Goal: Task Accomplishment & Management: Complete application form

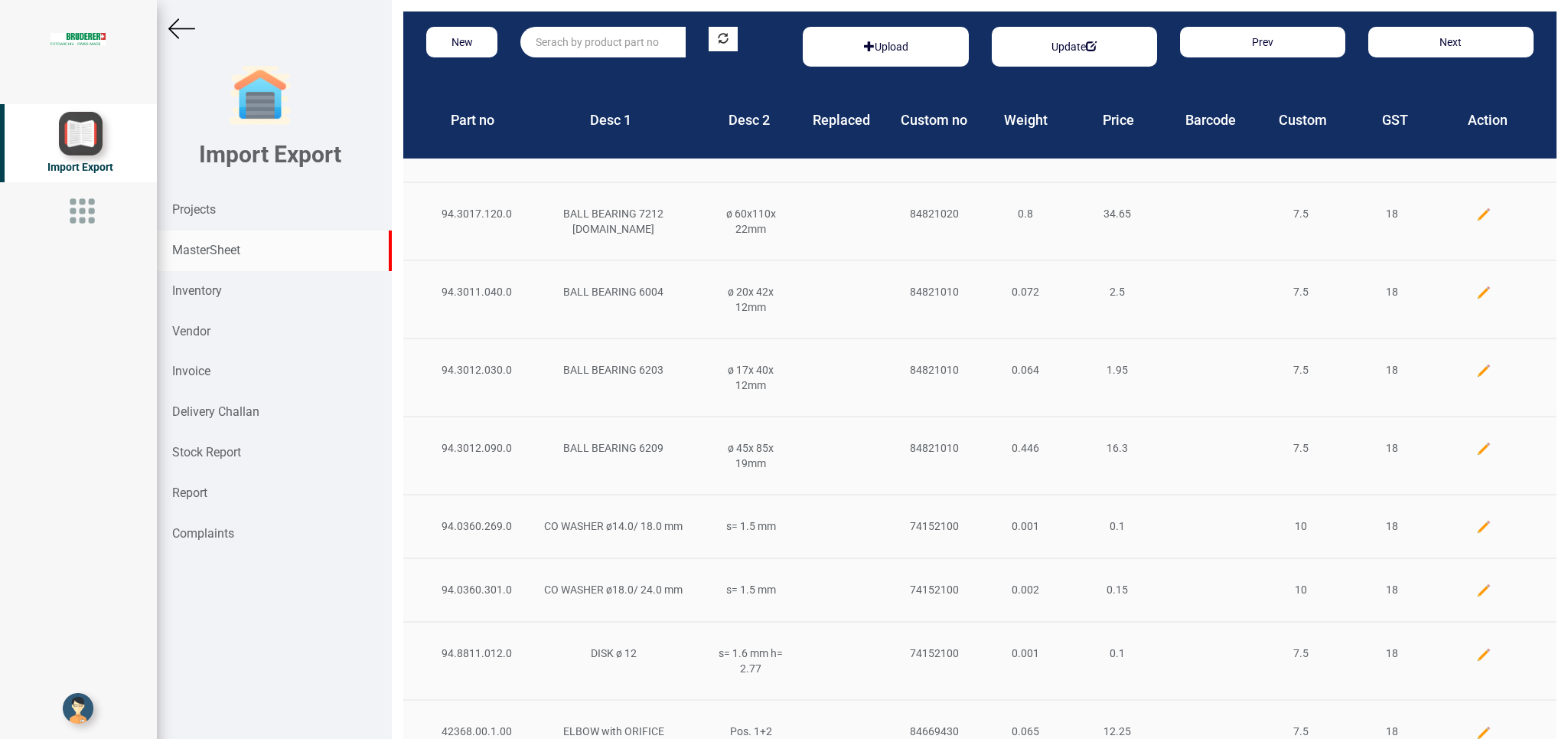
drag, startPoint x: 568, startPoint y: 41, endPoint x: 612, endPoint y: 37, distance: 44.2
click at [568, 40] on input "text" at bounding box center [603, 42] width 165 height 31
click at [609, 73] on link "55.73 00.250.0" at bounding box center [581, 73] width 121 height 20
type input "55.7300.250.0"
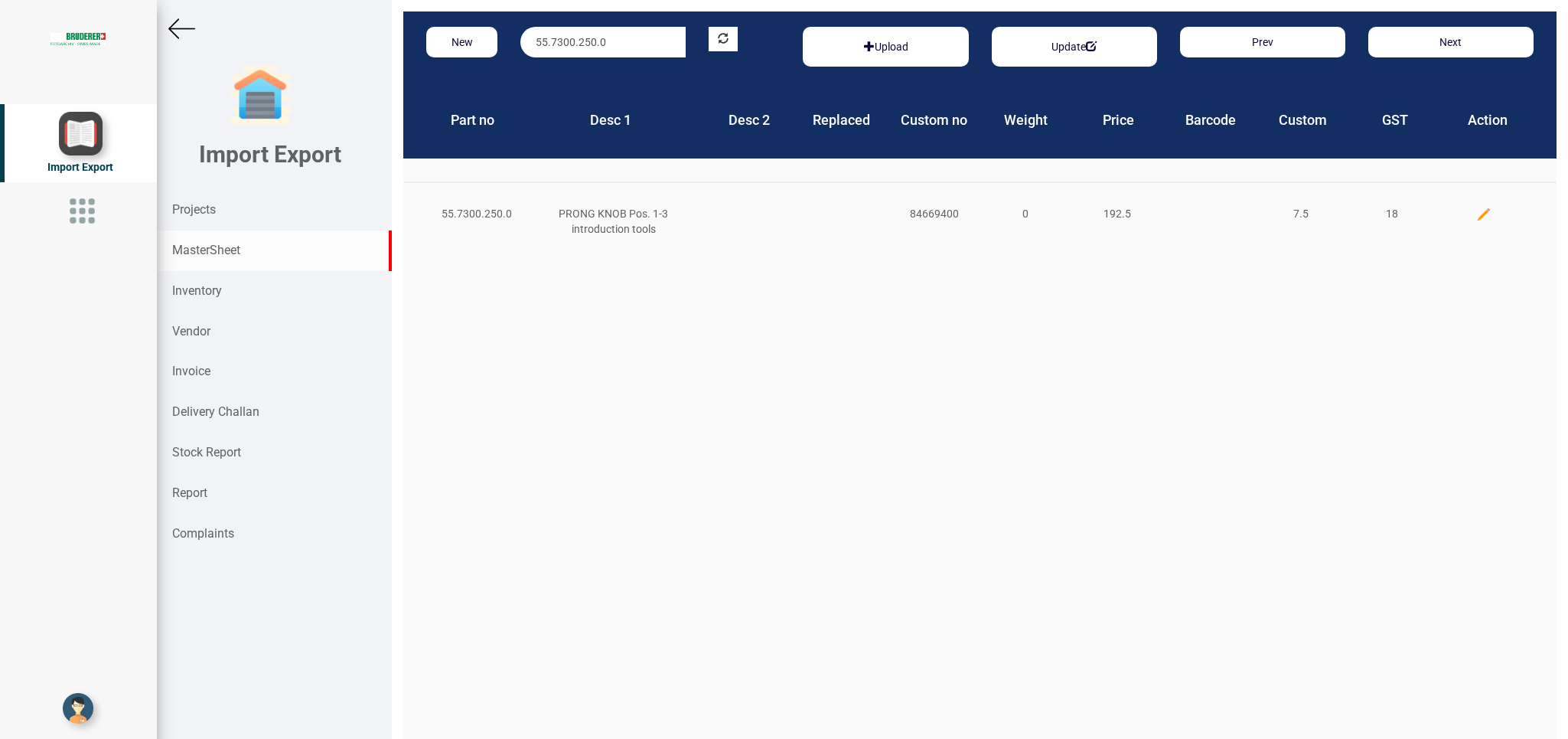
click at [1476, 209] on img at bounding box center [1484, 214] width 15 height 15
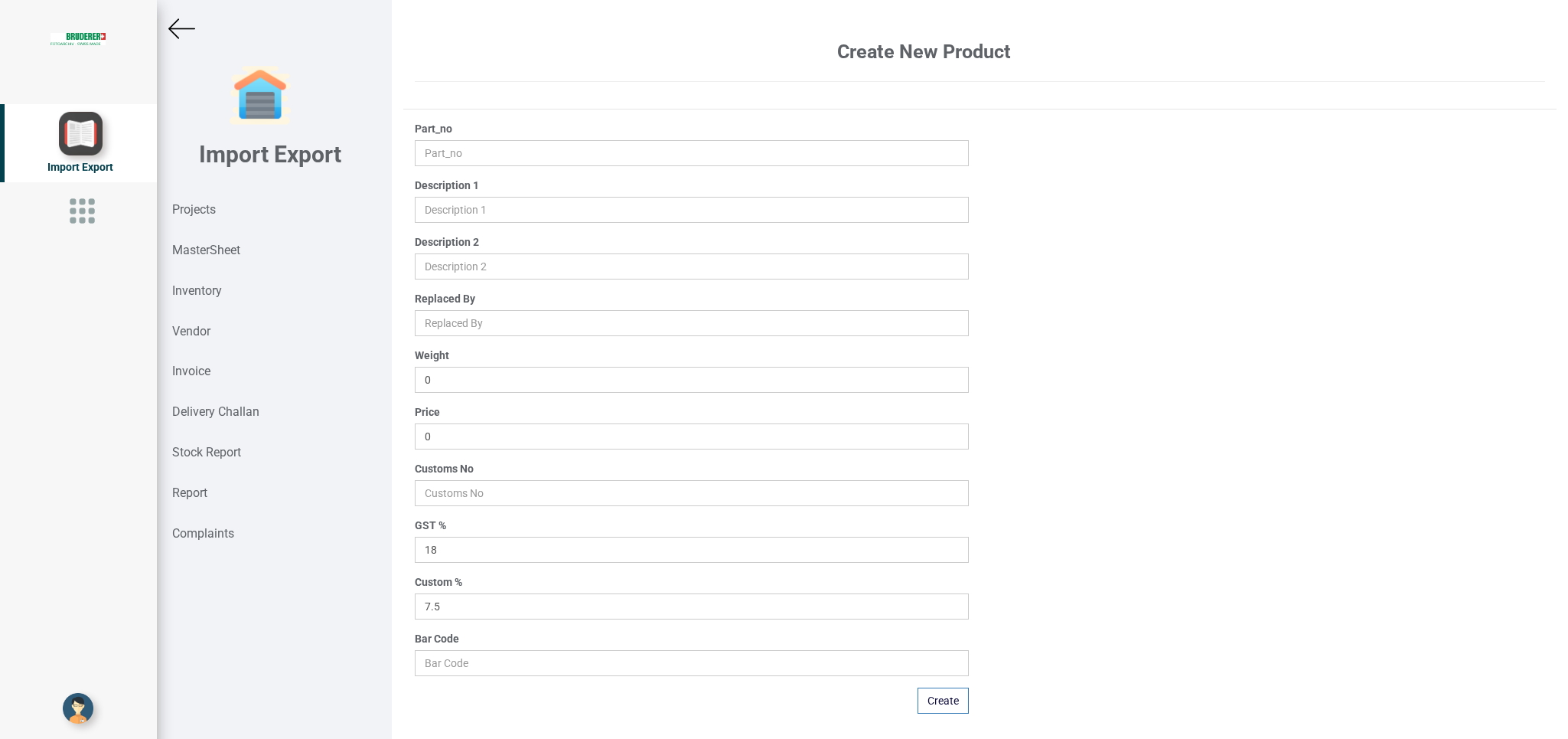
type input "55.7300.250.0"
type input "PRONG KNOB Pos. 1-3 introduction tools"
type input "192.5"
type input "84669400"
drag, startPoint x: 475, startPoint y: 436, endPoint x: 415, endPoint y: 433, distance: 60.1
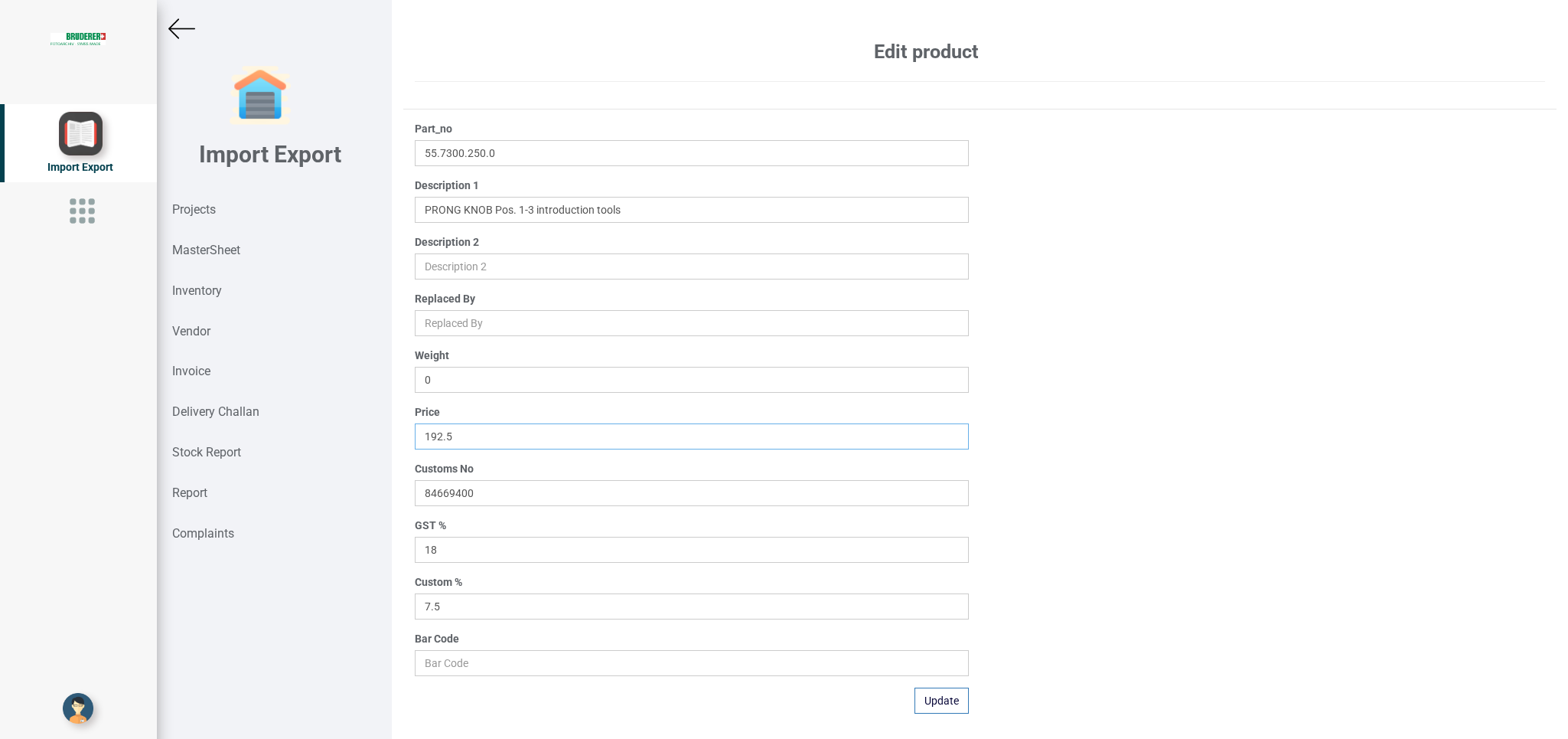
click at [415, 433] on input "192.5" at bounding box center [692, 436] width 554 height 26
type input "1"
click at [932, 691] on button "Update" at bounding box center [941, 700] width 54 height 26
click at [178, 27] on img at bounding box center [181, 28] width 27 height 27
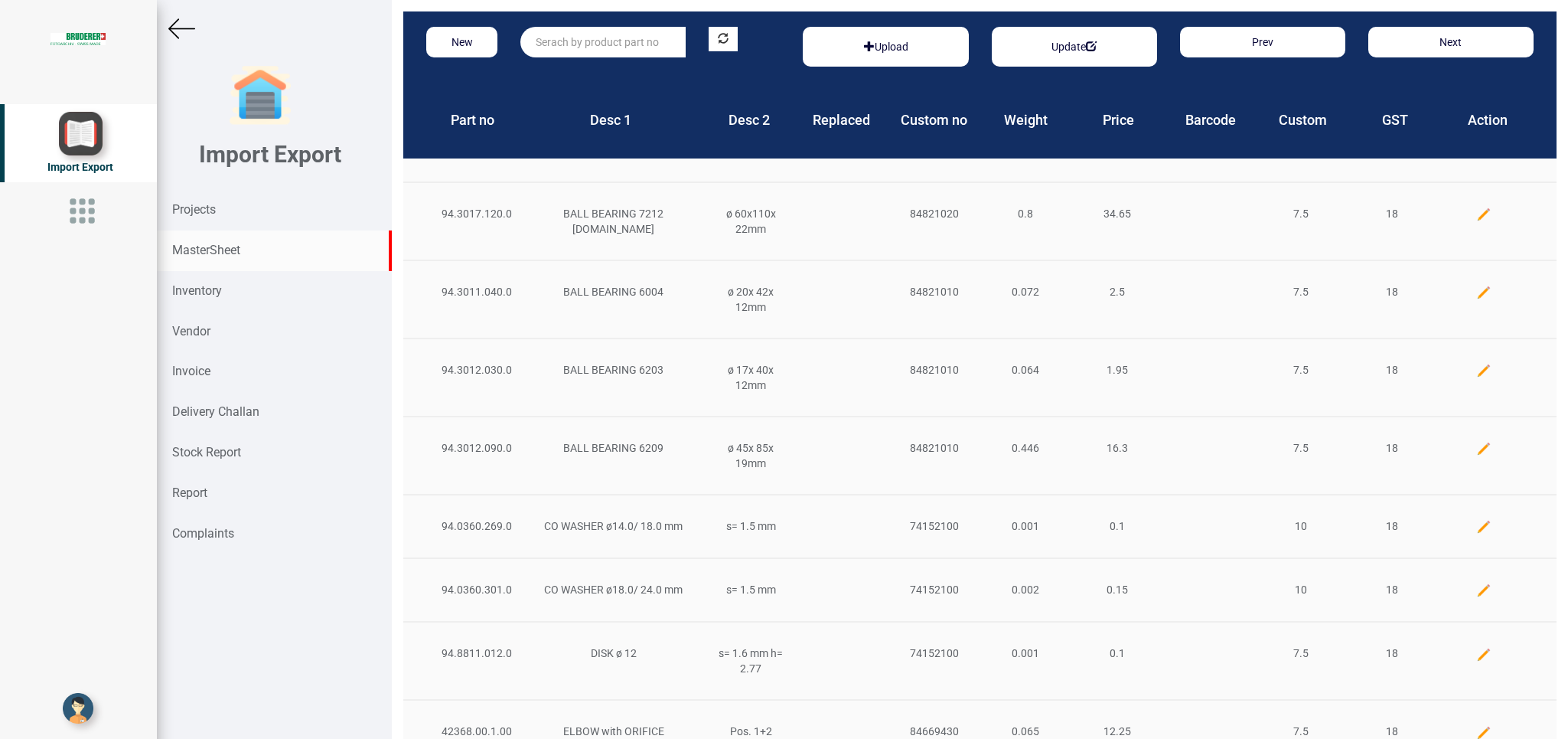
click at [572, 46] on input "text" at bounding box center [603, 42] width 165 height 31
click at [606, 75] on link "97.0175 .104.1" at bounding box center [581, 73] width 121 height 20
type input "97.0175.104.1"
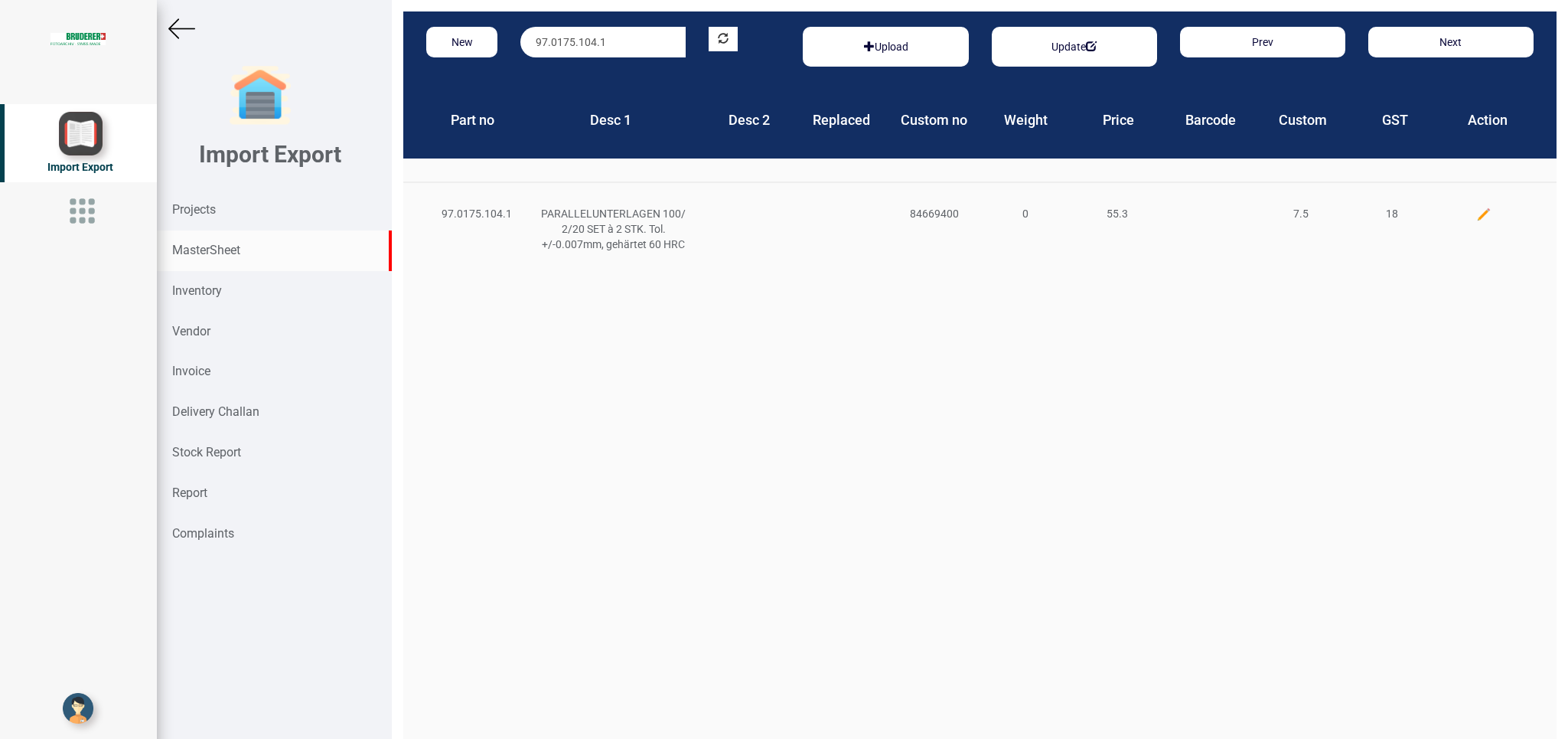
click at [1476, 218] on img at bounding box center [1484, 214] width 15 height 15
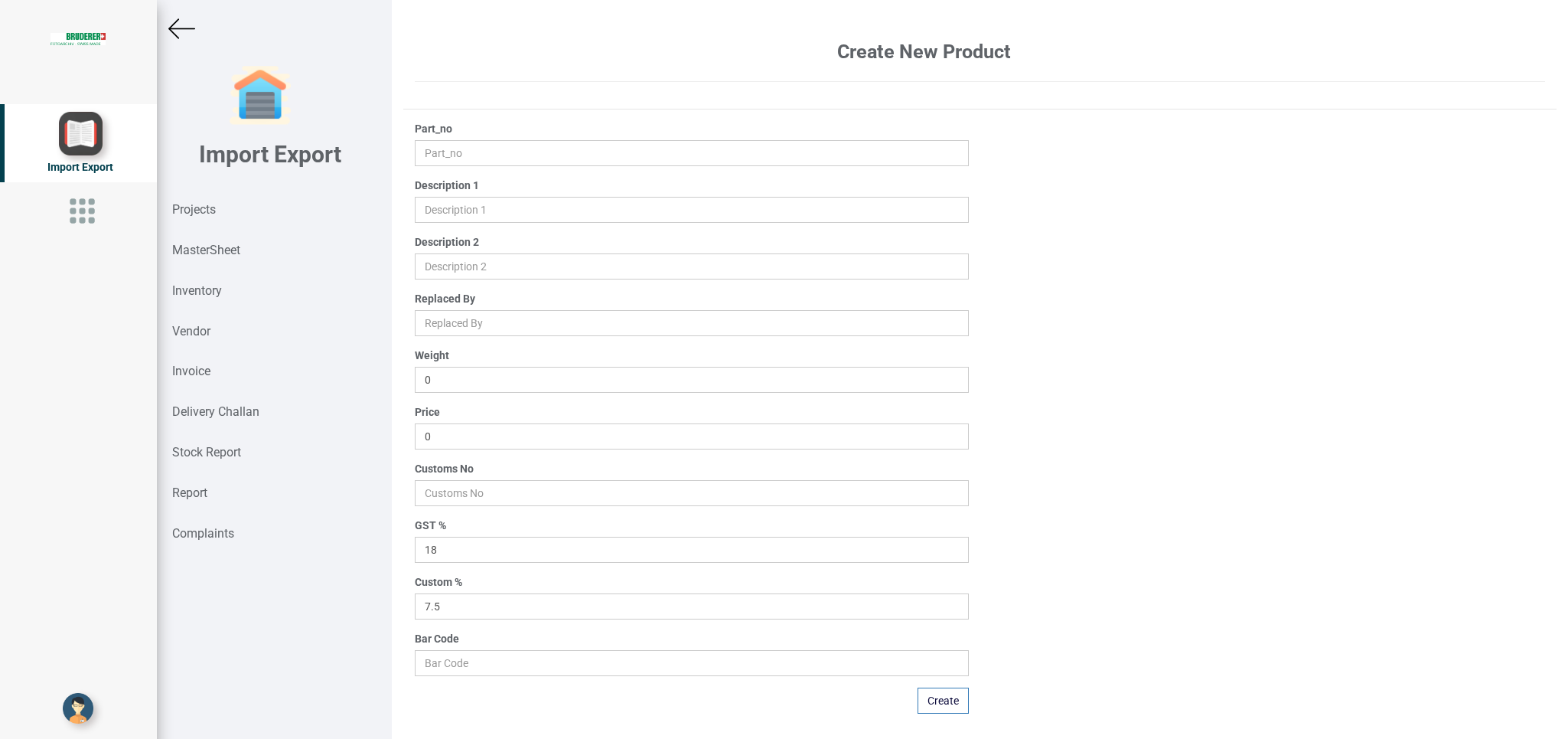
type input "97.0175.104.1"
type input "PARALLELUNTERLAGEN 100/ 2/20 SET à 2 STK. Tol. +/-0.007mm, gehärtet 60 HRC"
type input "55.3"
type input "84669400"
drag, startPoint x: 482, startPoint y: 440, endPoint x: 383, endPoint y: 442, distance: 99.0
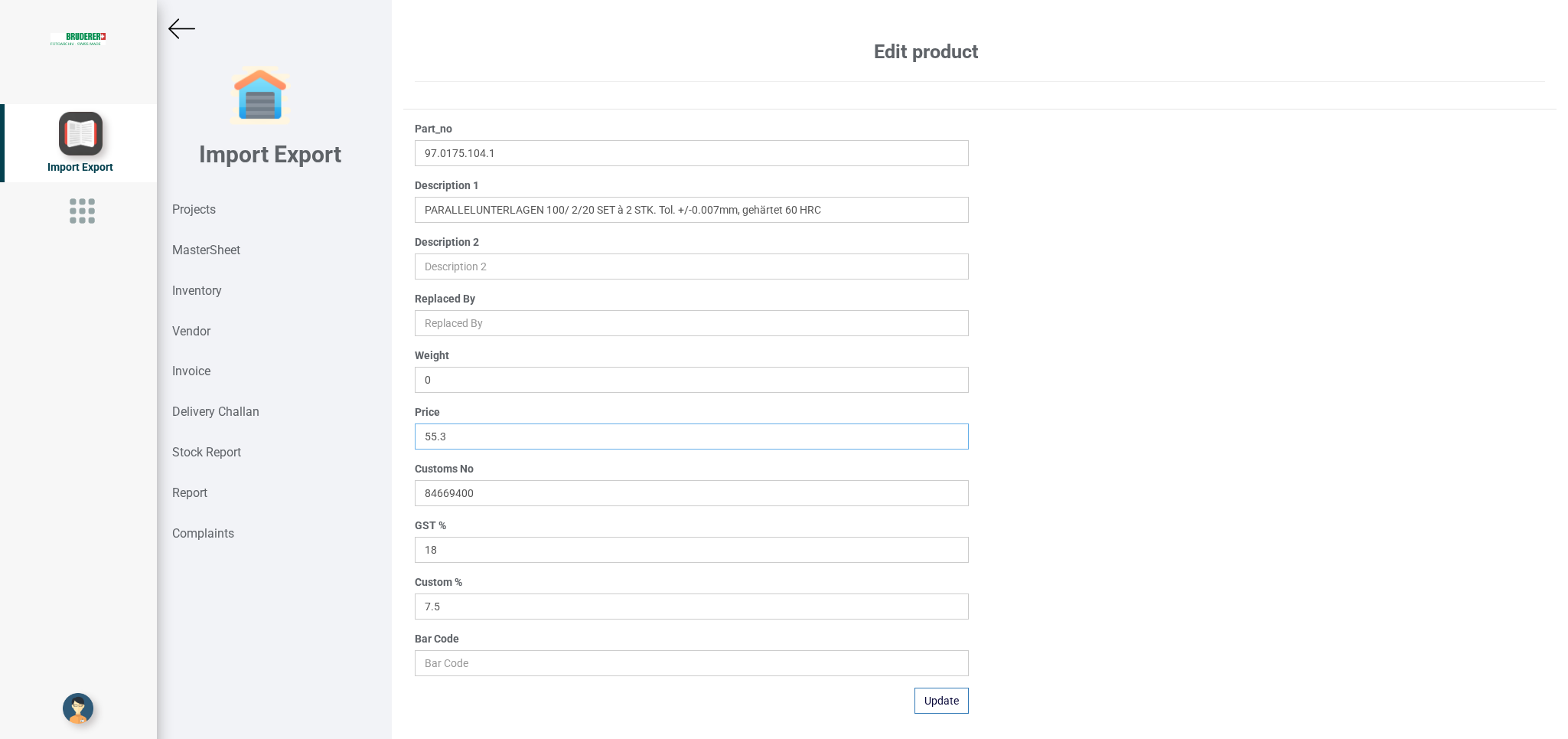
click at [415, 442] on input "55.3" at bounding box center [692, 436] width 554 height 26
type input "1"
click at [940, 706] on button "Update" at bounding box center [941, 700] width 54 height 26
click at [183, 32] on img at bounding box center [181, 28] width 27 height 27
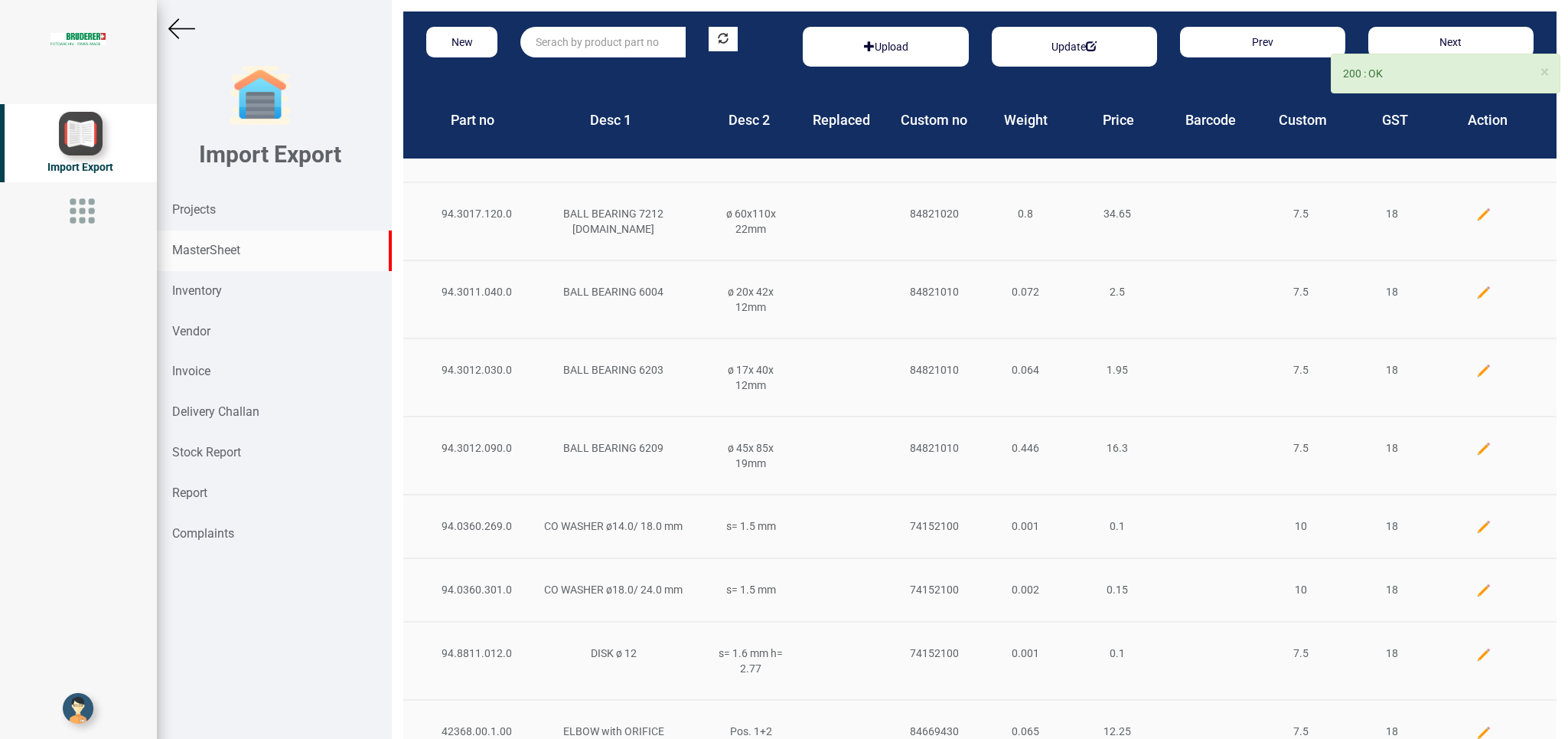
click at [567, 37] on input "text" at bounding box center [603, 42] width 165 height 31
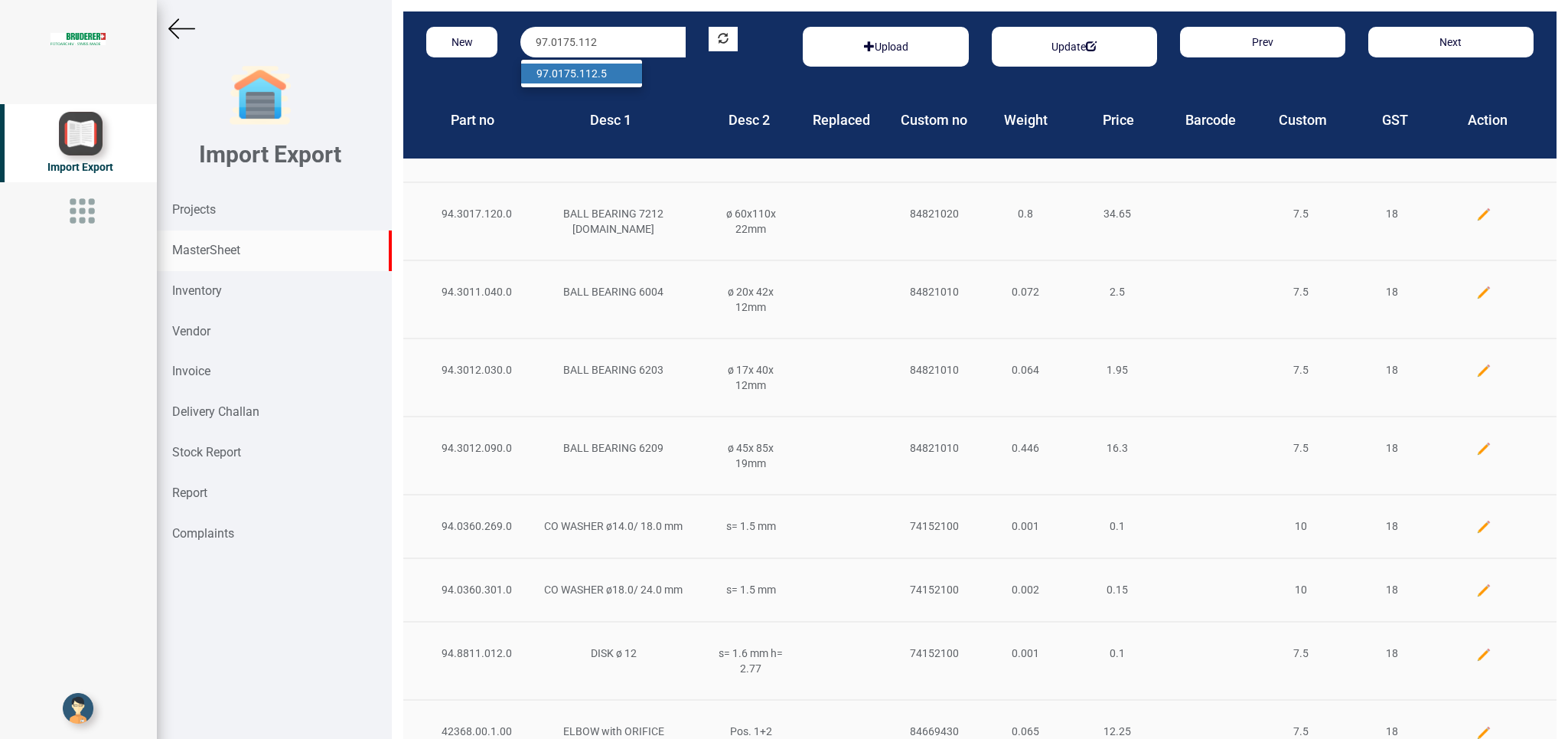
click at [610, 71] on link "97.0175.112 .5" at bounding box center [581, 73] width 121 height 20
type input "97.0175.112.5"
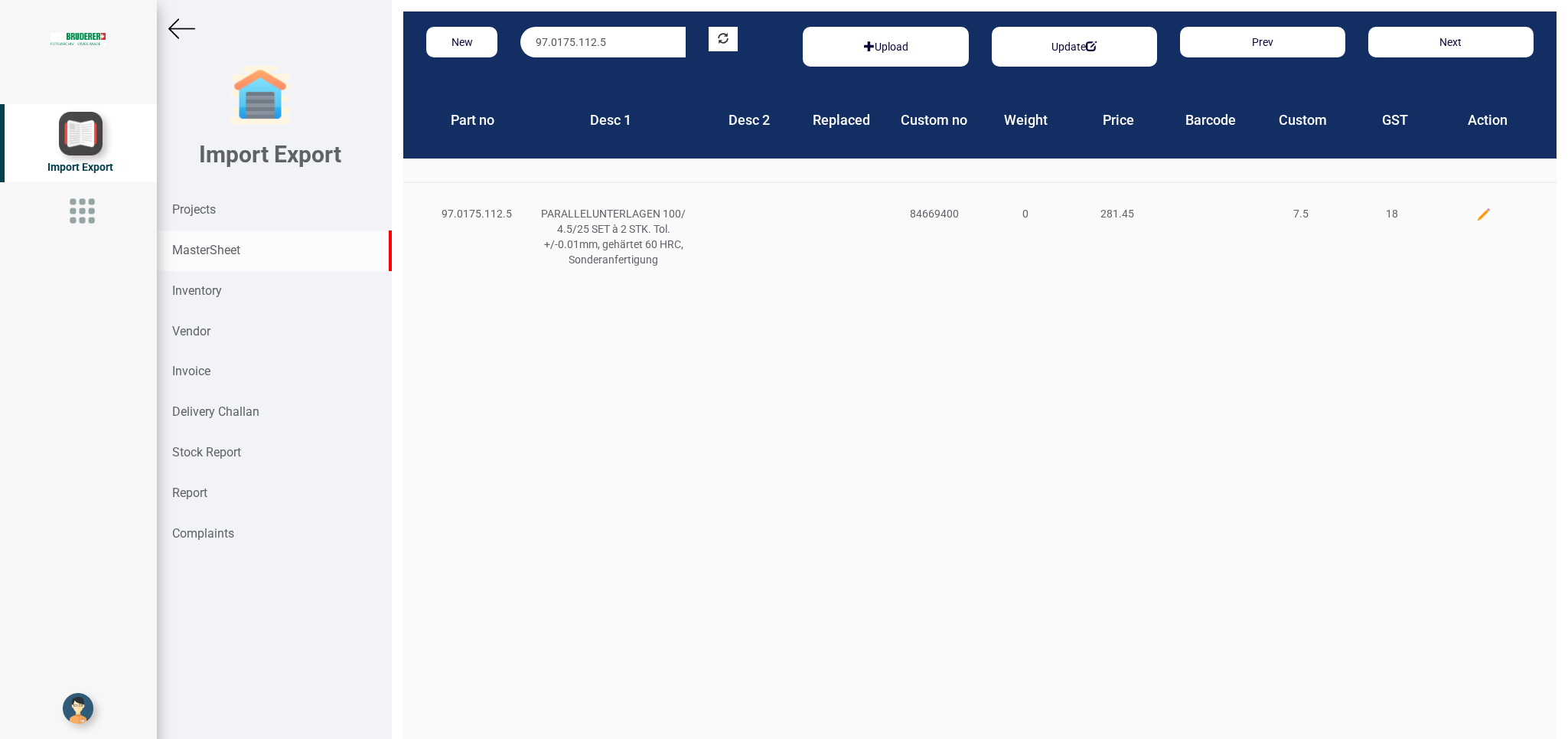
click at [1476, 218] on img at bounding box center [1484, 214] width 15 height 15
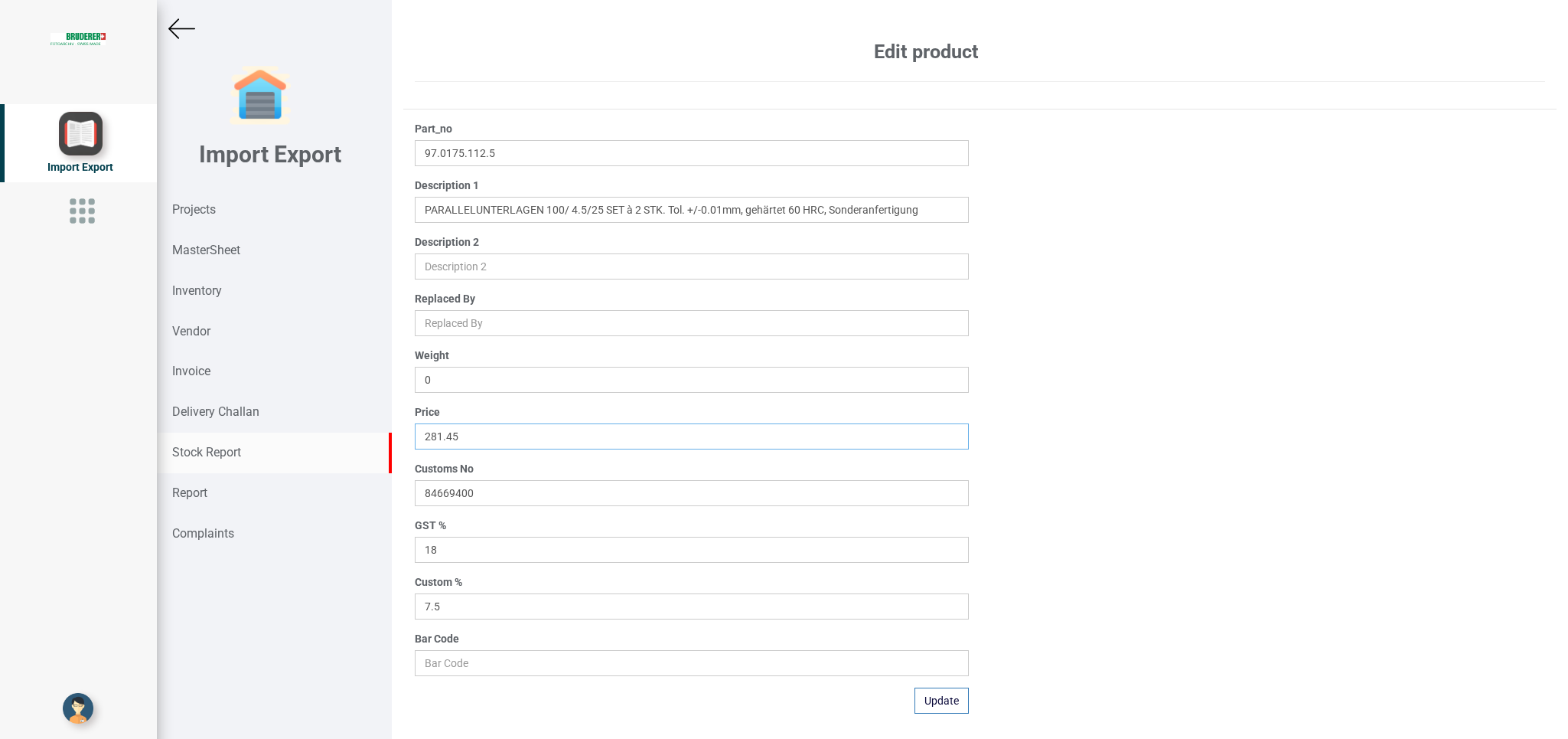
drag, startPoint x: 507, startPoint y: 440, endPoint x: 325, endPoint y: 436, distance: 182.0
click at [415, 436] on input "281.45" at bounding box center [692, 436] width 554 height 26
type input "1"
click at [925, 703] on button "Update" at bounding box center [941, 700] width 54 height 26
click at [181, 202] on div "Projects" at bounding box center [274, 209] width 235 height 40
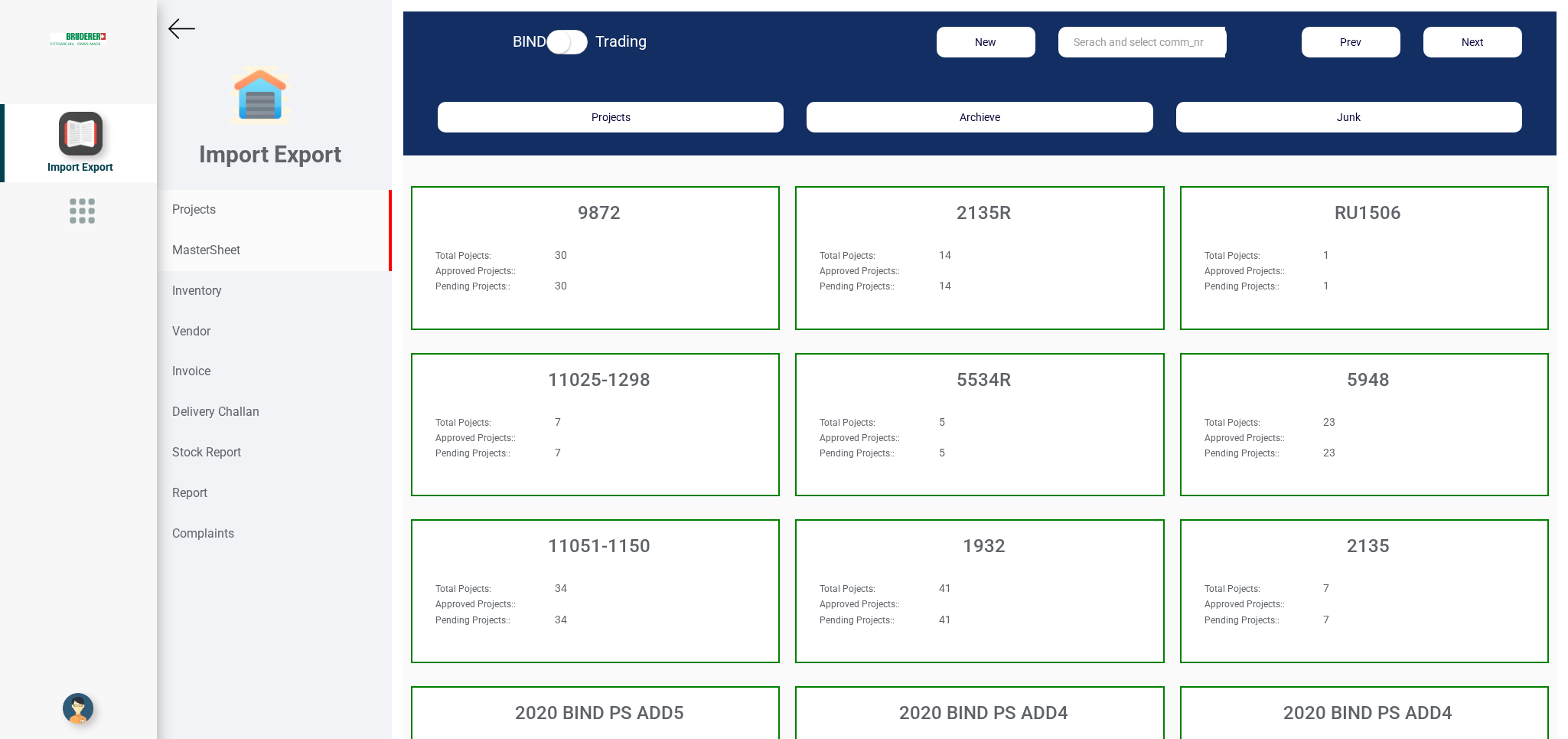
click at [189, 245] on strong "MasterSheet" at bounding box center [206, 249] width 68 height 15
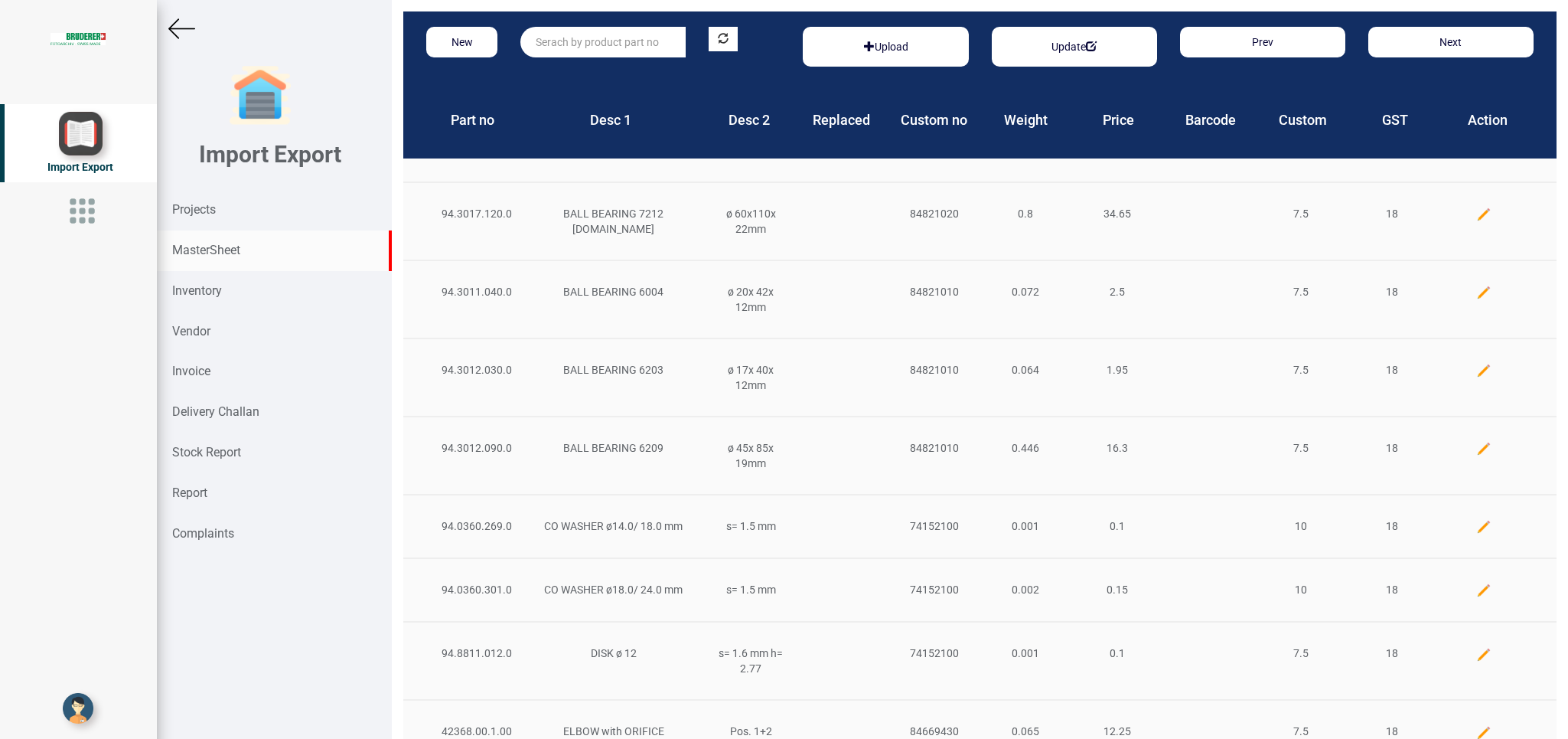
click at [554, 39] on input "text" at bounding box center [603, 42] width 165 height 31
click at [568, 70] on link "55.71 70.010.0" at bounding box center [581, 73] width 121 height 20
type input "55.7170.010.0"
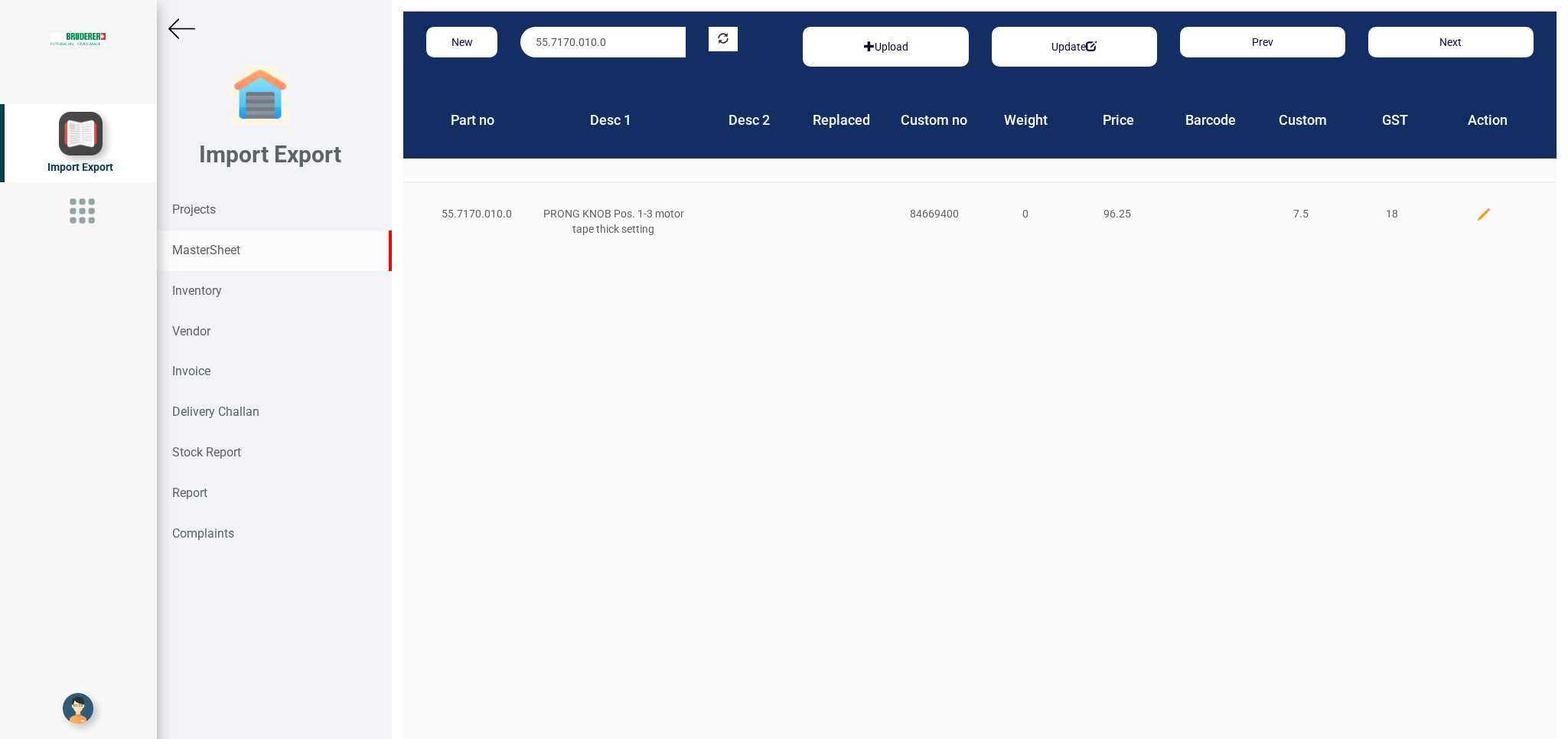
click at [1476, 208] on img at bounding box center [1484, 214] width 15 height 15
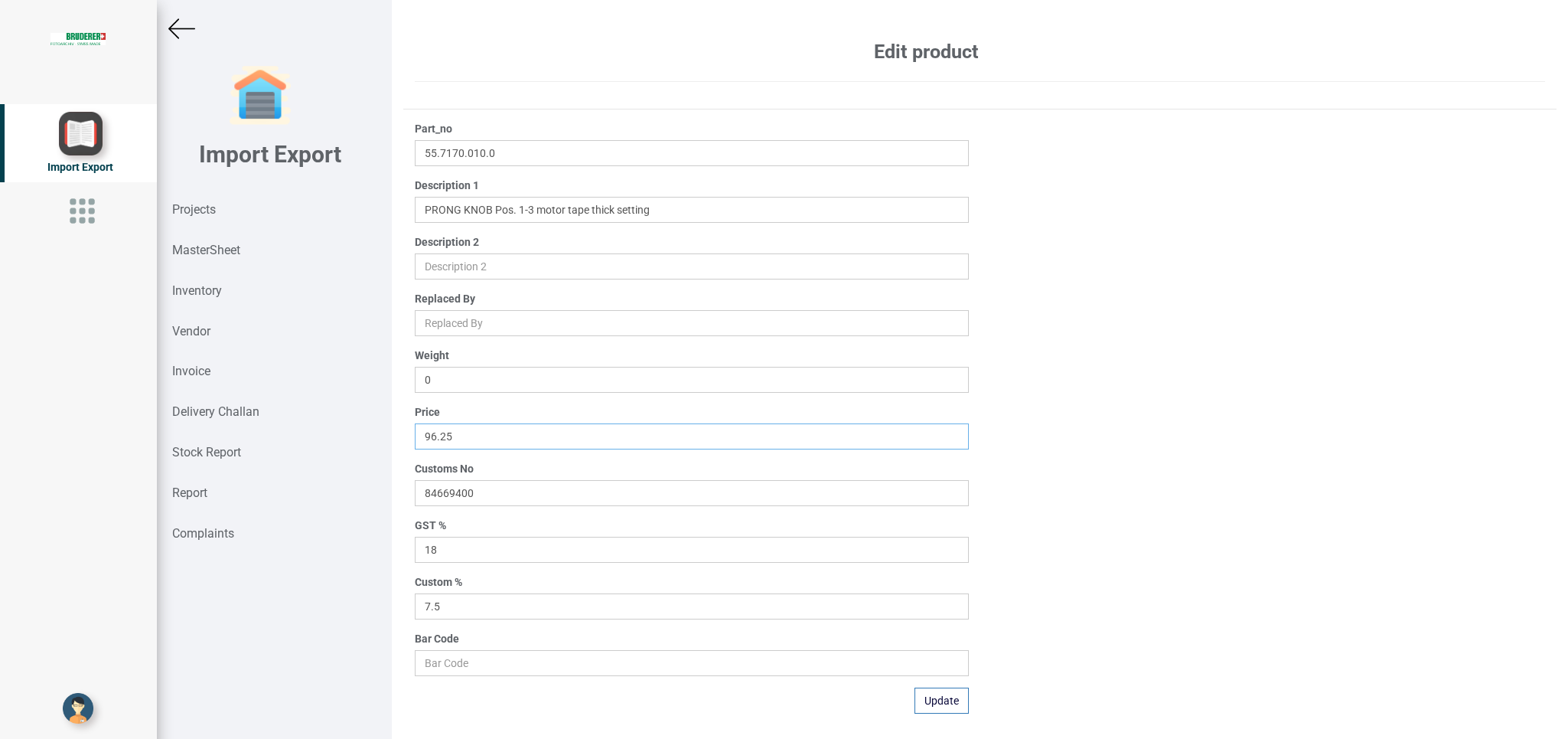
drag, startPoint x: 473, startPoint y: 427, endPoint x: 394, endPoint y: 429, distance: 79.0
click at [415, 429] on input "96.25" at bounding box center [692, 436] width 554 height 26
type input "1"
click at [943, 700] on button "Update" at bounding box center [941, 700] width 54 height 26
click at [188, 206] on strong "Projects" at bounding box center [194, 209] width 44 height 15
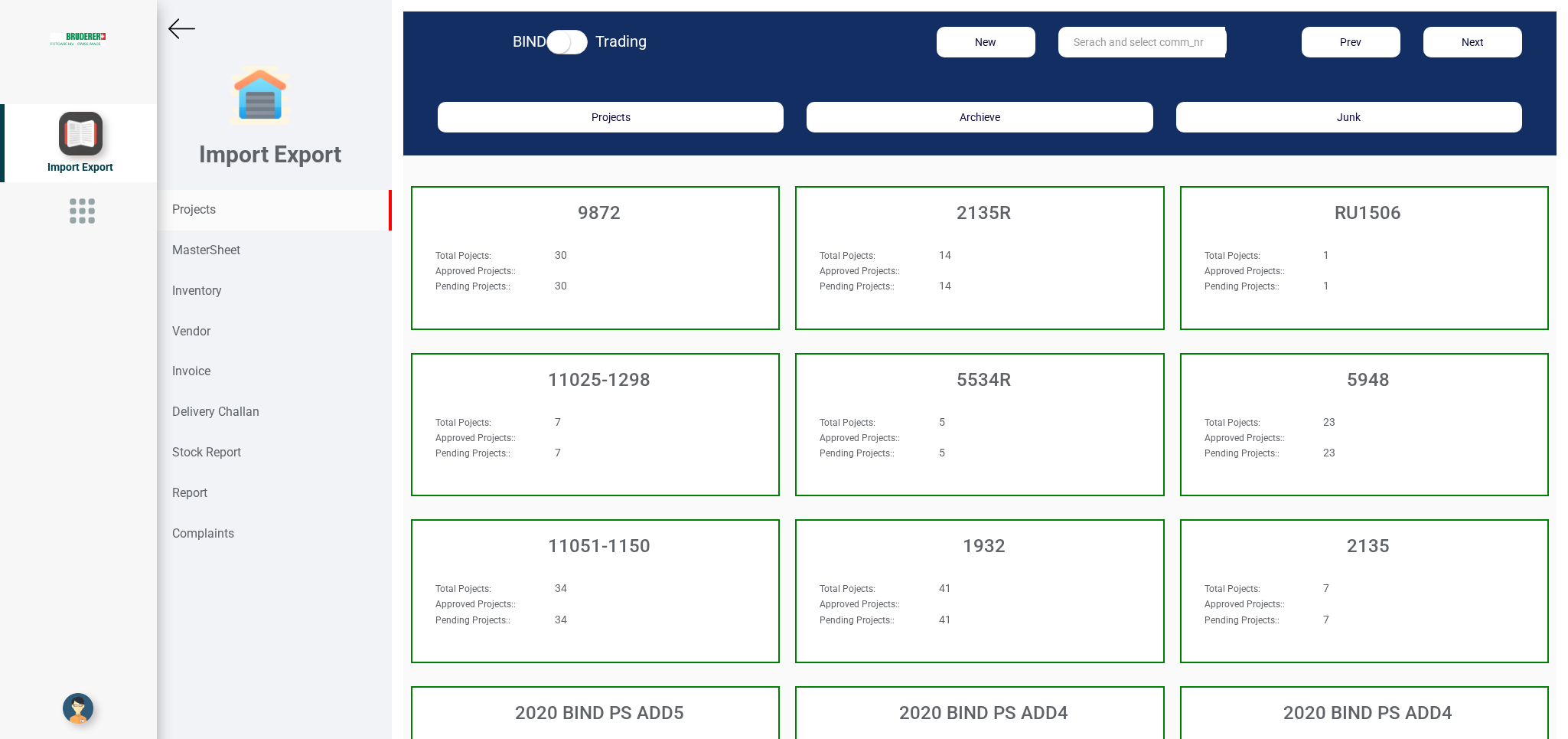
click at [1109, 43] on input "text" at bounding box center [1142, 42] width 167 height 31
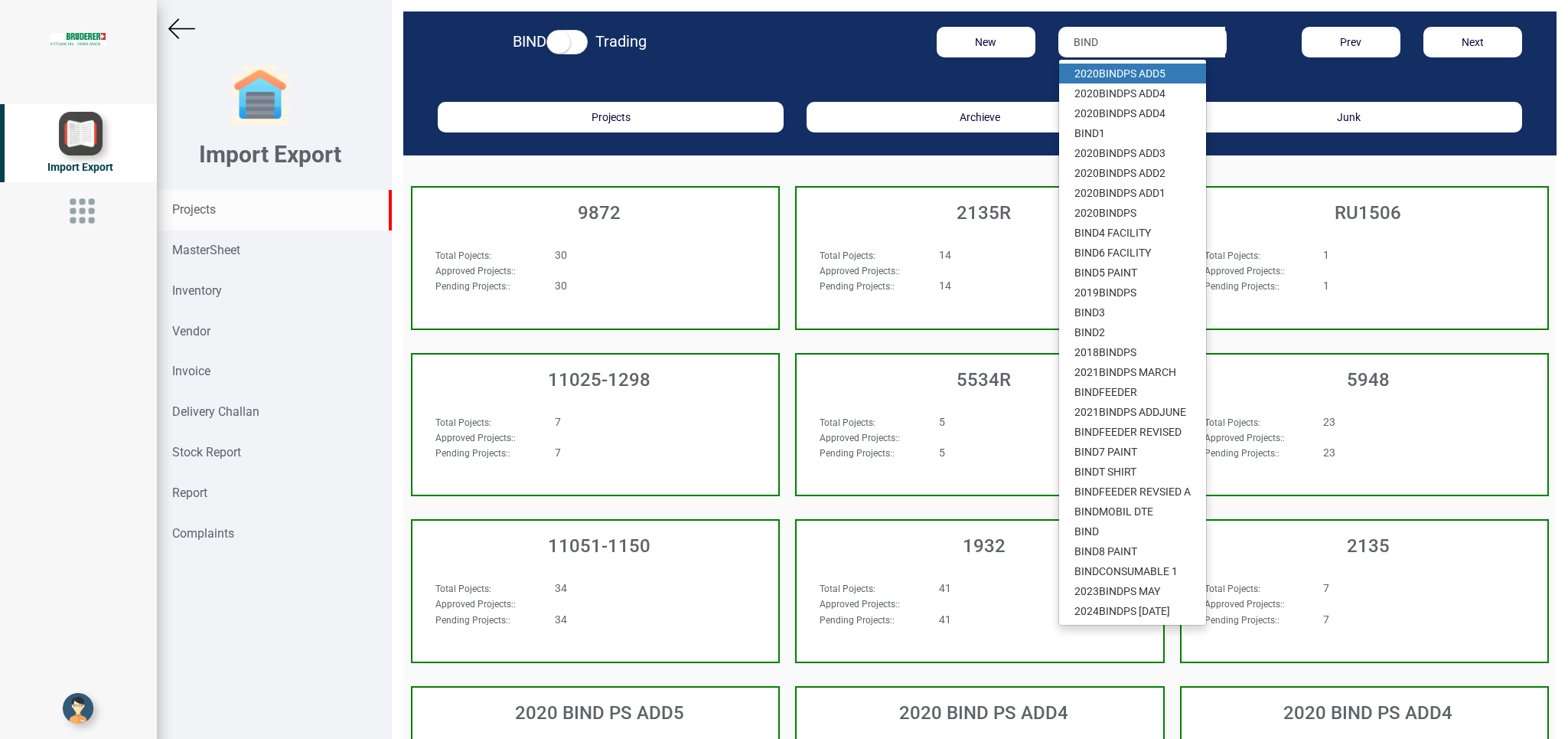
type input "BIND"
click at [211, 207] on strong "Projects" at bounding box center [194, 209] width 44 height 15
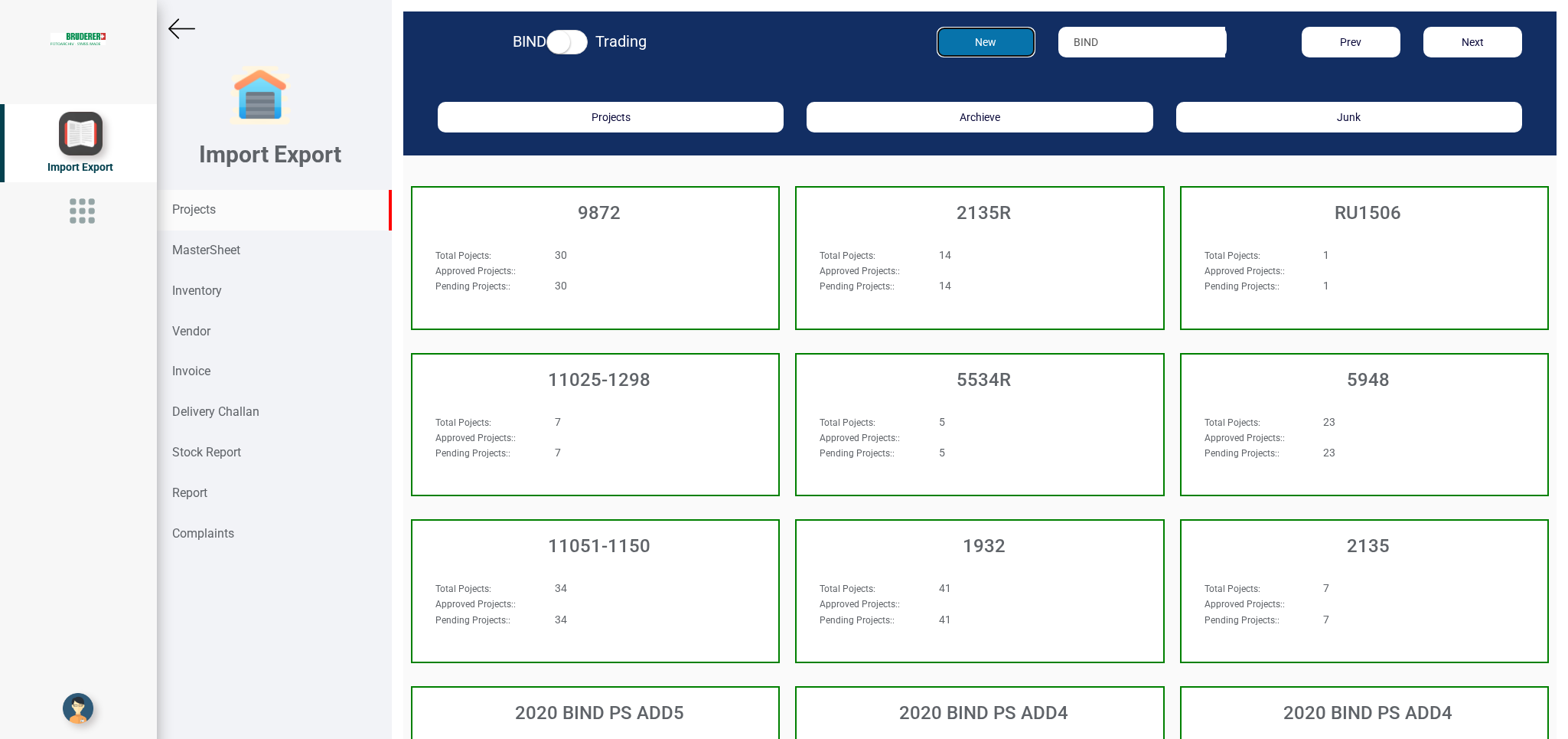
click at [989, 48] on button "New" at bounding box center [986, 42] width 99 height 31
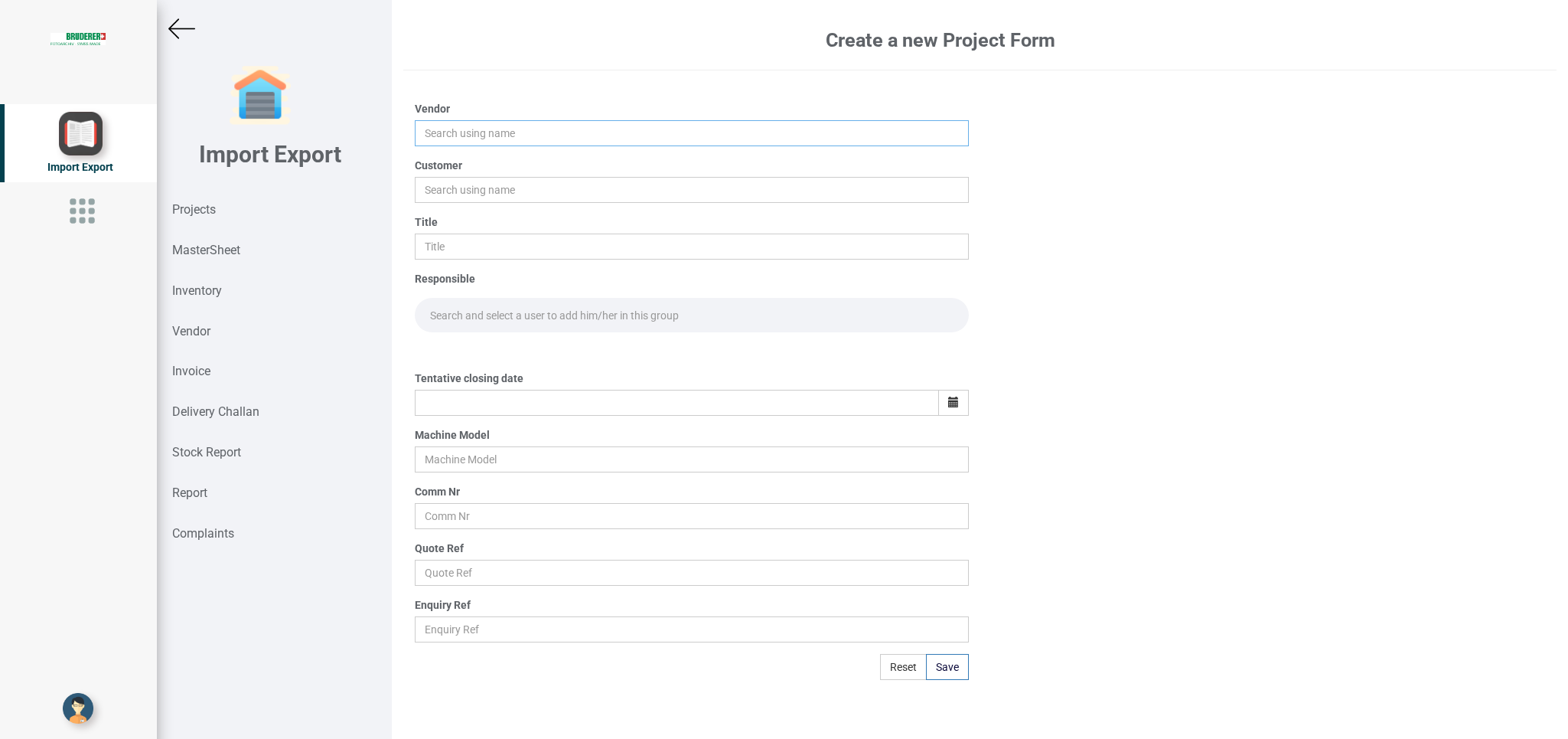
click at [477, 139] on input "text" at bounding box center [692, 133] width 554 height 26
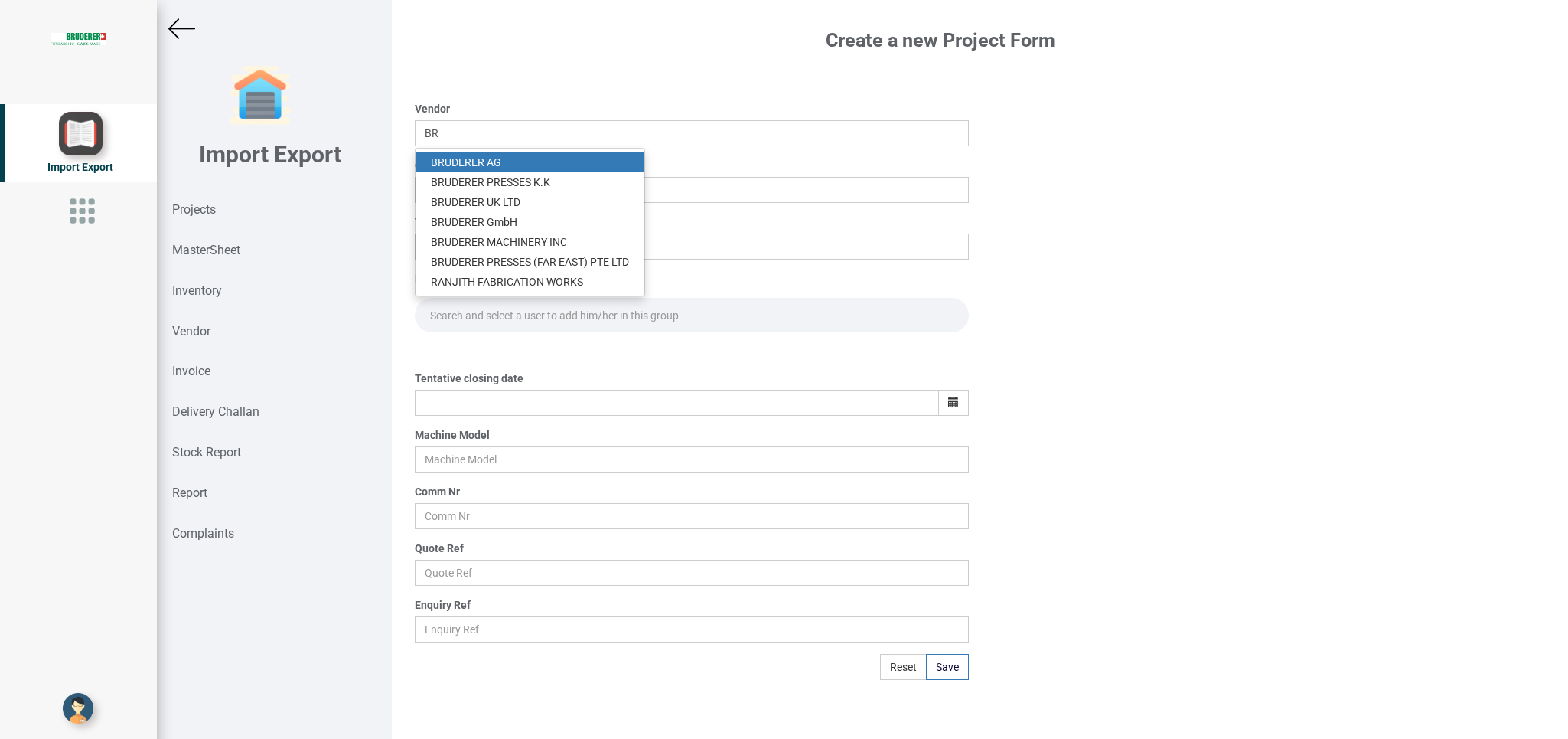
click at [509, 153] on link "BR UDERER AG" at bounding box center [530, 162] width 229 height 20
type input "[PERSON_NAME]"
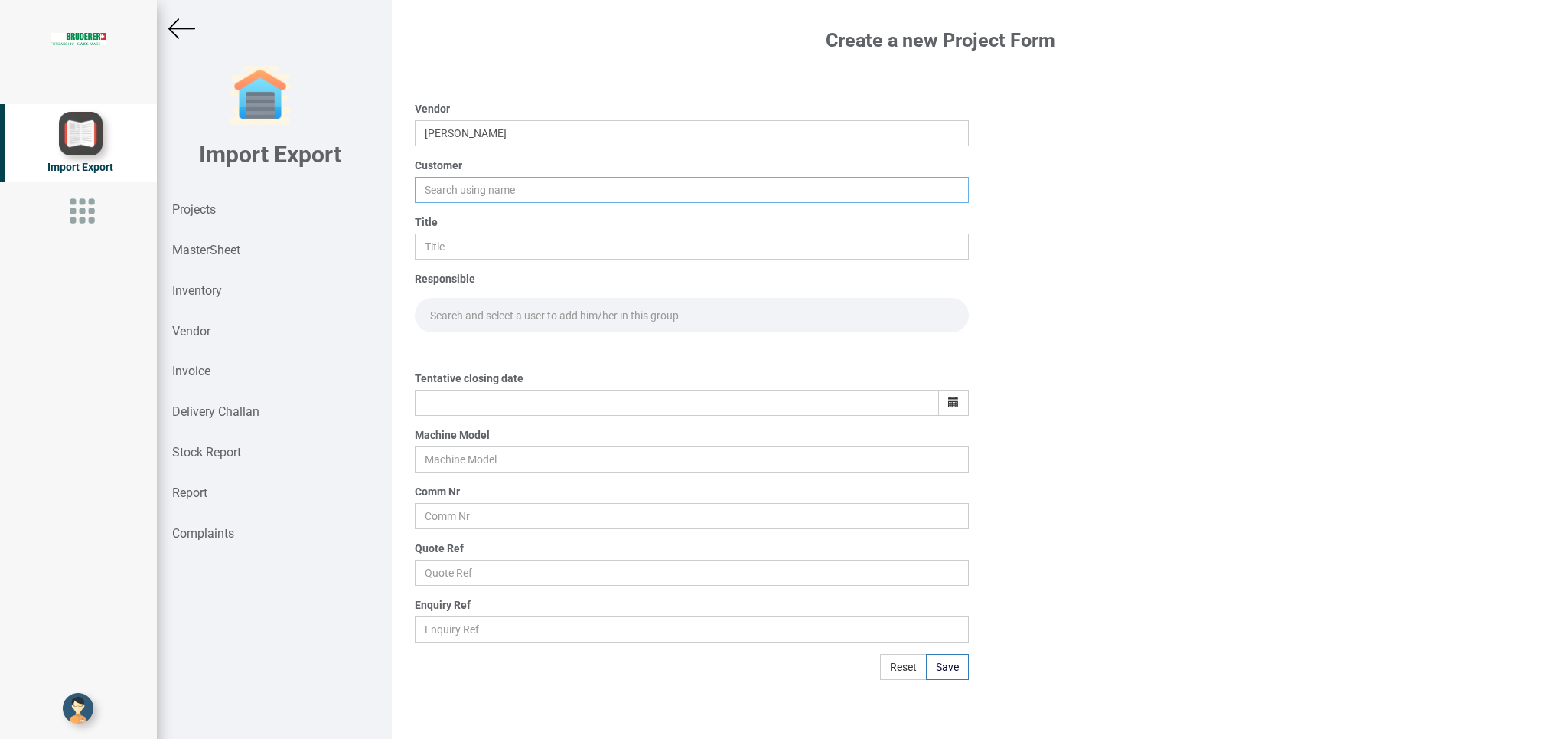
drag, startPoint x: 447, startPoint y: 196, endPoint x: 565, endPoint y: 202, distance: 118.2
click at [448, 196] on input "text" at bounding box center [692, 189] width 554 height 26
click at [441, 218] on strong "BI" at bounding box center [436, 219] width 10 height 12
type input "BIND"
click at [466, 240] on input "text" at bounding box center [692, 246] width 554 height 26
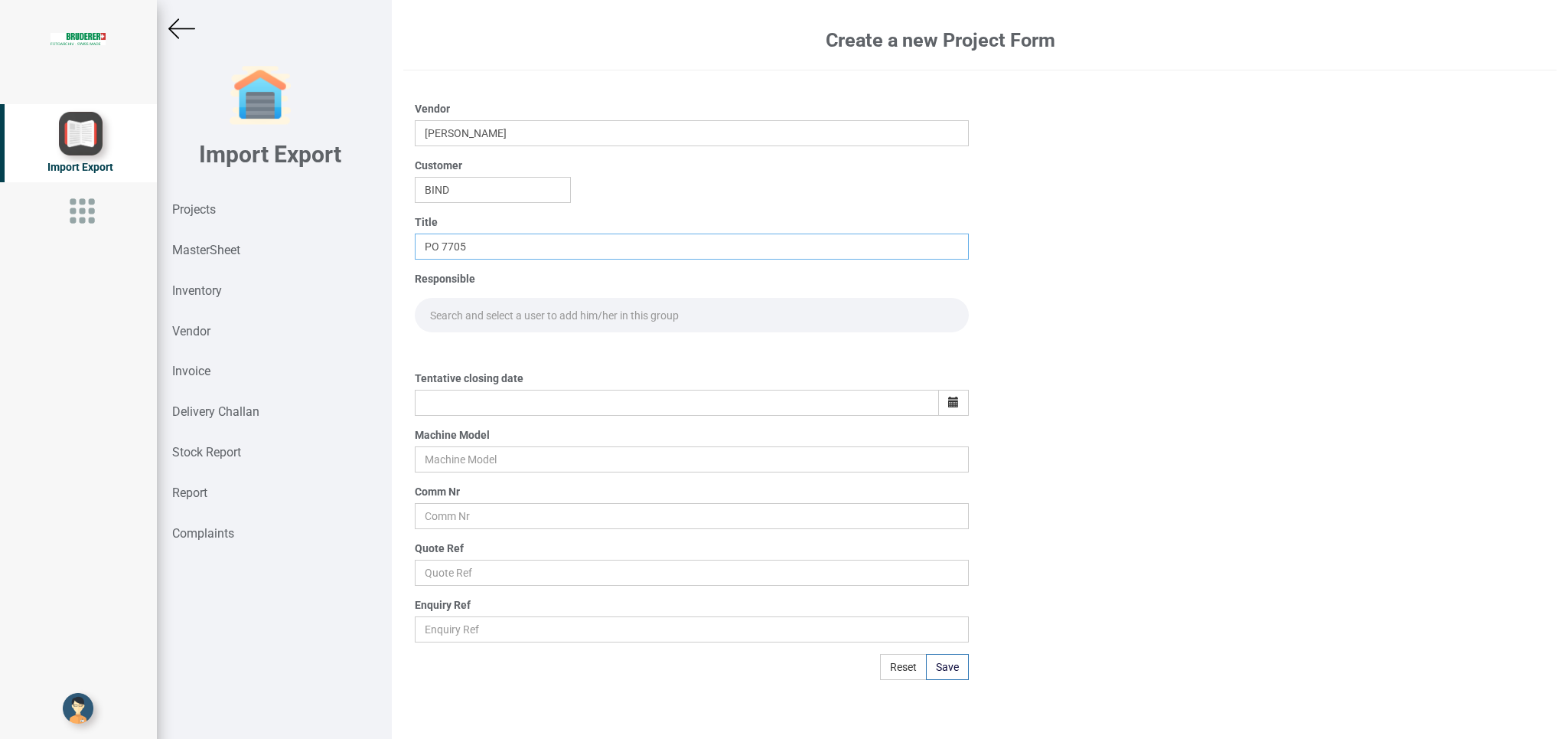
type input "PO 7705"
click at [448, 402] on input "text" at bounding box center [676, 402] width 524 height 26
click at [940, 411] on button "button" at bounding box center [954, 402] width 31 height 26
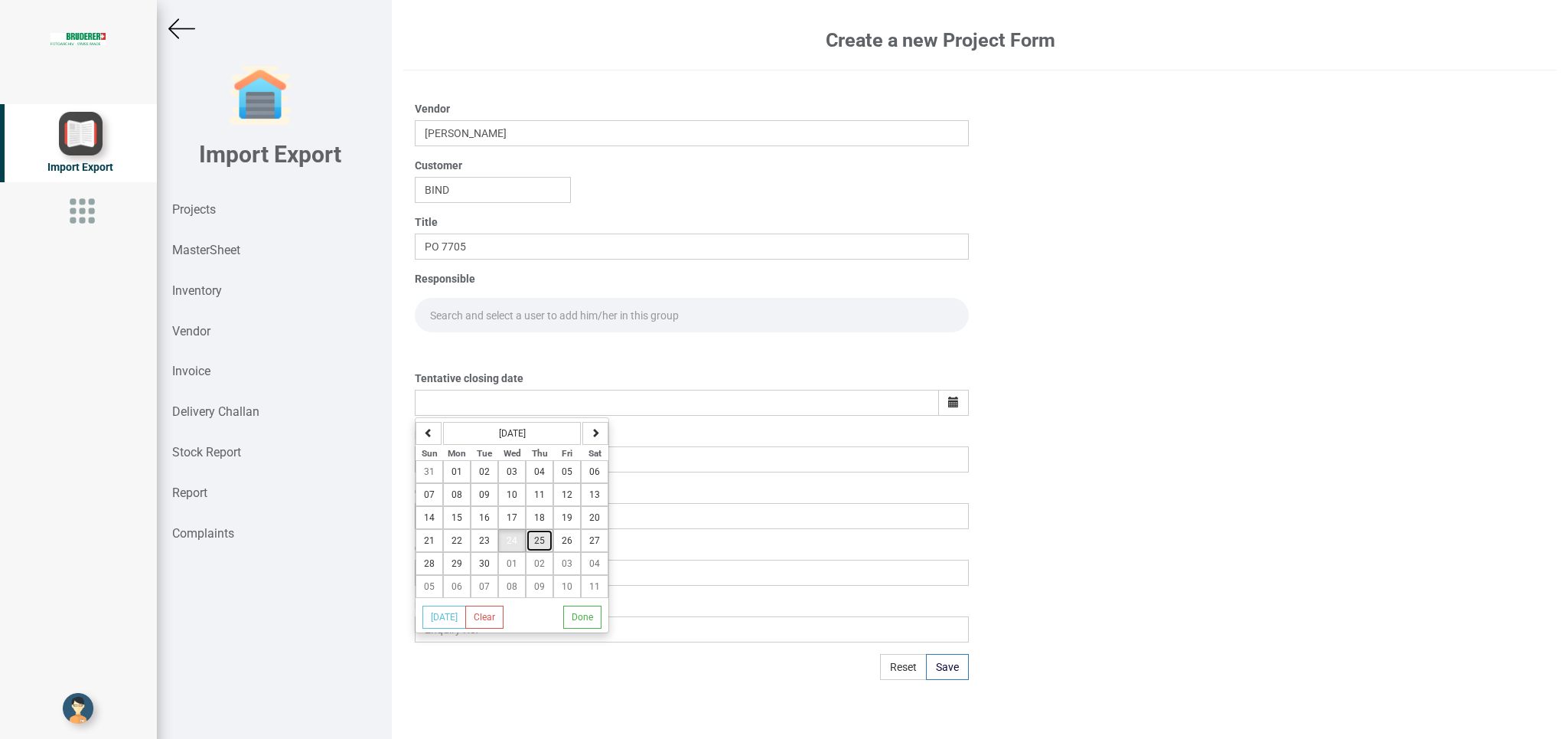
click at [537, 541] on button "25" at bounding box center [539, 540] width 27 height 23
type input "[DATE]"
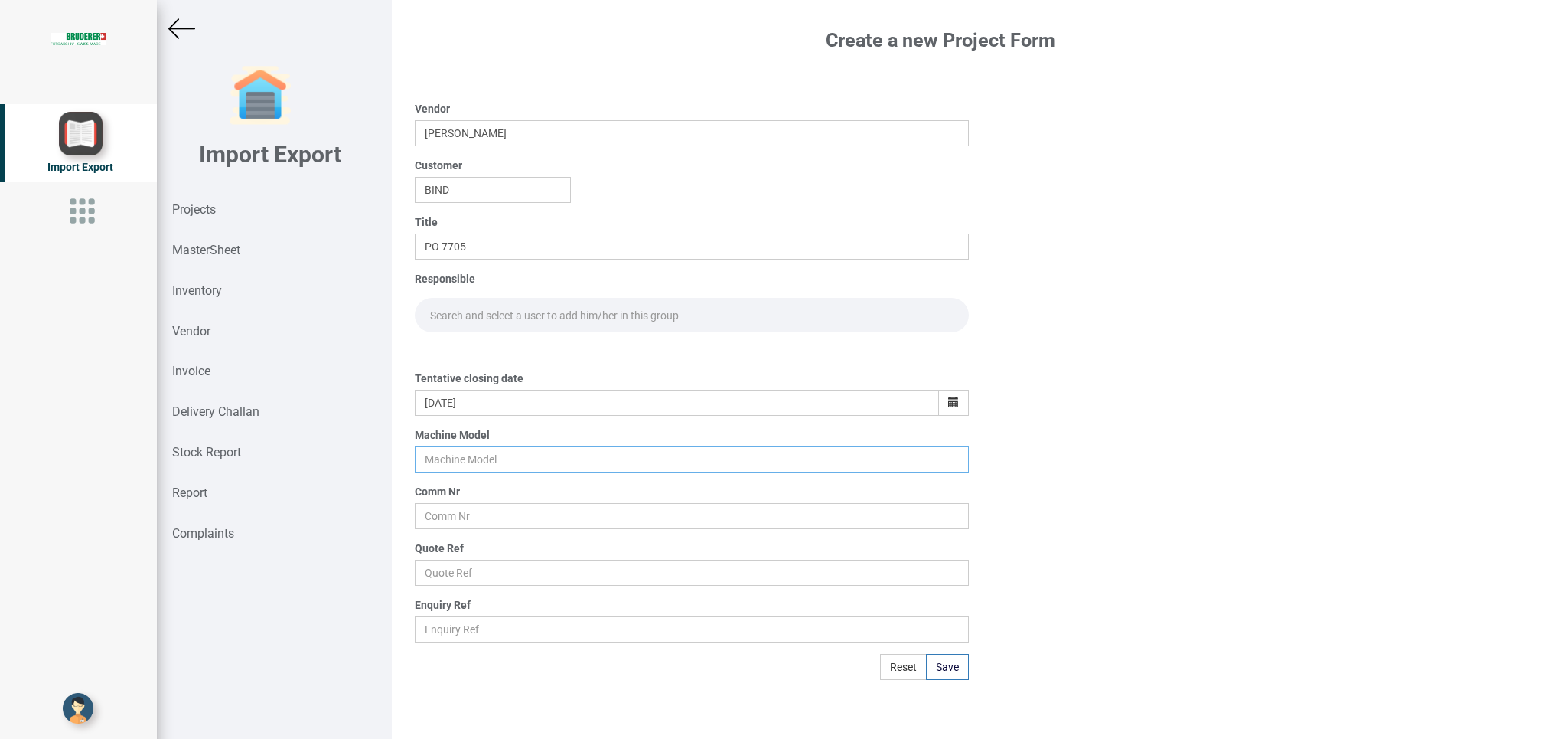
drag, startPoint x: 456, startPoint y: 464, endPoint x: 549, endPoint y: 468, distance: 93.1
click at [454, 464] on input "text" at bounding box center [692, 460] width 554 height 26
type input "BSTA"
click at [477, 524] on input "text" at bounding box center [692, 516] width 554 height 26
type input "BIND 1"
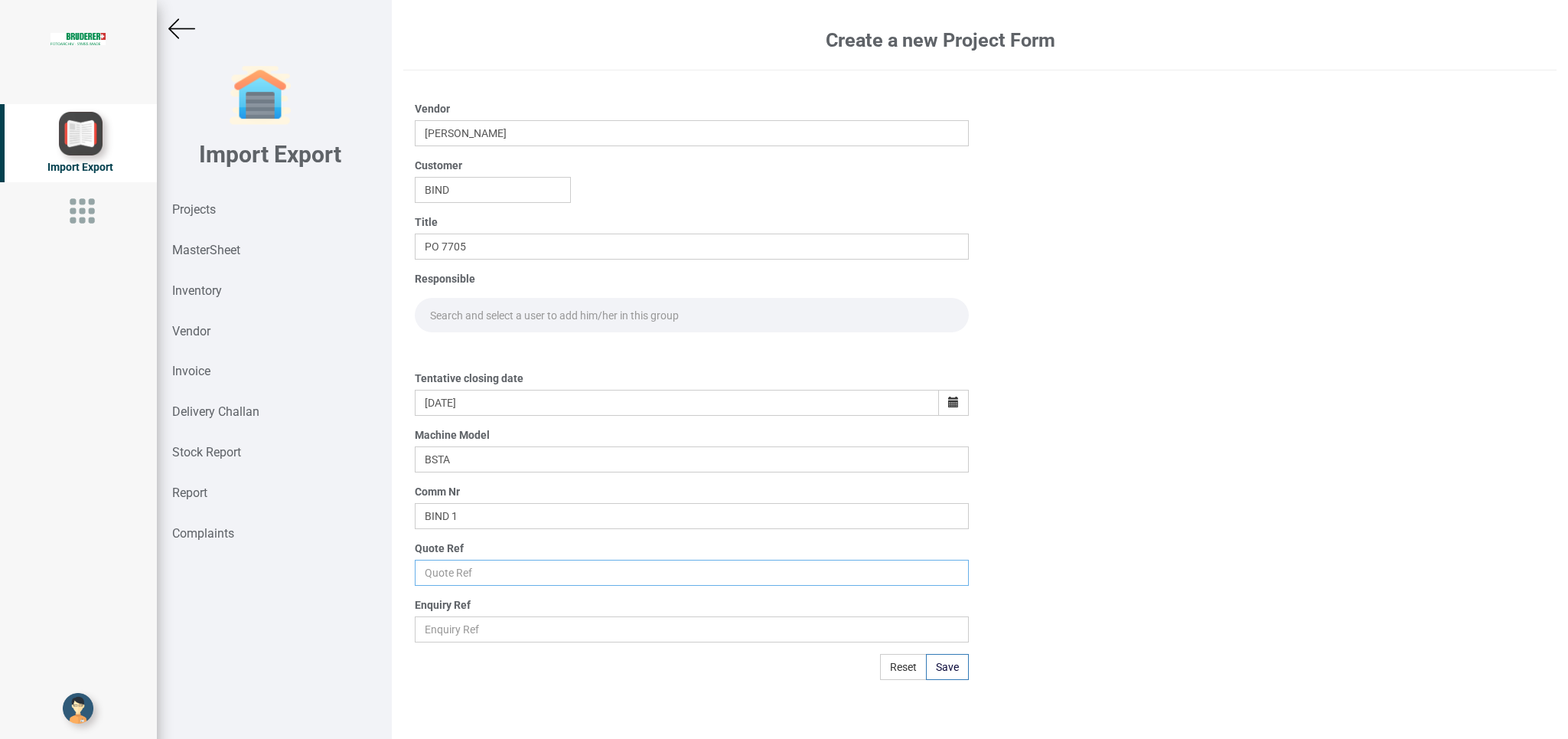
click at [459, 565] on input "text" at bounding box center [692, 573] width 554 height 26
type input "Price list"
click at [948, 664] on button "Save" at bounding box center [947, 666] width 43 height 26
type input "[DATE]"
click at [181, 32] on img at bounding box center [181, 28] width 27 height 27
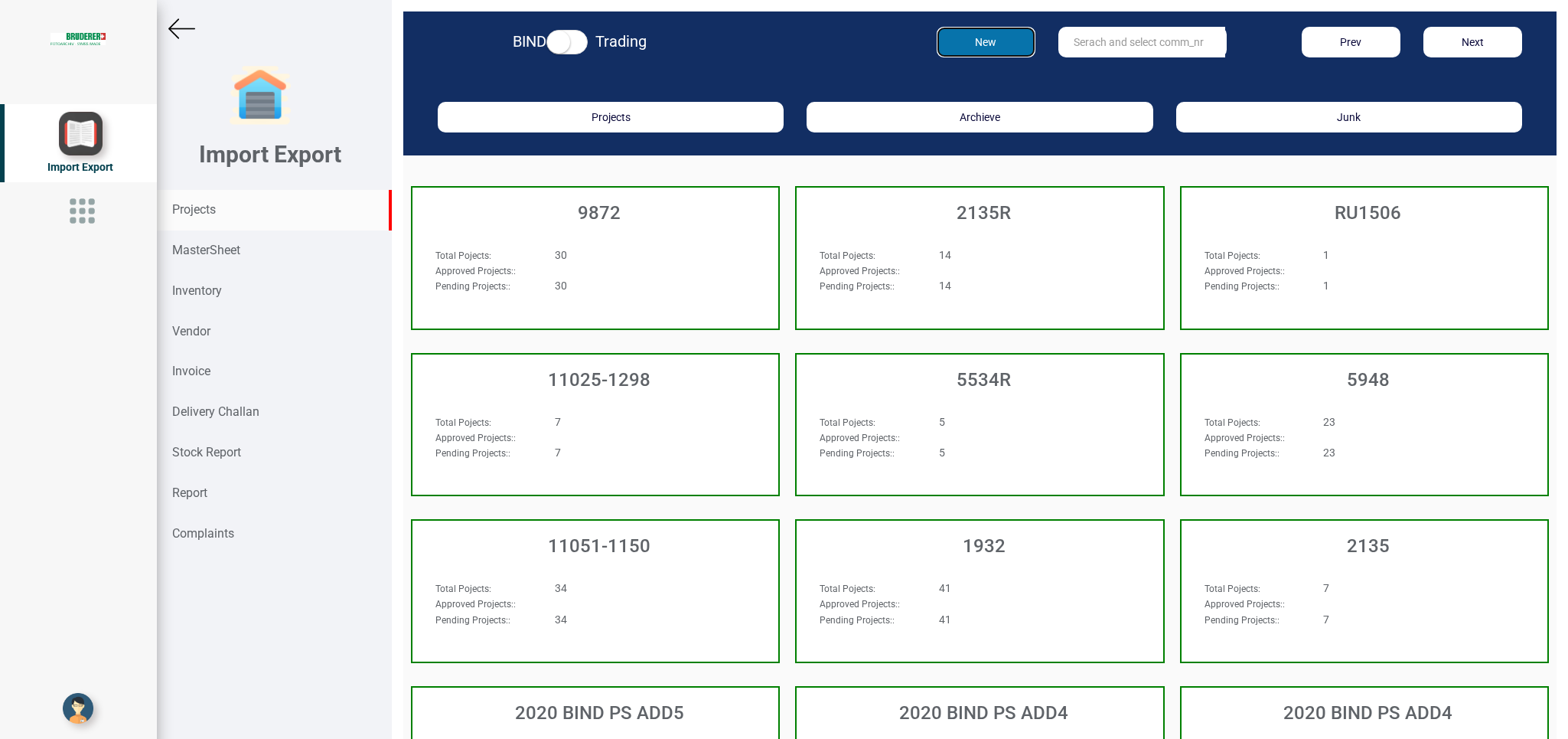
click at [989, 45] on button "New" at bounding box center [986, 42] width 99 height 31
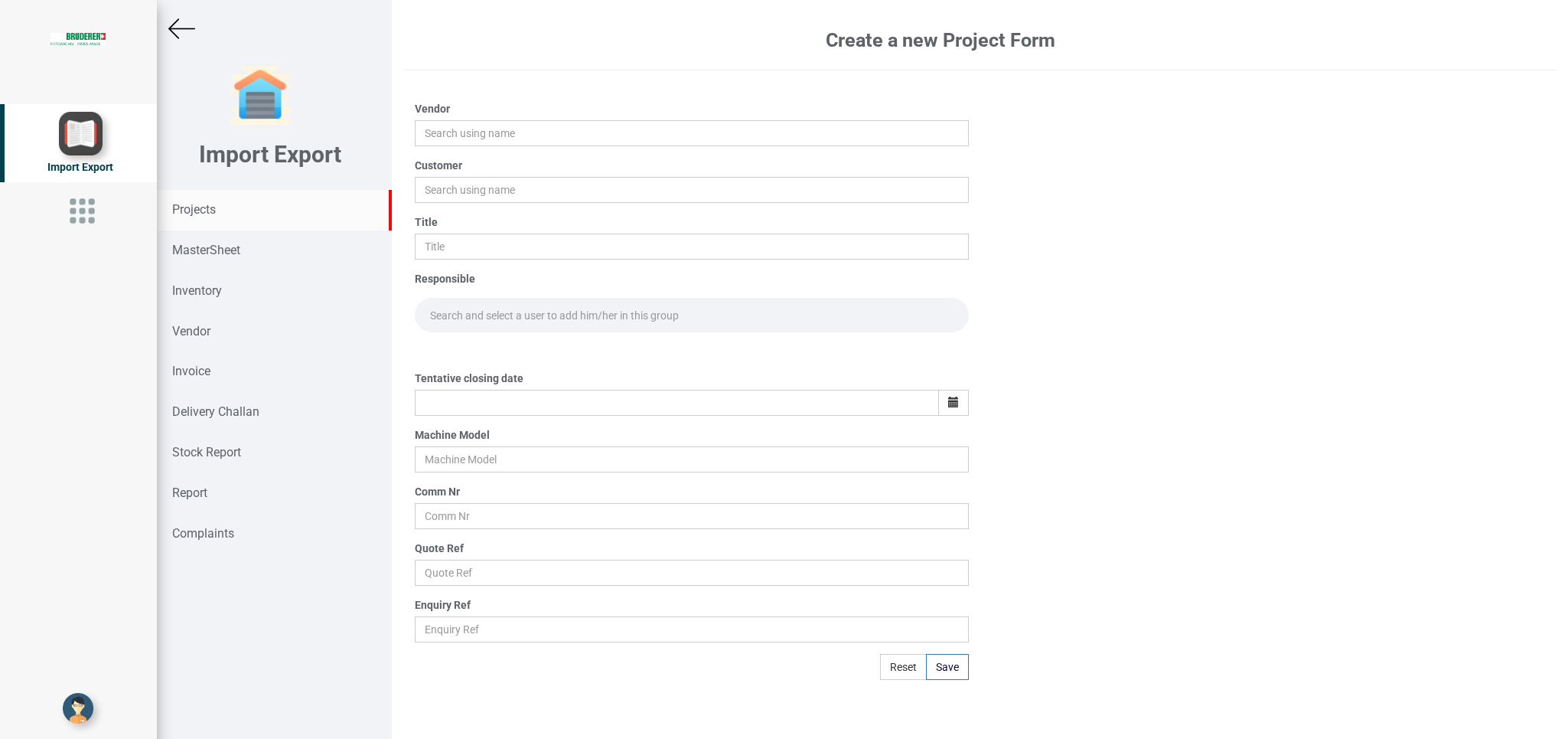
click at [200, 204] on strong "Projects" at bounding box center [194, 209] width 44 height 15
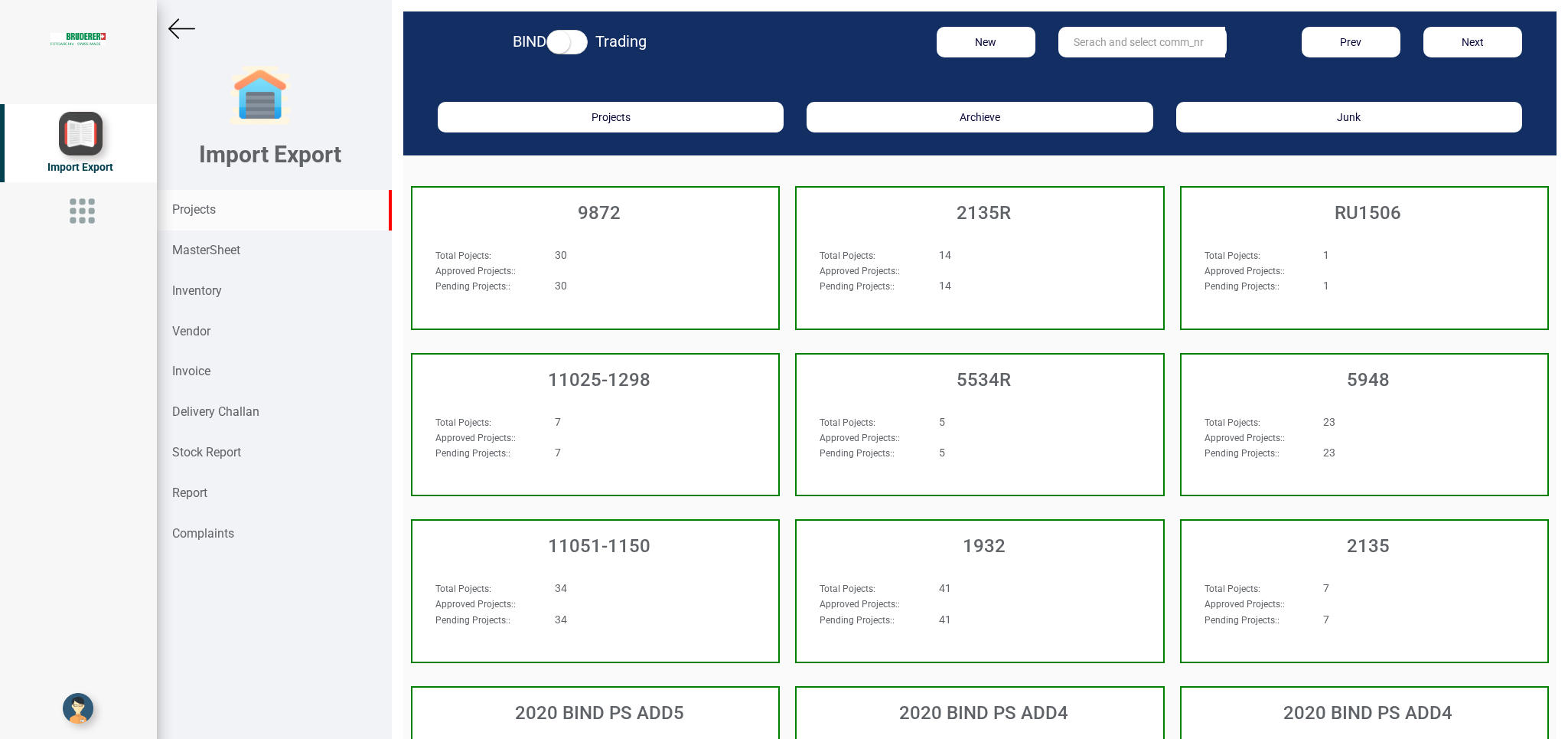
click at [1111, 30] on input "text" at bounding box center [1142, 42] width 167 height 31
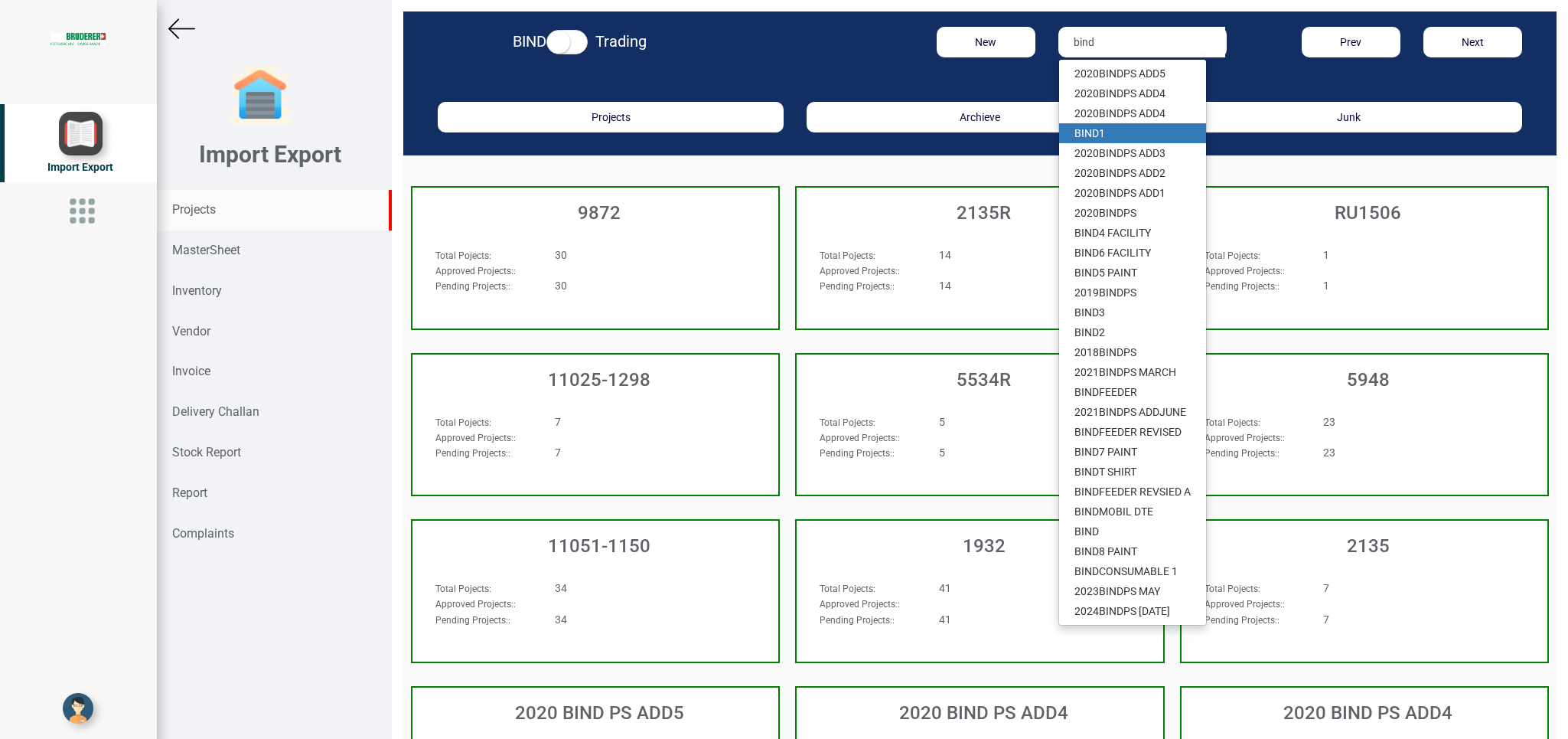
click at [1111, 133] on link "BIND 1" at bounding box center [1132, 133] width 147 height 20
type input "BIND 1"
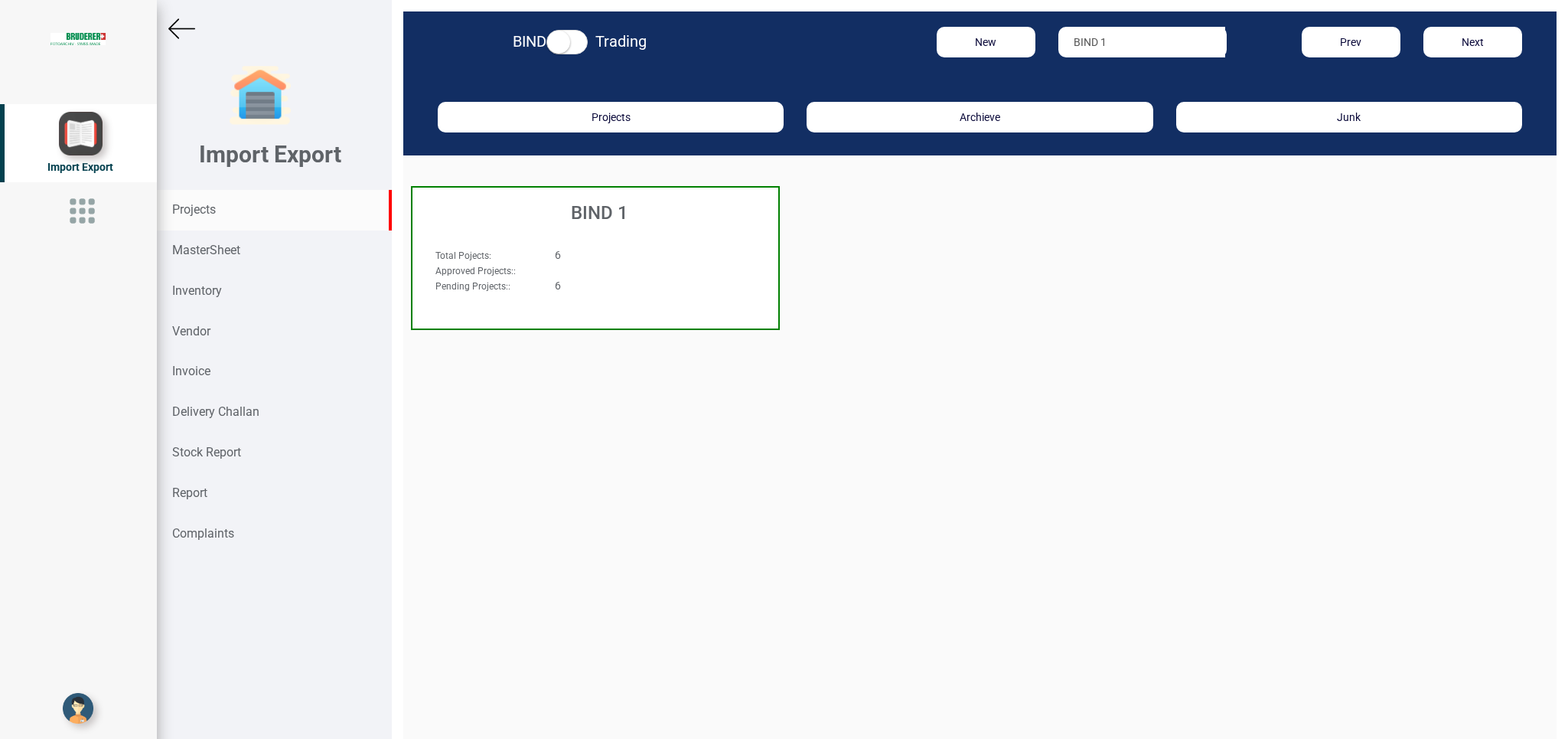
click at [642, 250] on div "6" at bounding box center [627, 255] width 167 height 15
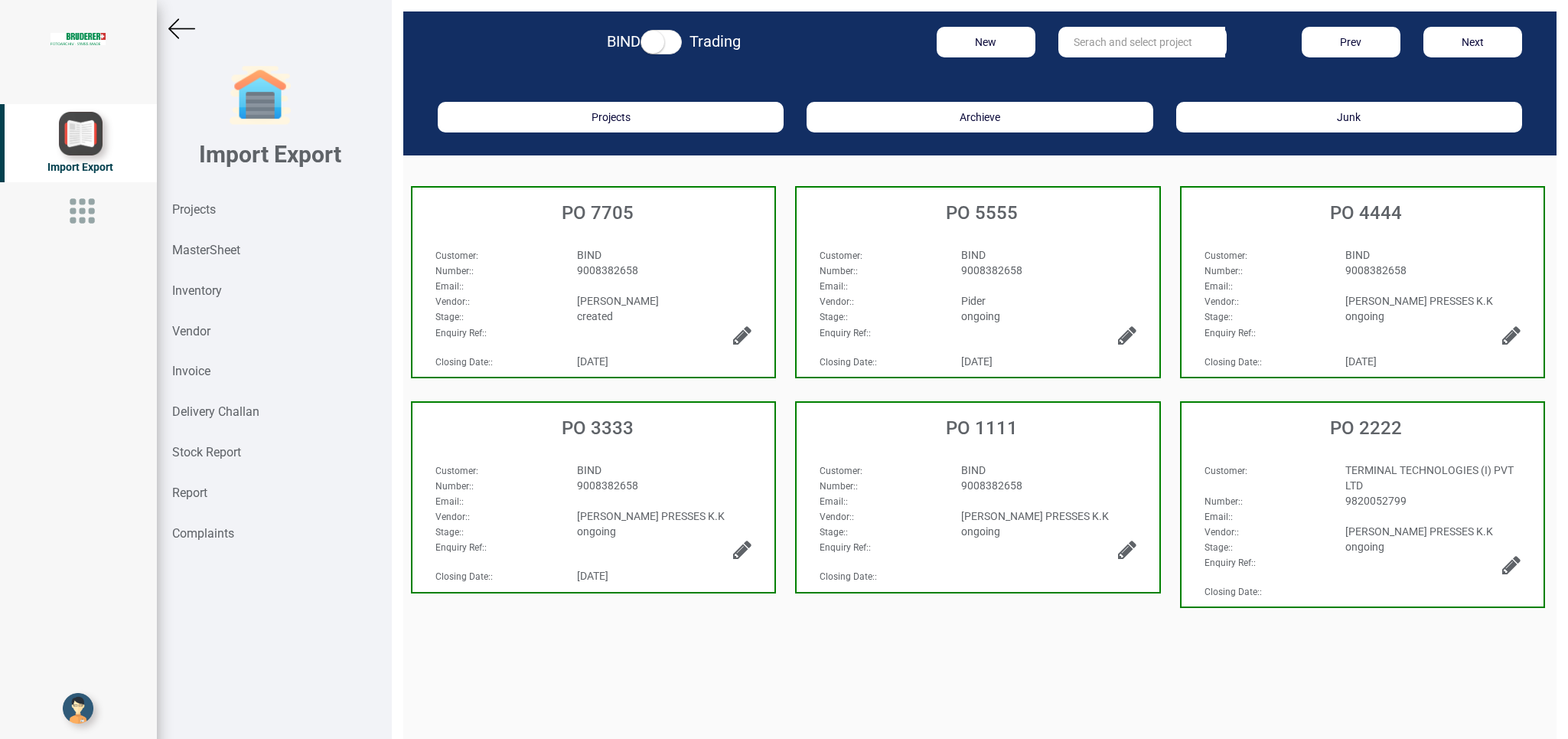
click at [675, 261] on div "BIND" at bounding box center [664, 255] width 198 height 15
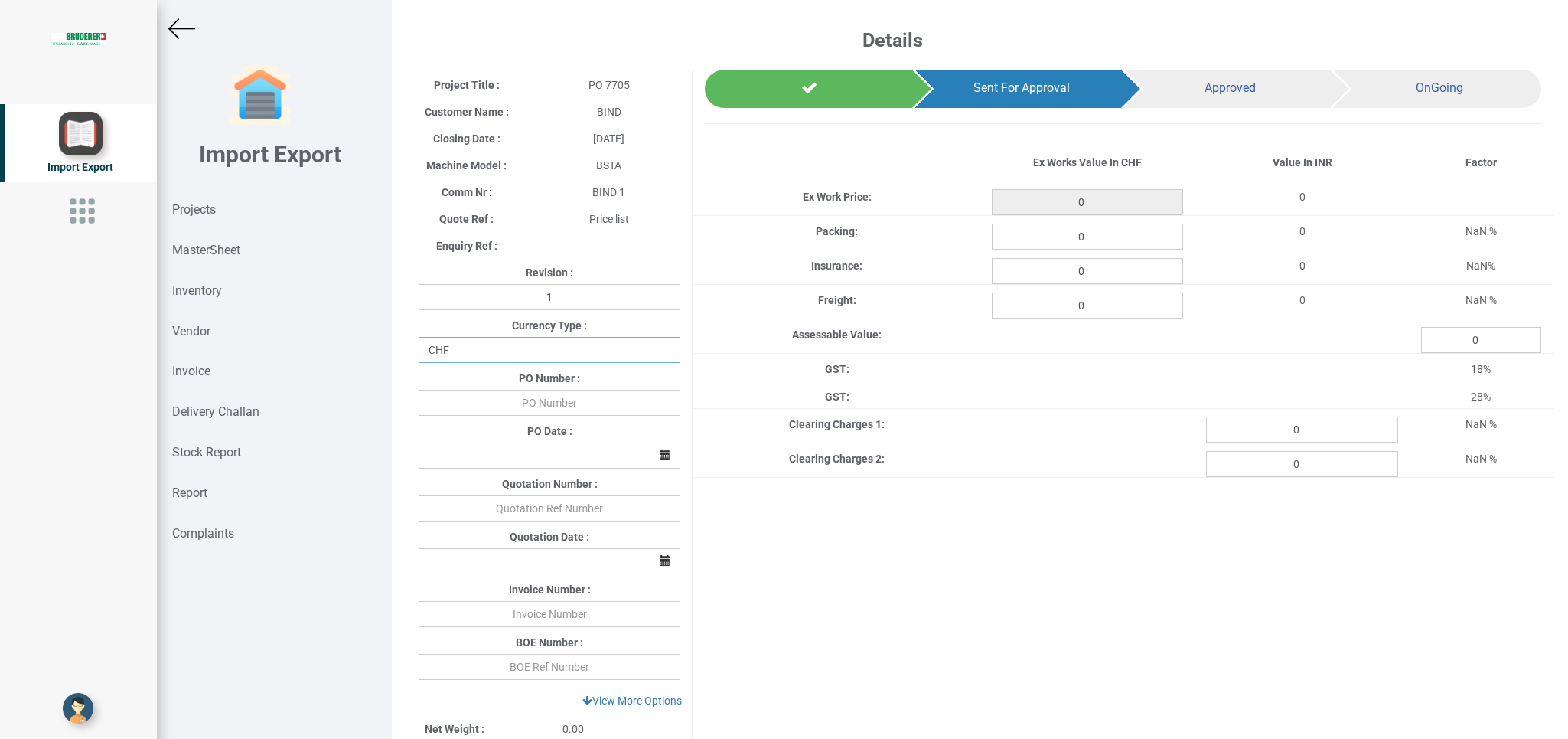
select select "INR"
click option "INR" at bounding box center [0, 0] width 0 height 0
click at [588, 406] on input "text" at bounding box center [549, 402] width 261 height 26
type input "b"
type input "BPIPL/PO/7705/25-26"
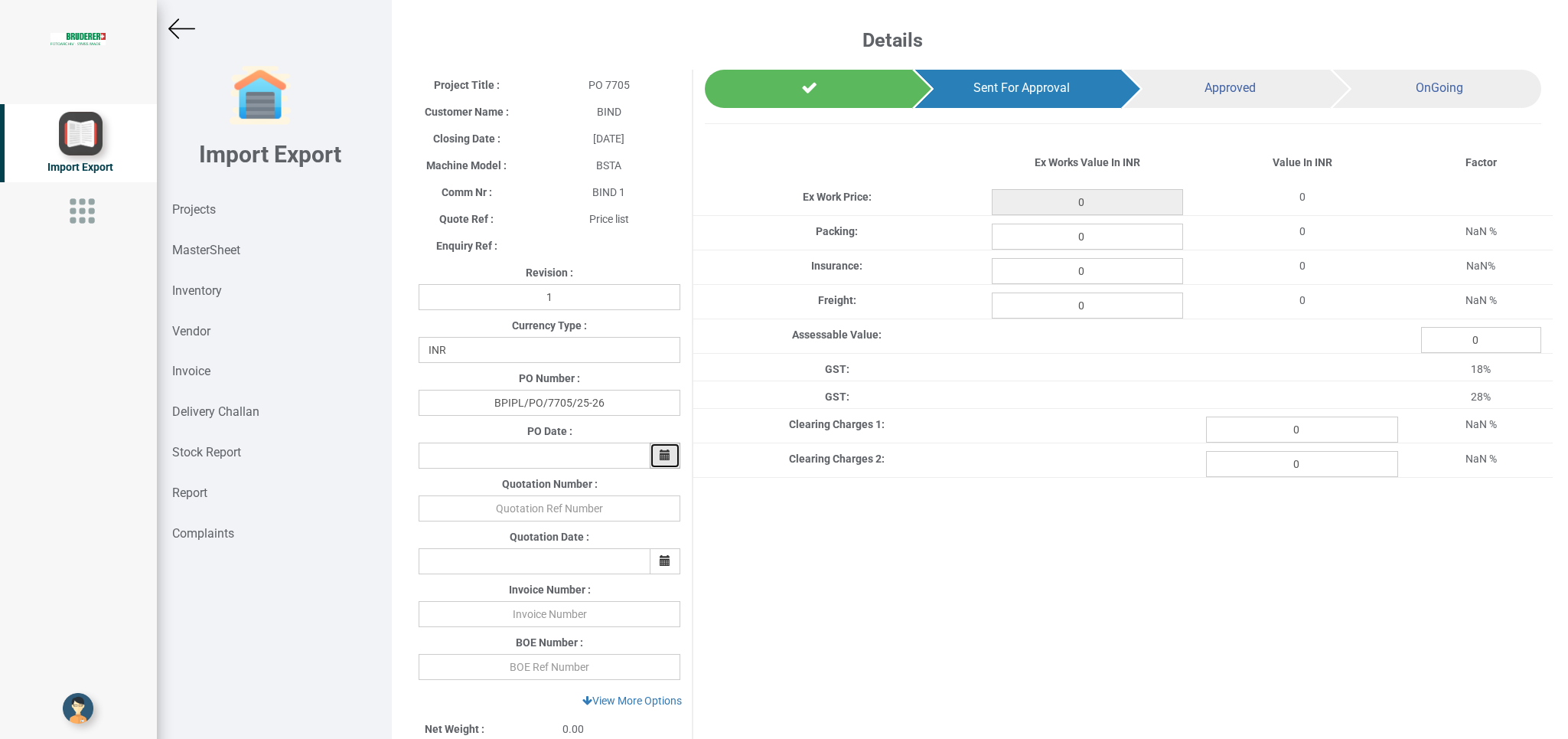
click at [660, 456] on icon "button" at bounding box center [665, 454] width 10 height 10
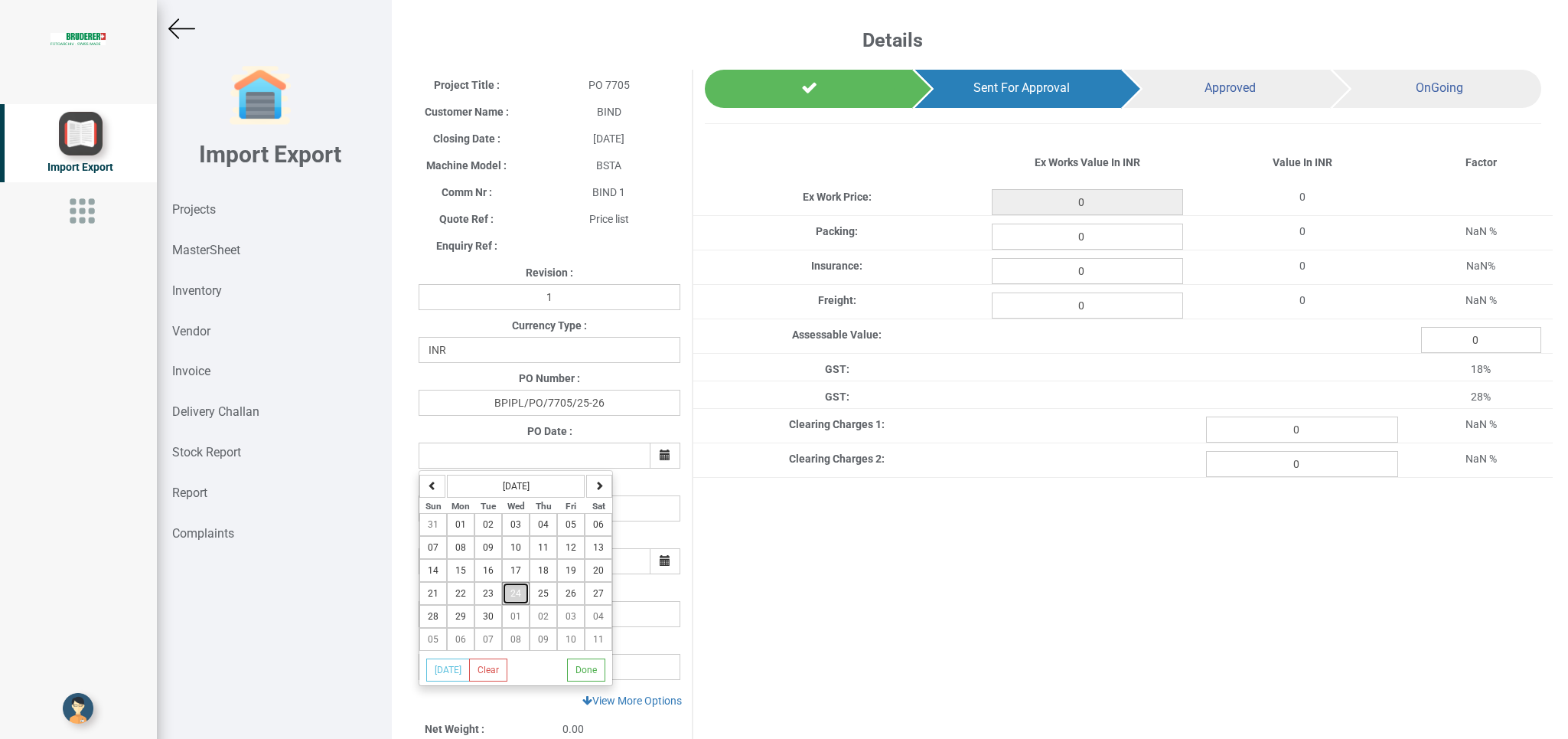
click at [516, 598] on span "24" at bounding box center [516, 593] width 10 height 10
type input "[DATE]"
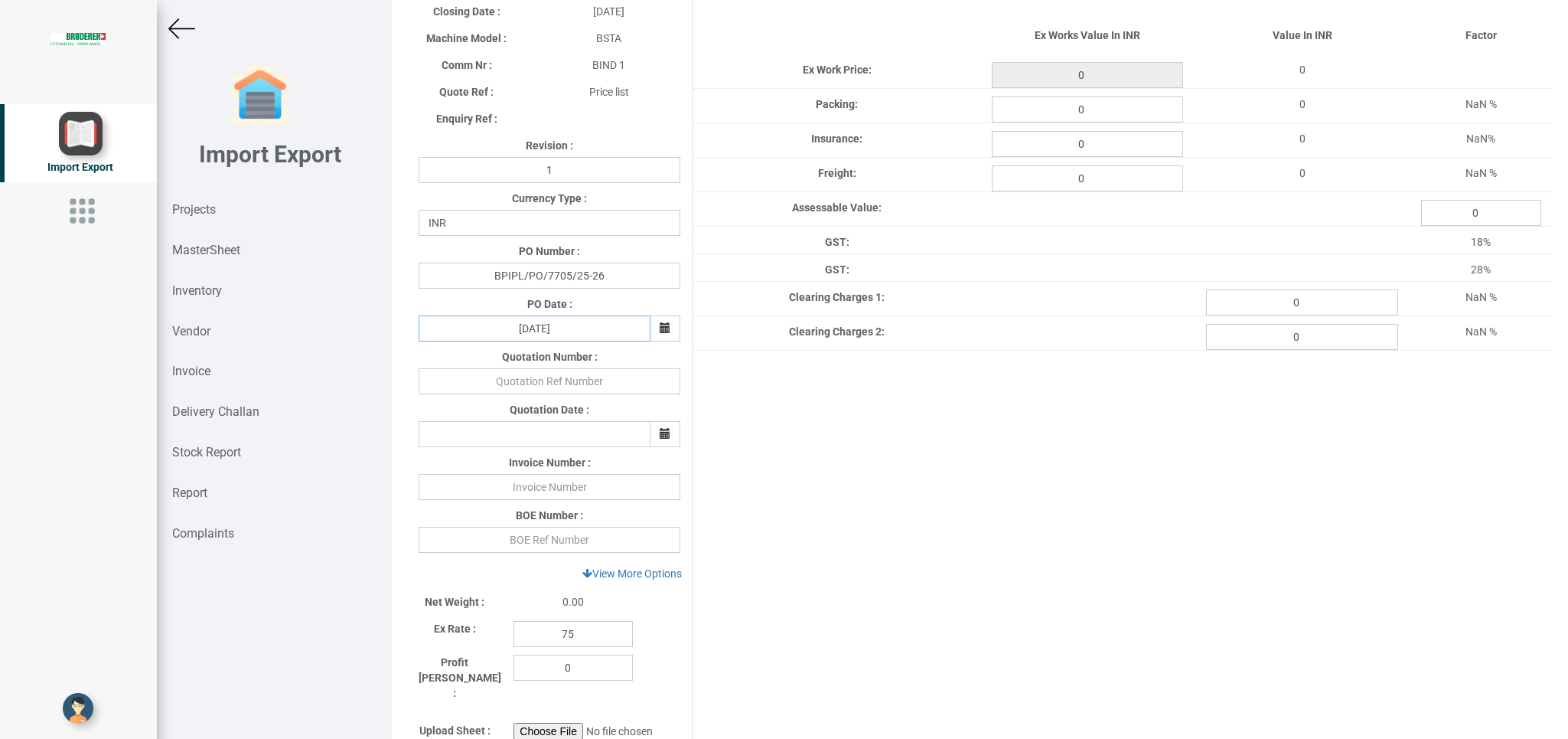
scroll to position [183, 0]
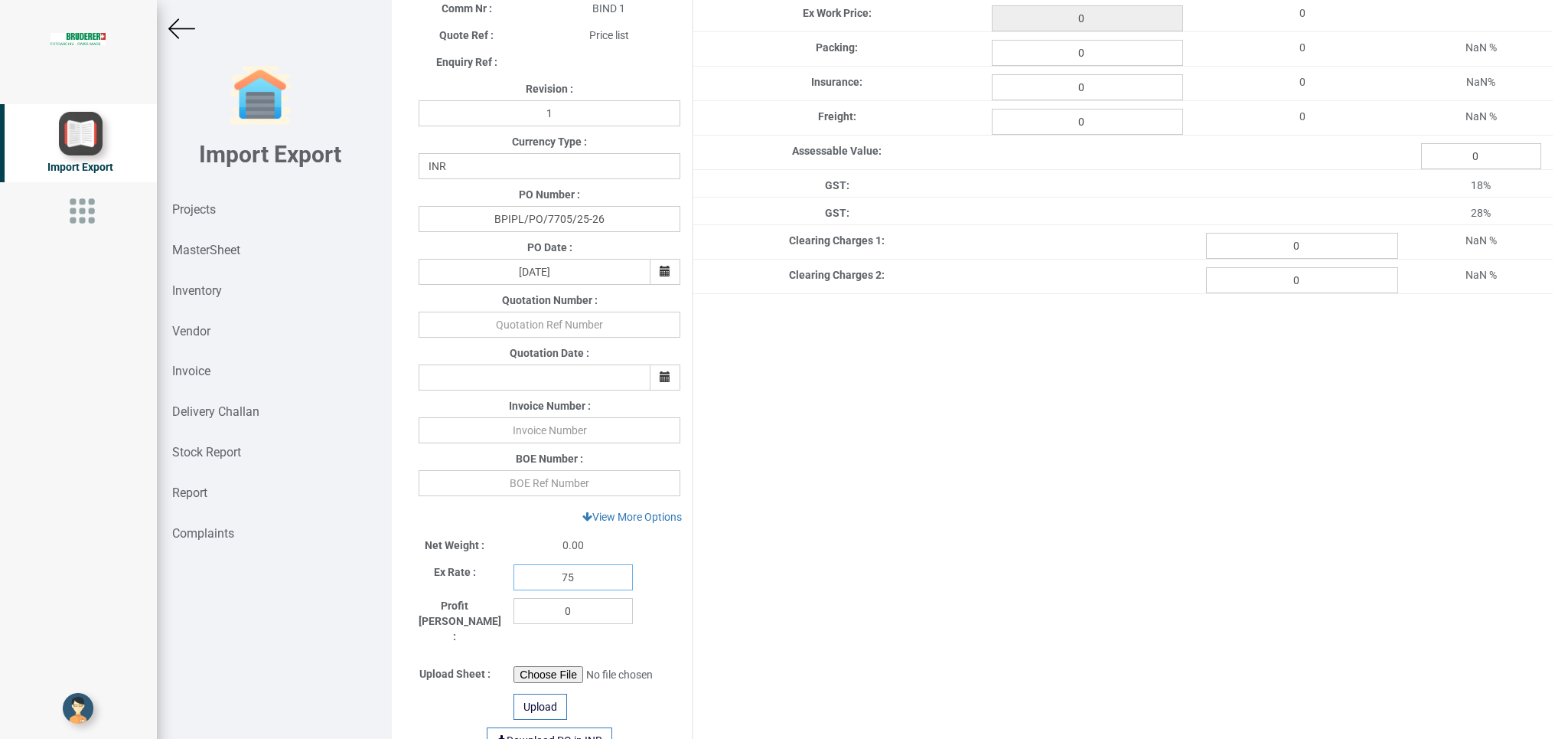
drag, startPoint x: 574, startPoint y: 575, endPoint x: 498, endPoint y: 576, distance: 76.0
click at [514, 576] on input "75" at bounding box center [573, 577] width 119 height 26
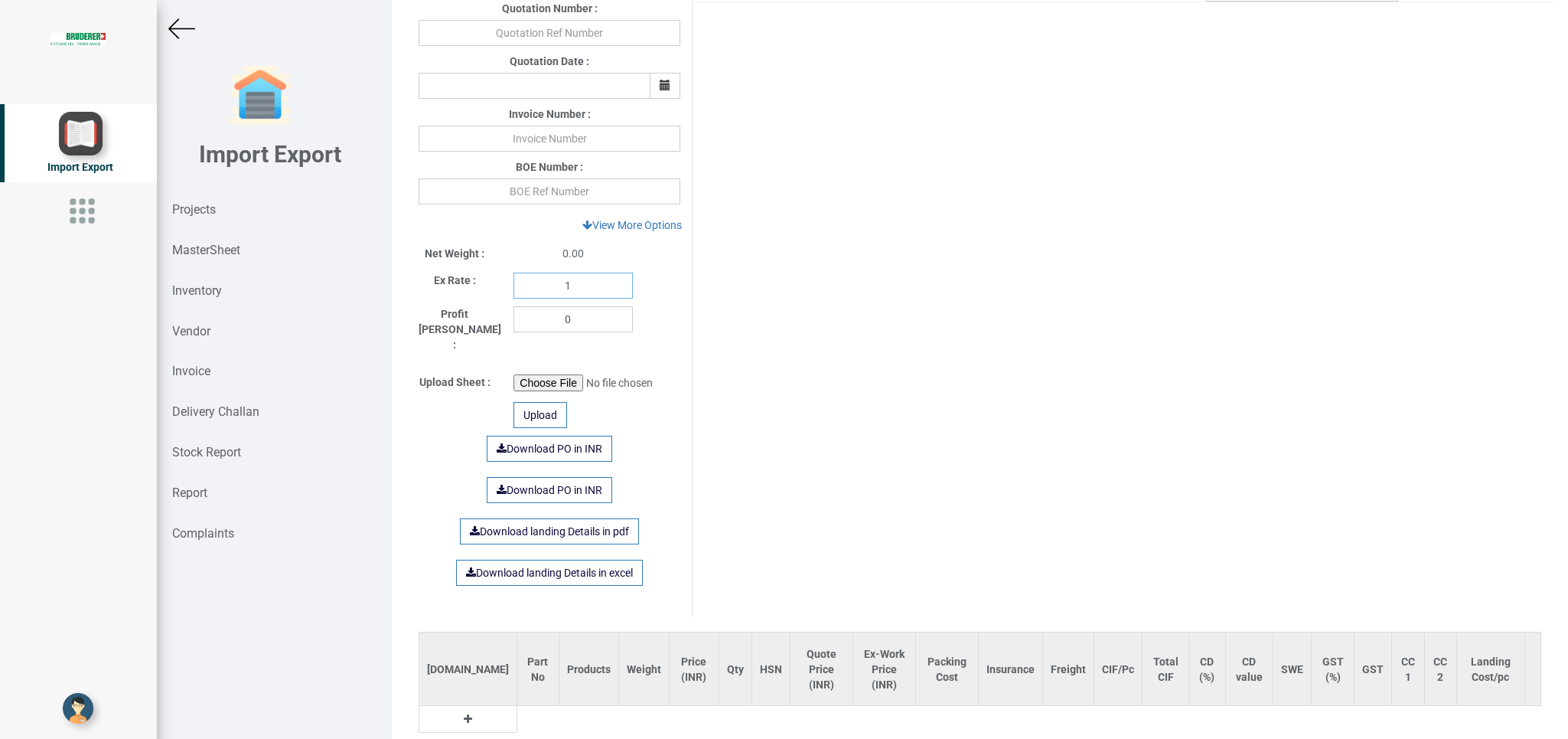
scroll to position [517, 0]
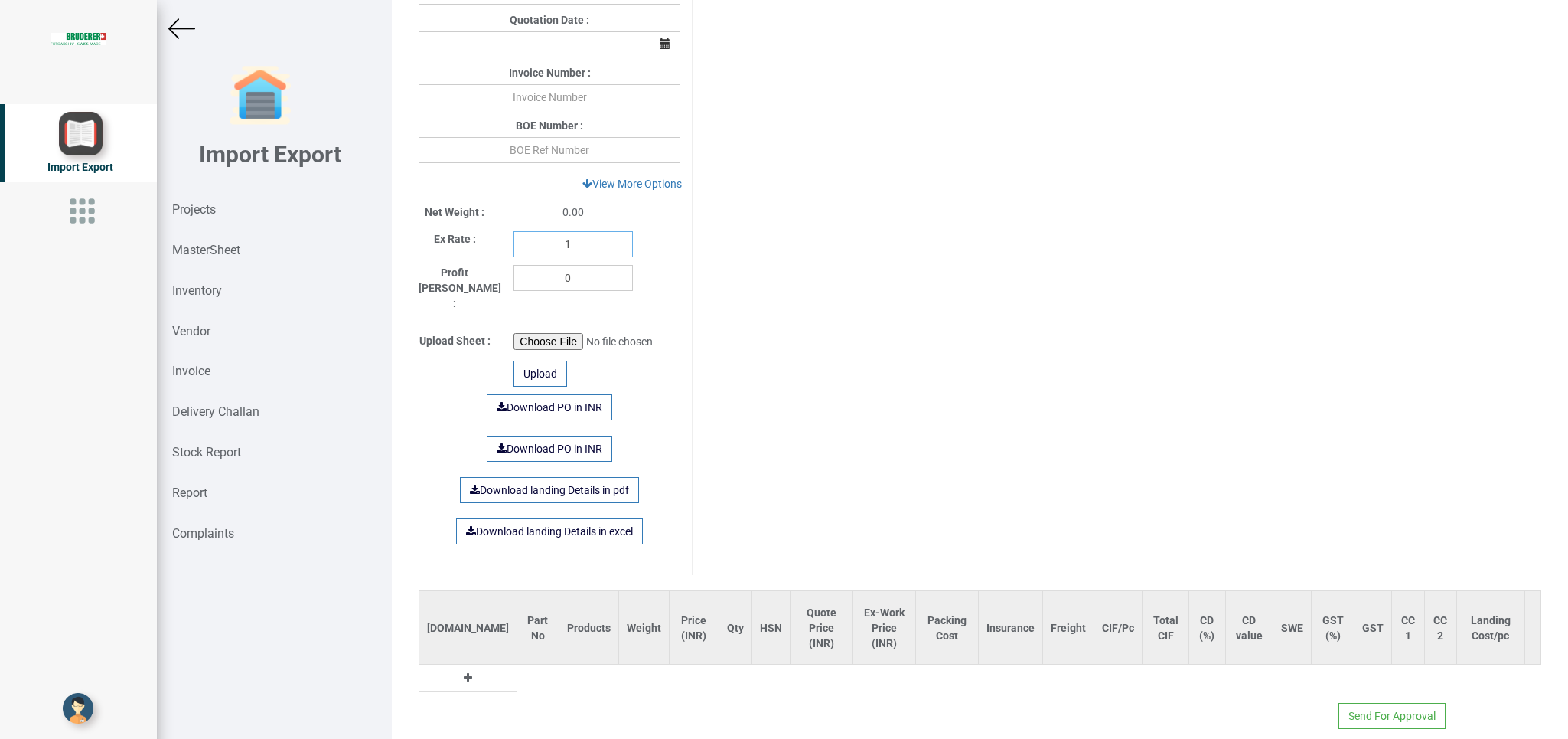
type input "1"
click at [464, 672] on icon at bounding box center [468, 677] width 9 height 10
click at [518, 670] on input "text" at bounding box center [544, 681] width 51 height 26
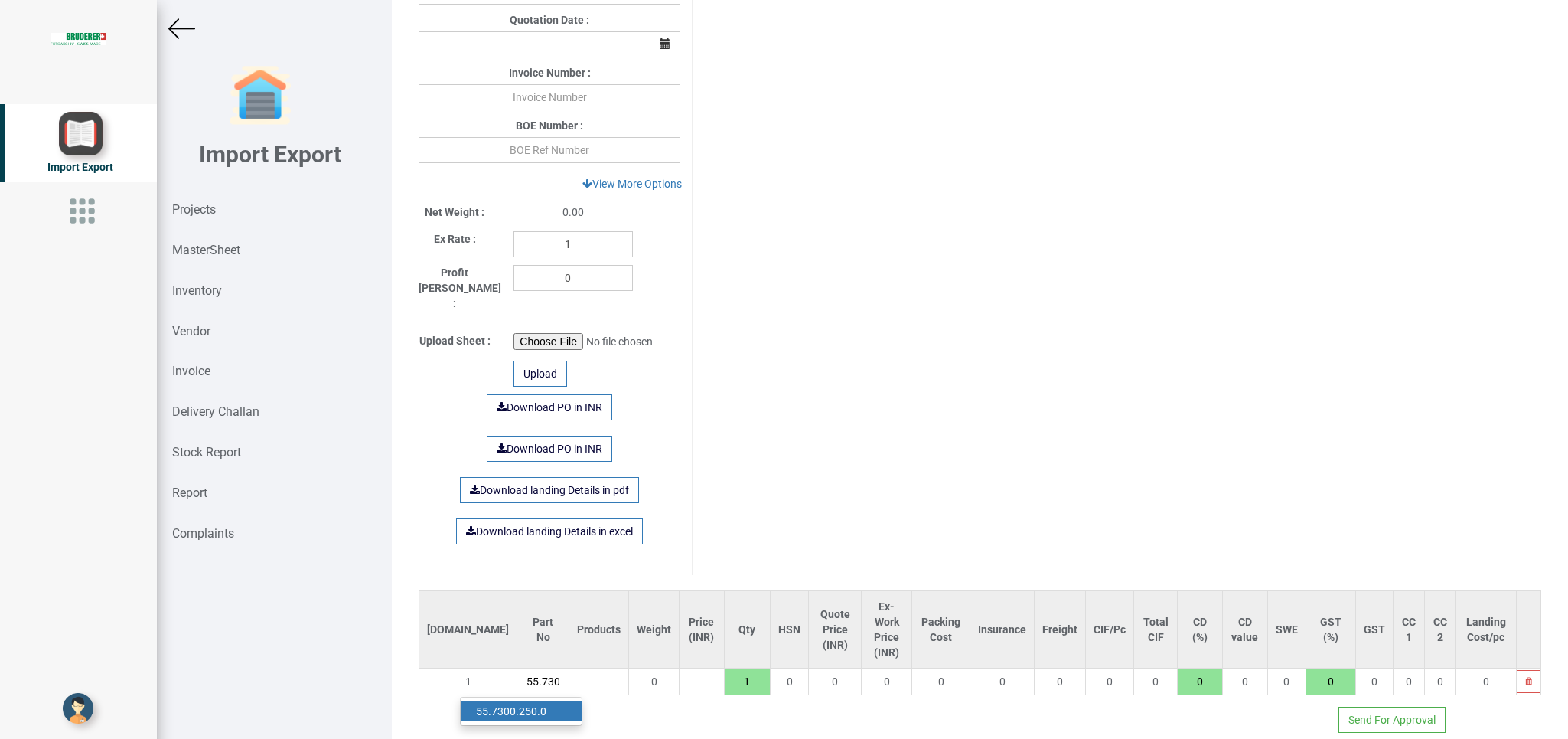
type input "55.730"
click at [546, 701] on link "55.730 0.250.0" at bounding box center [520, 711] width 121 height 20
type input "1"
type input "55.7300.250.0"
type input "7.5"
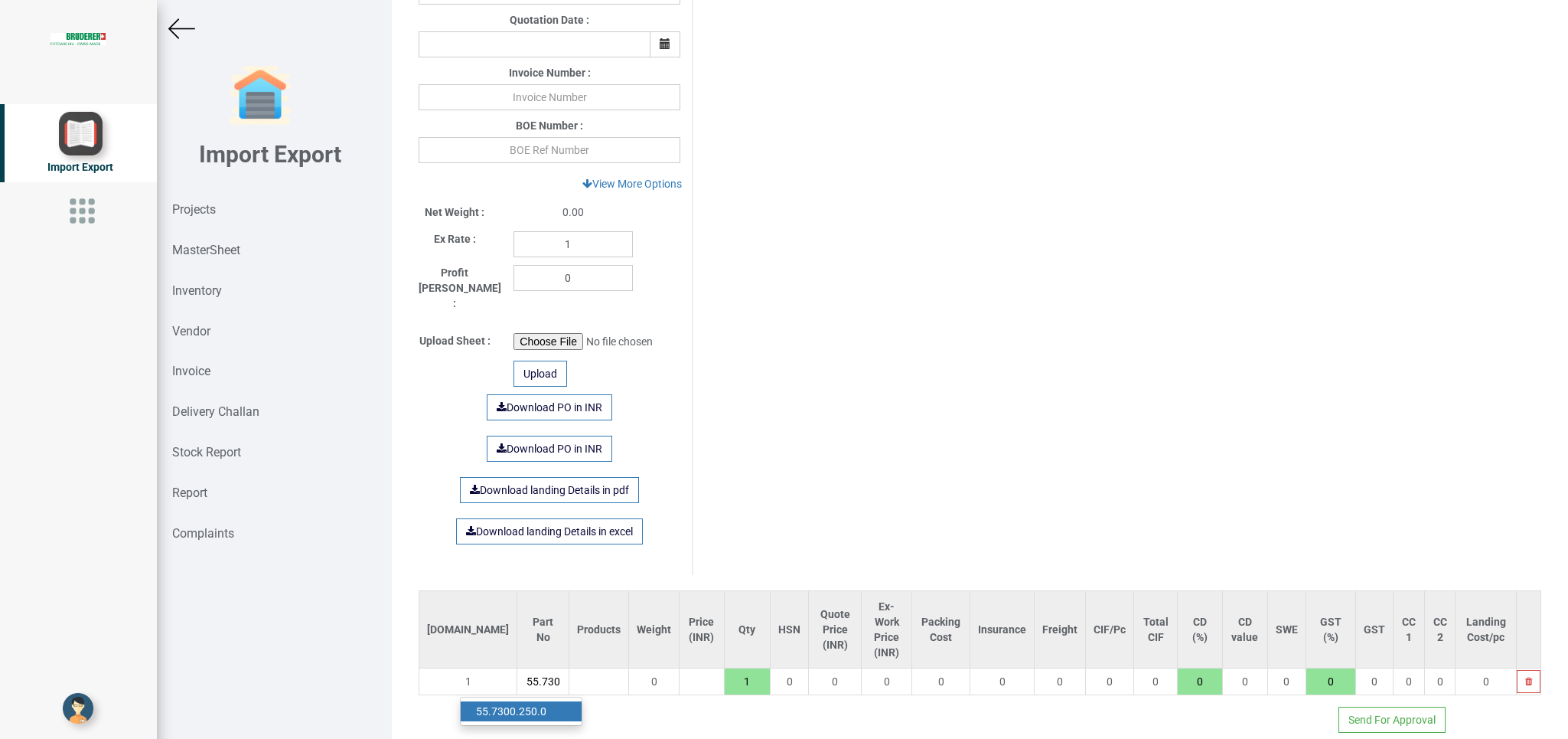
type input "18"
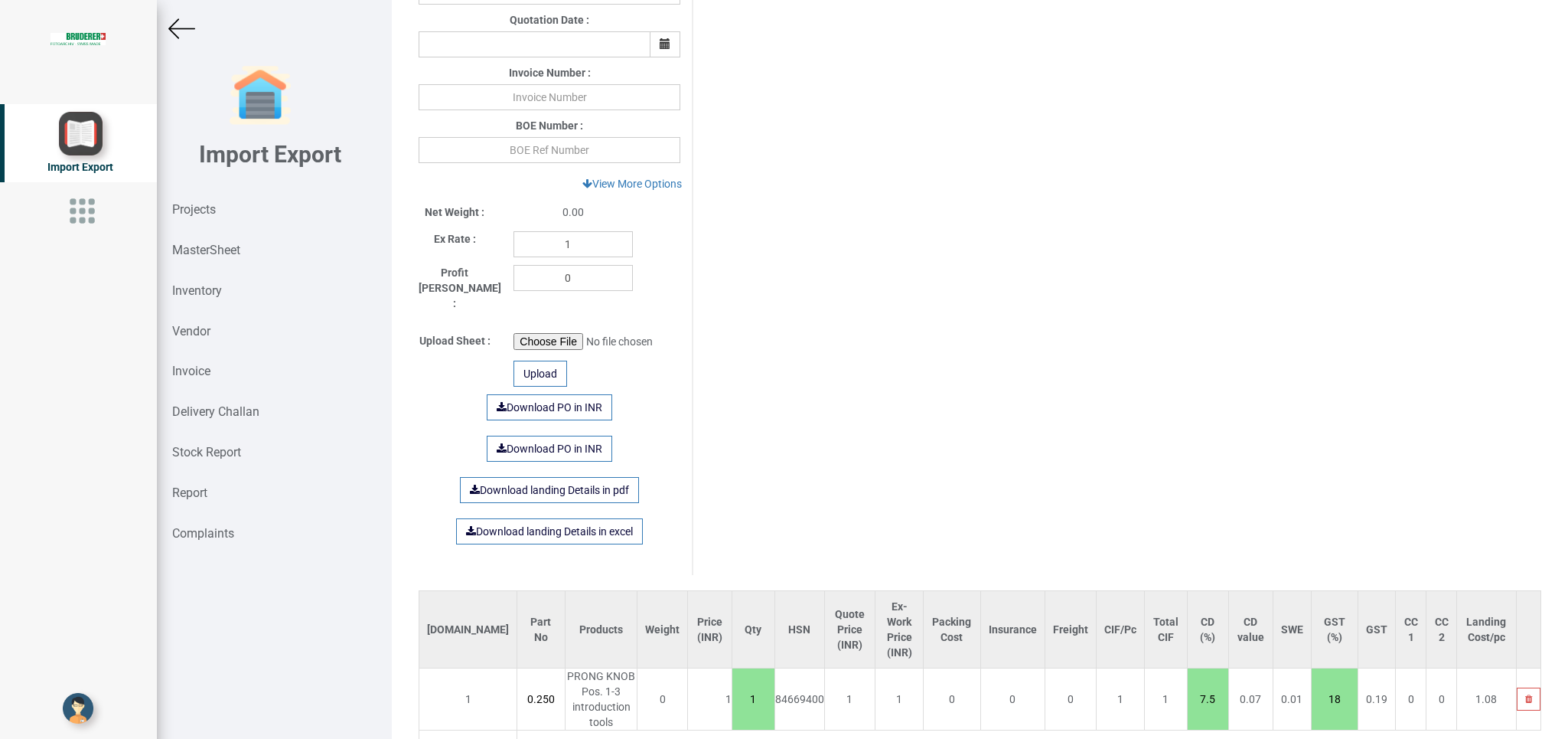
scroll to position [583, 0]
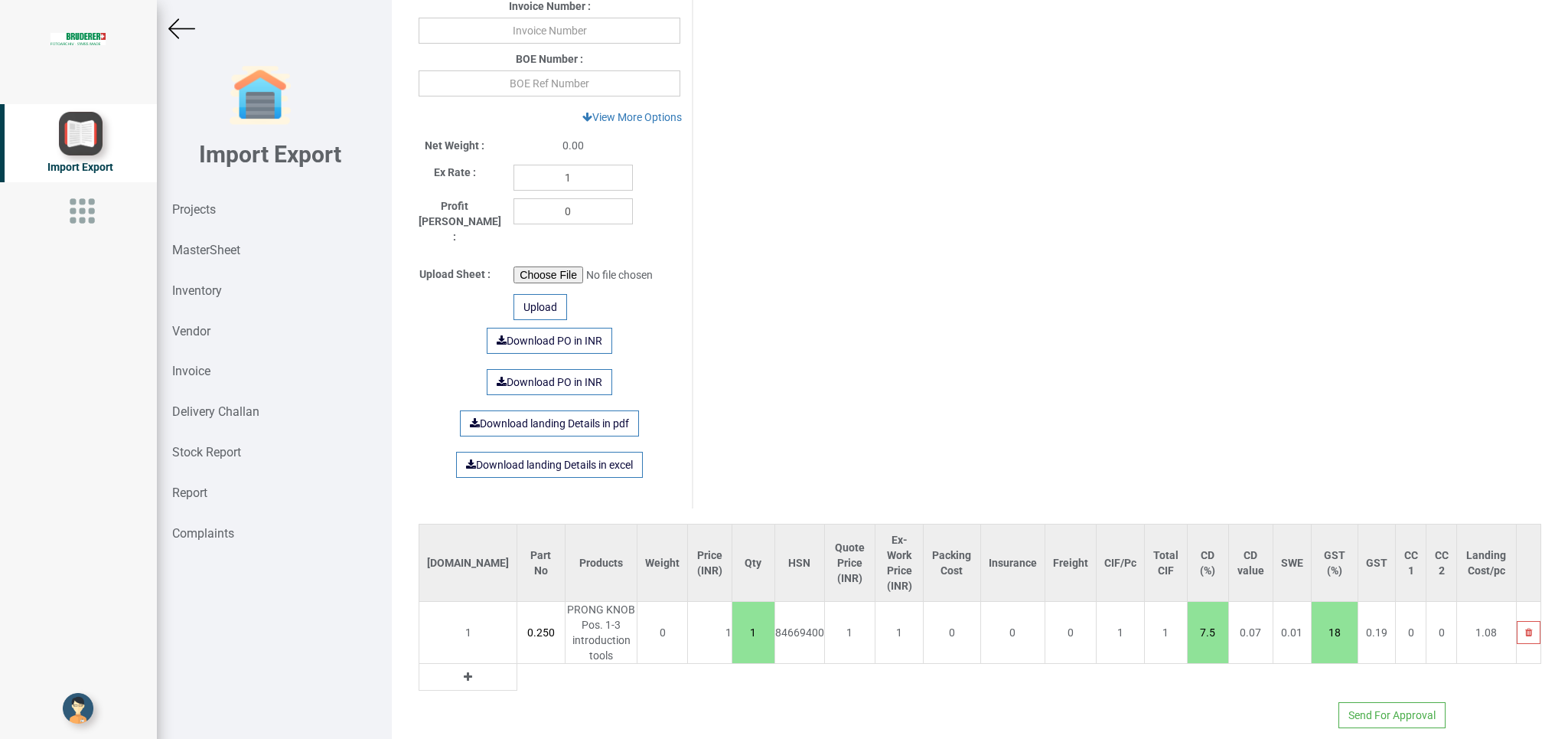
click at [464, 671] on icon at bounding box center [468, 676] width 9 height 10
click at [518, 664] on input "text" at bounding box center [541, 676] width 46 height 26
type input "97.0175"
click at [548, 697] on link "97.0175 .104.1" at bounding box center [520, 706] width 121 height 20
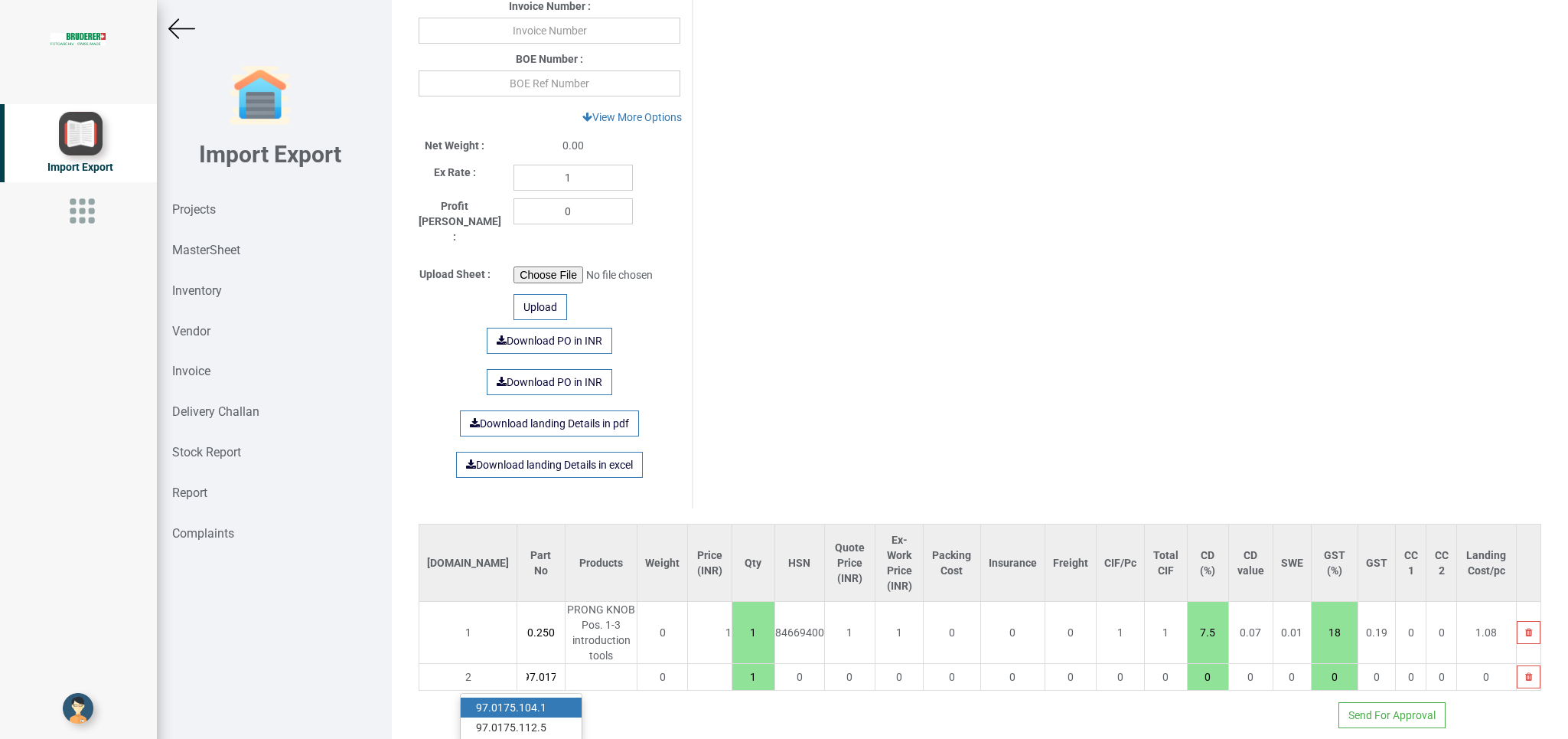
type input "2"
type input "97.0175.104.1"
type input "7.5"
type input "18"
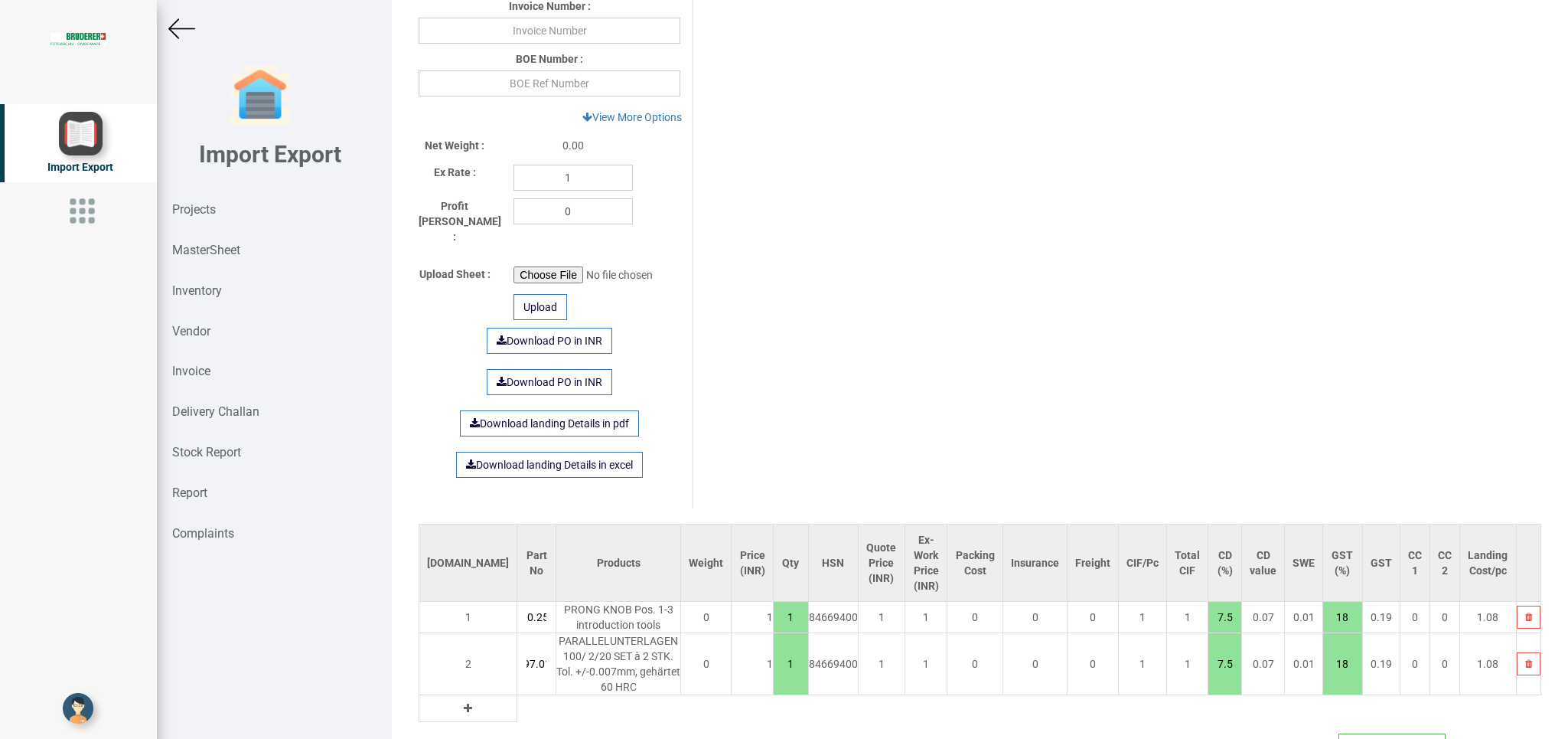
scroll to position [0, 42]
click at [460, 700] on button at bounding box center [468, 708] width 18 height 17
click at [518, 695] on input "text" at bounding box center [537, 708] width 39 height 26
type input "97.0175.112"
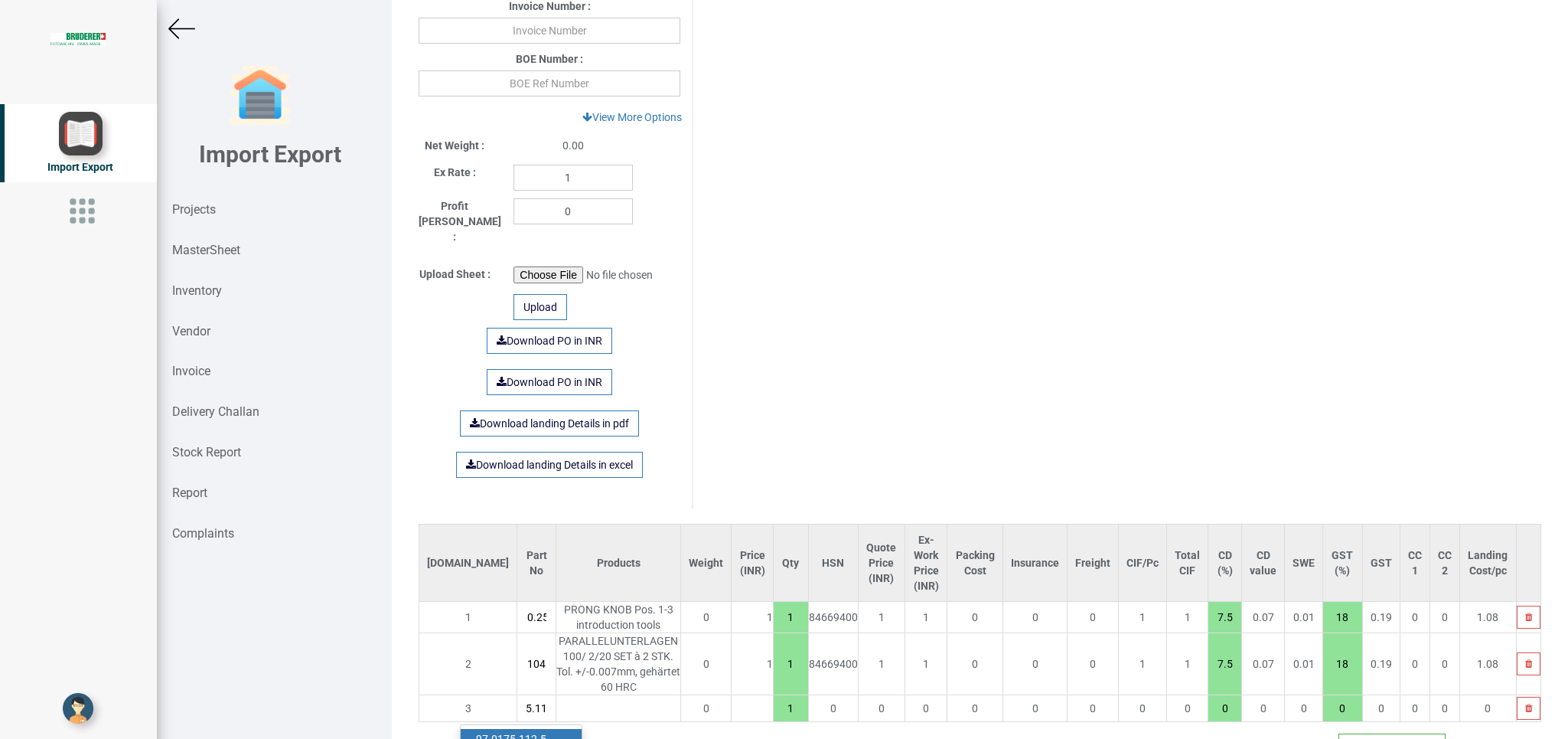
click at [544, 729] on link "97.0175.112 .5" at bounding box center [520, 738] width 121 height 20
type input "3"
type input "97.0175.112.5"
type input "7.5"
type input "18"
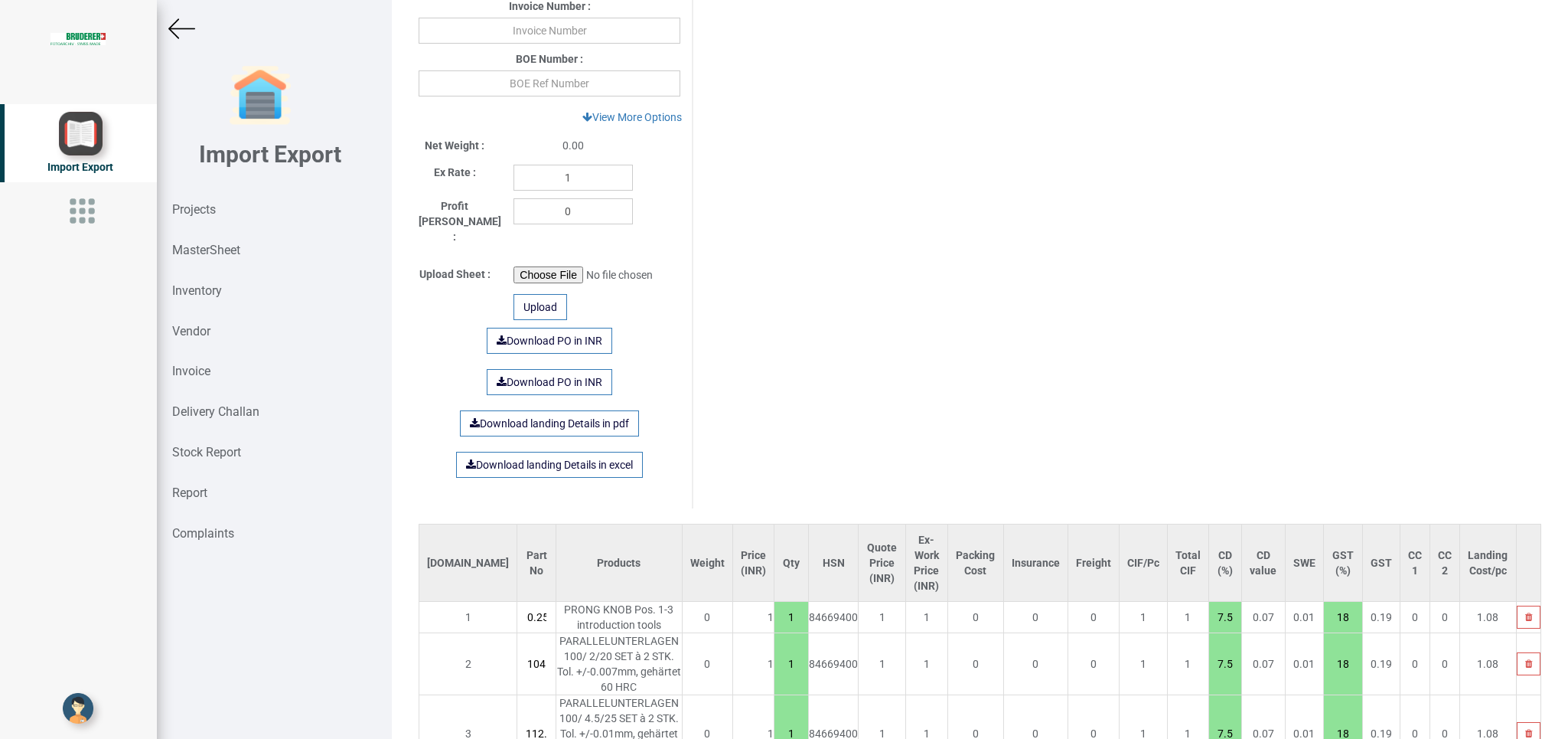
scroll to position [677, 0]
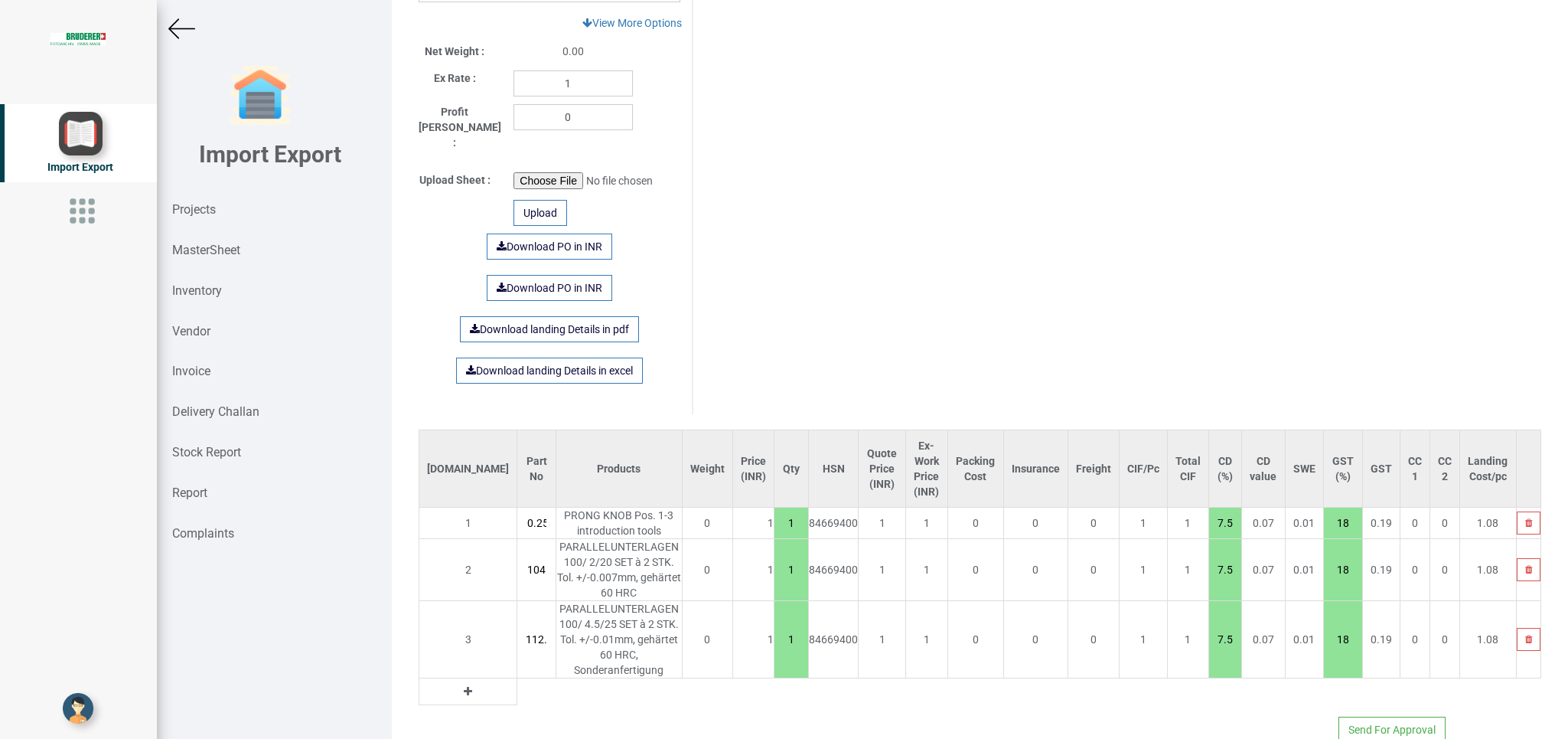
click at [460, 682] on button at bounding box center [468, 691] width 18 height 17
click at [518, 678] on input "text" at bounding box center [537, 691] width 39 height 26
type input "55.7170"
click at [537, 697] on link "55.7170 .010.0" at bounding box center [520, 706] width 121 height 20
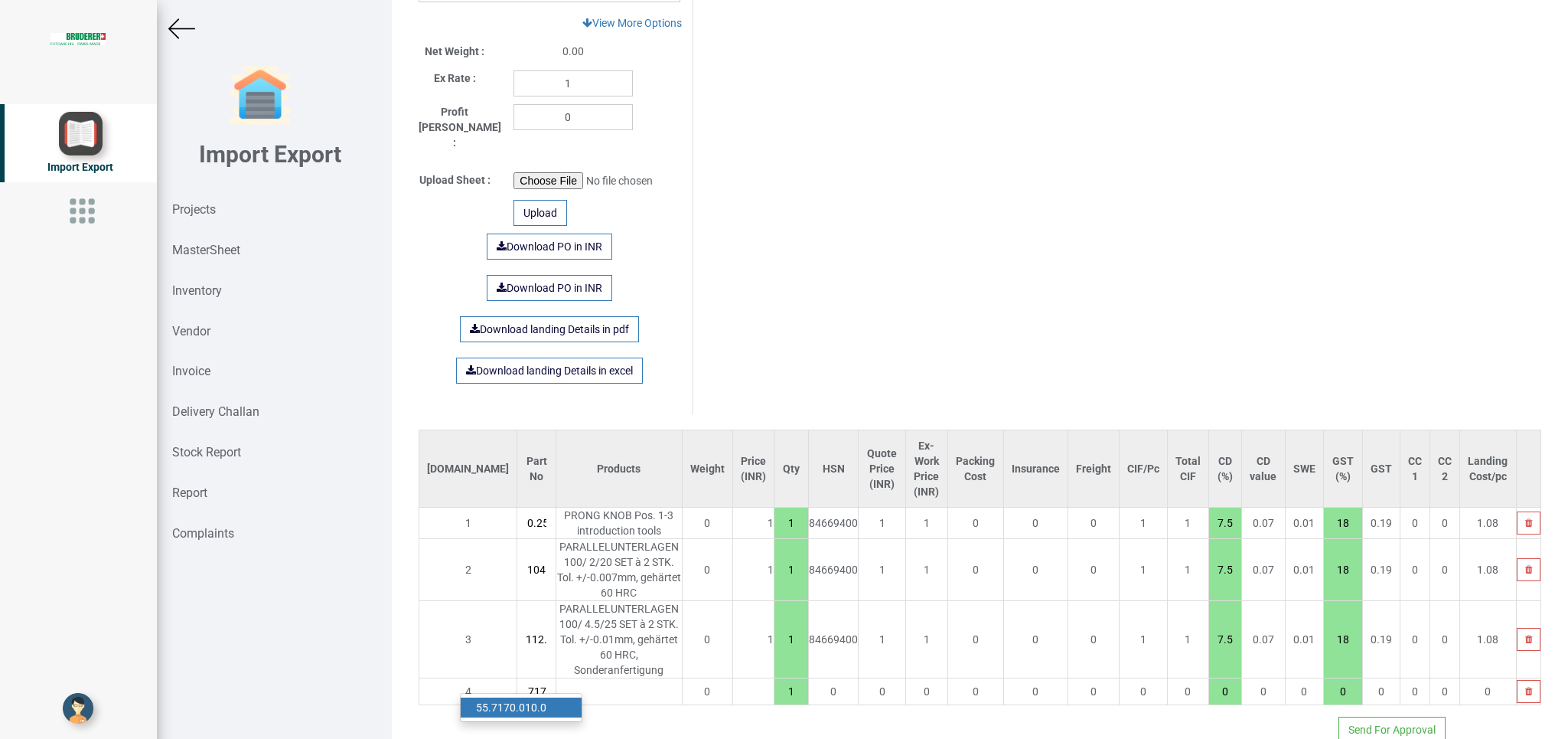
type input "4"
type input "55.7170.010.0"
type input "7.5"
type input "18"
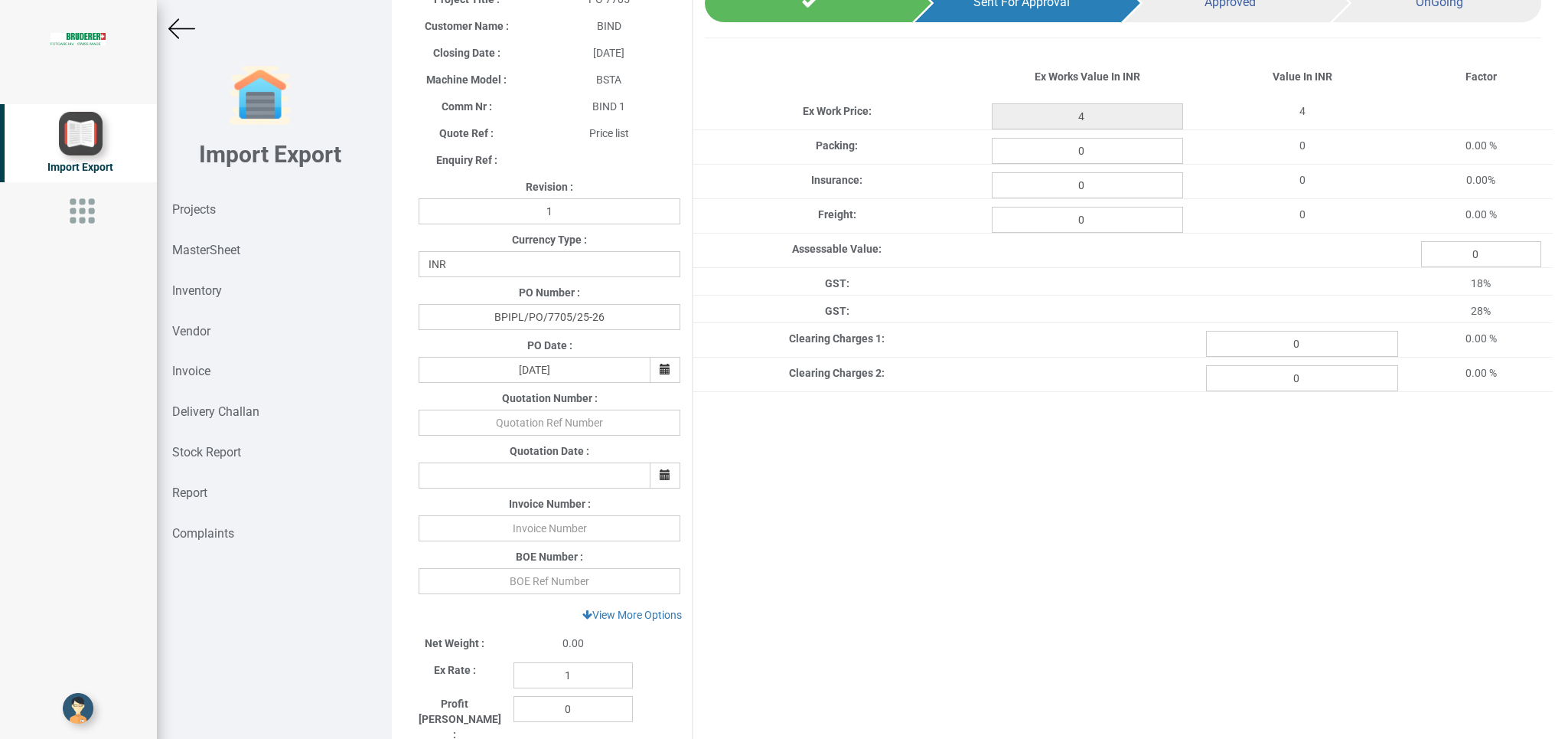
scroll to position [79, 0]
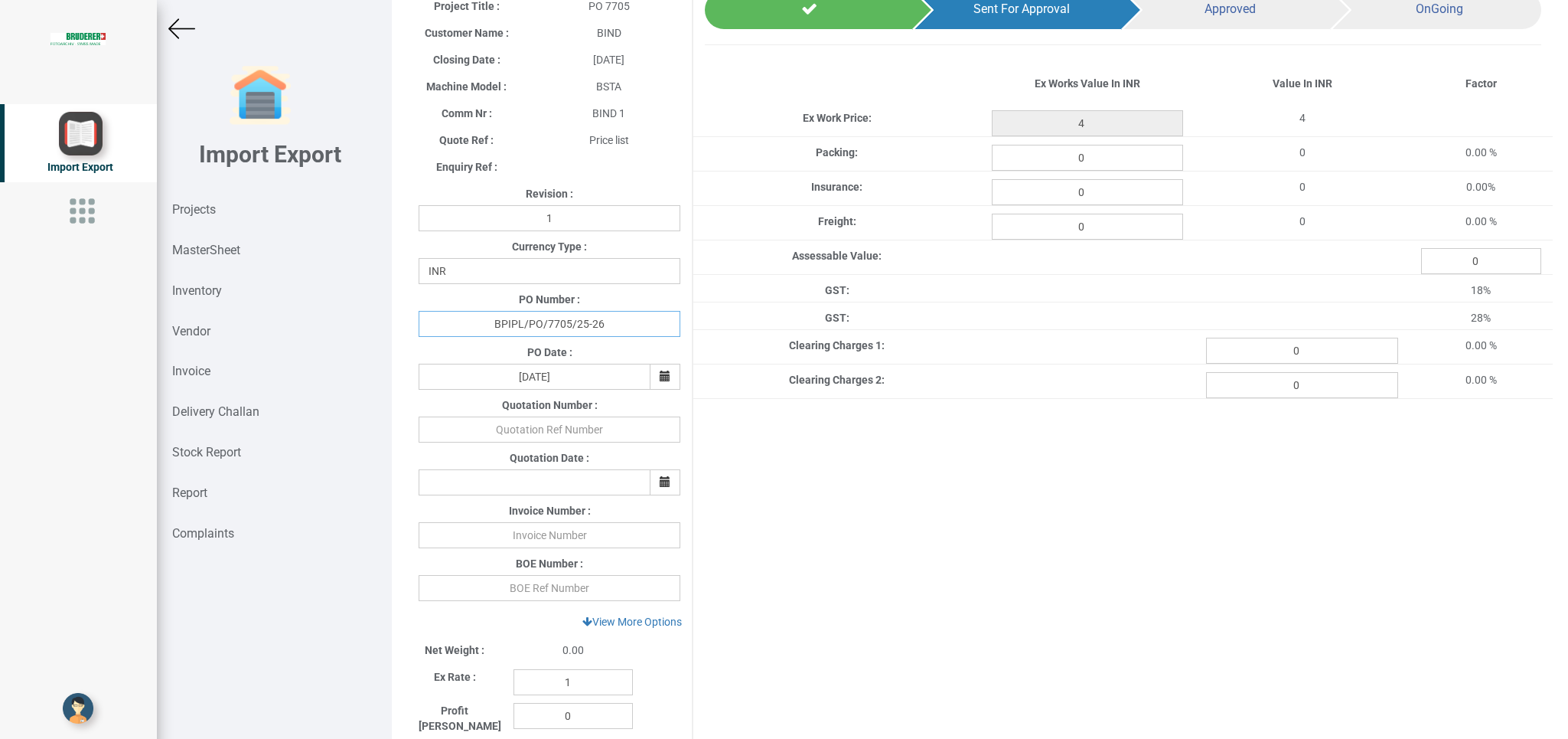
drag, startPoint x: 487, startPoint y: 327, endPoint x: 633, endPoint y: 327, distance: 146.0
click at [633, 327] on input "BPIPL/PO/7705/25-26" at bounding box center [549, 323] width 261 height 26
click at [182, 33] on img at bounding box center [181, 28] width 27 height 27
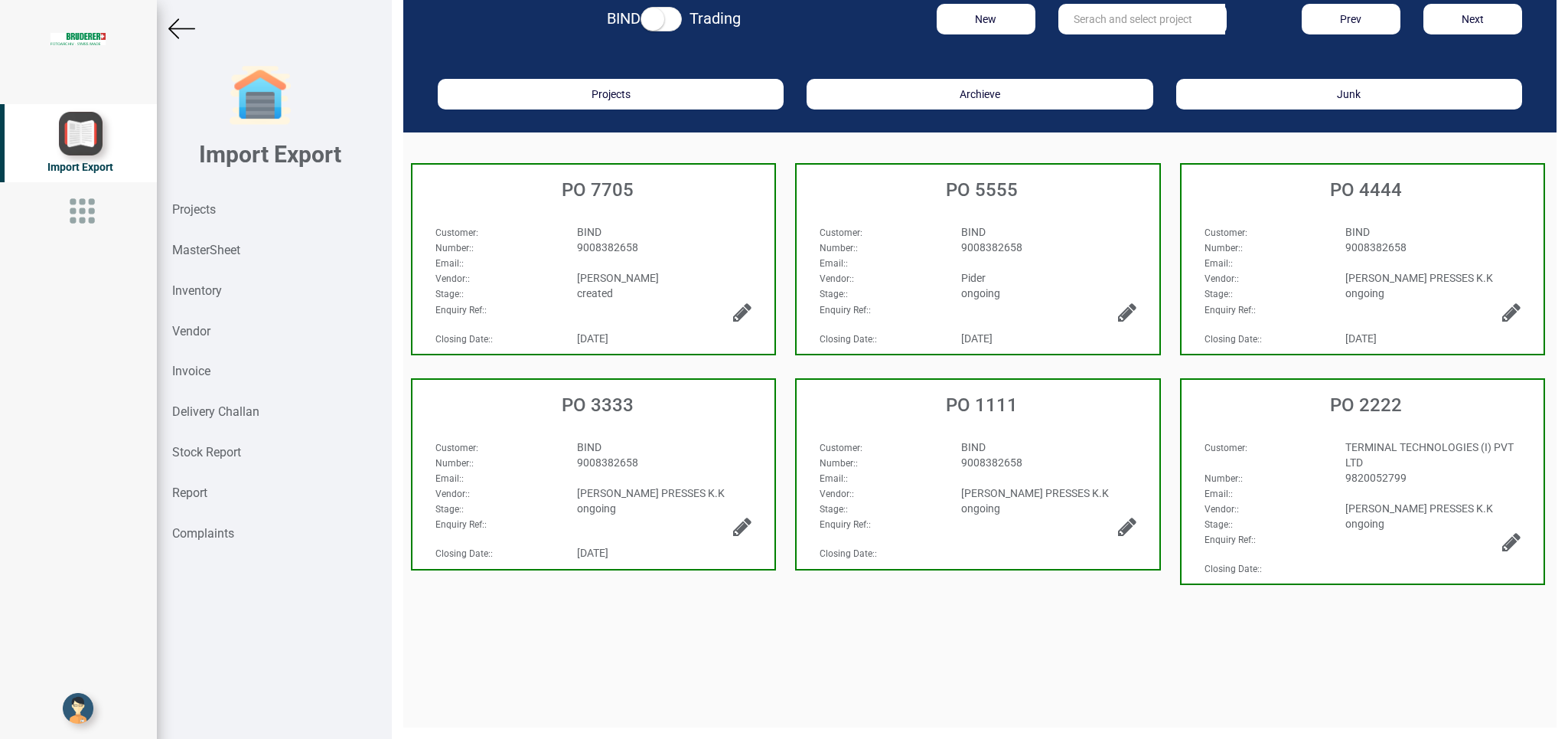
scroll to position [23, 0]
click at [185, 208] on strong "Projects" at bounding box center [194, 209] width 44 height 15
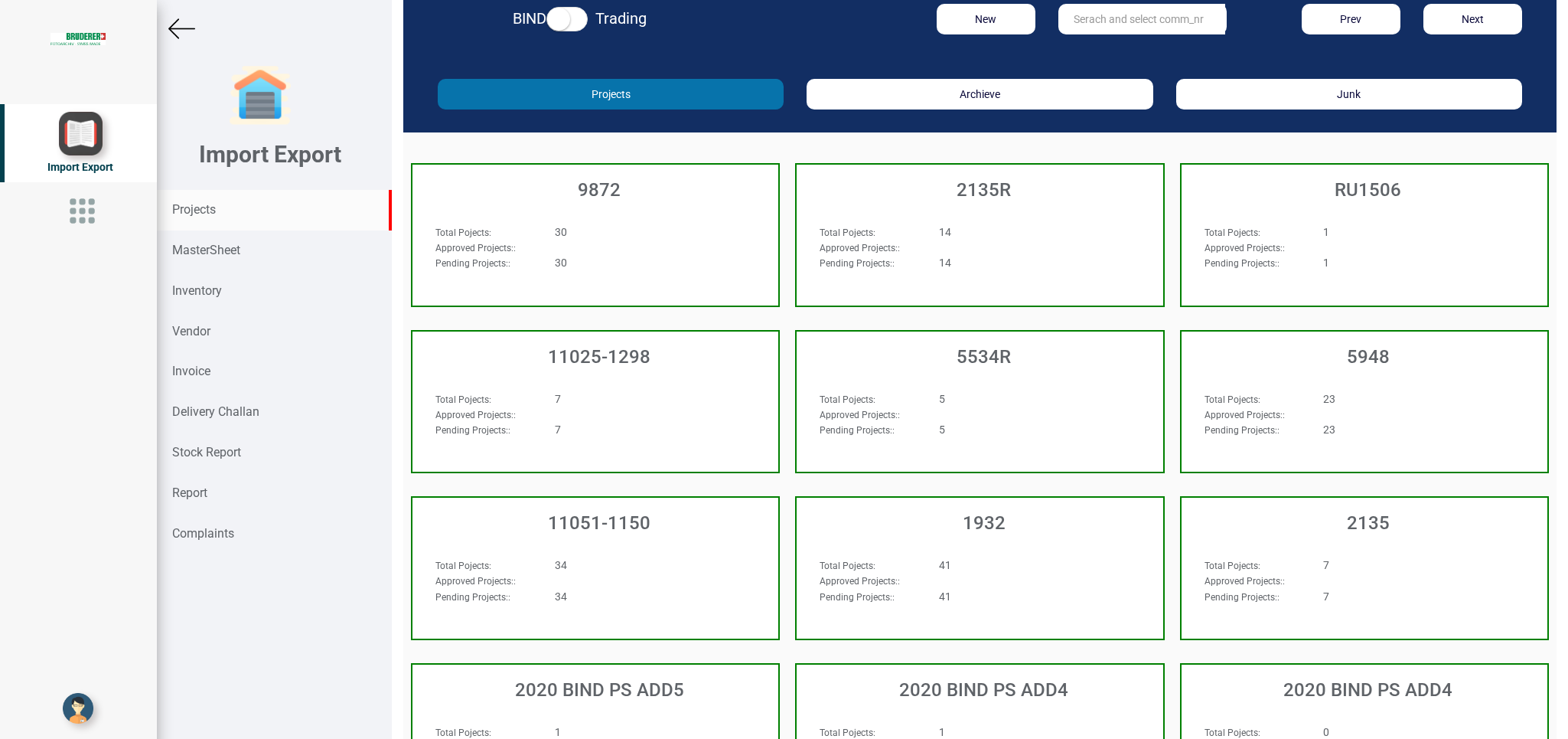
scroll to position [23, 0]
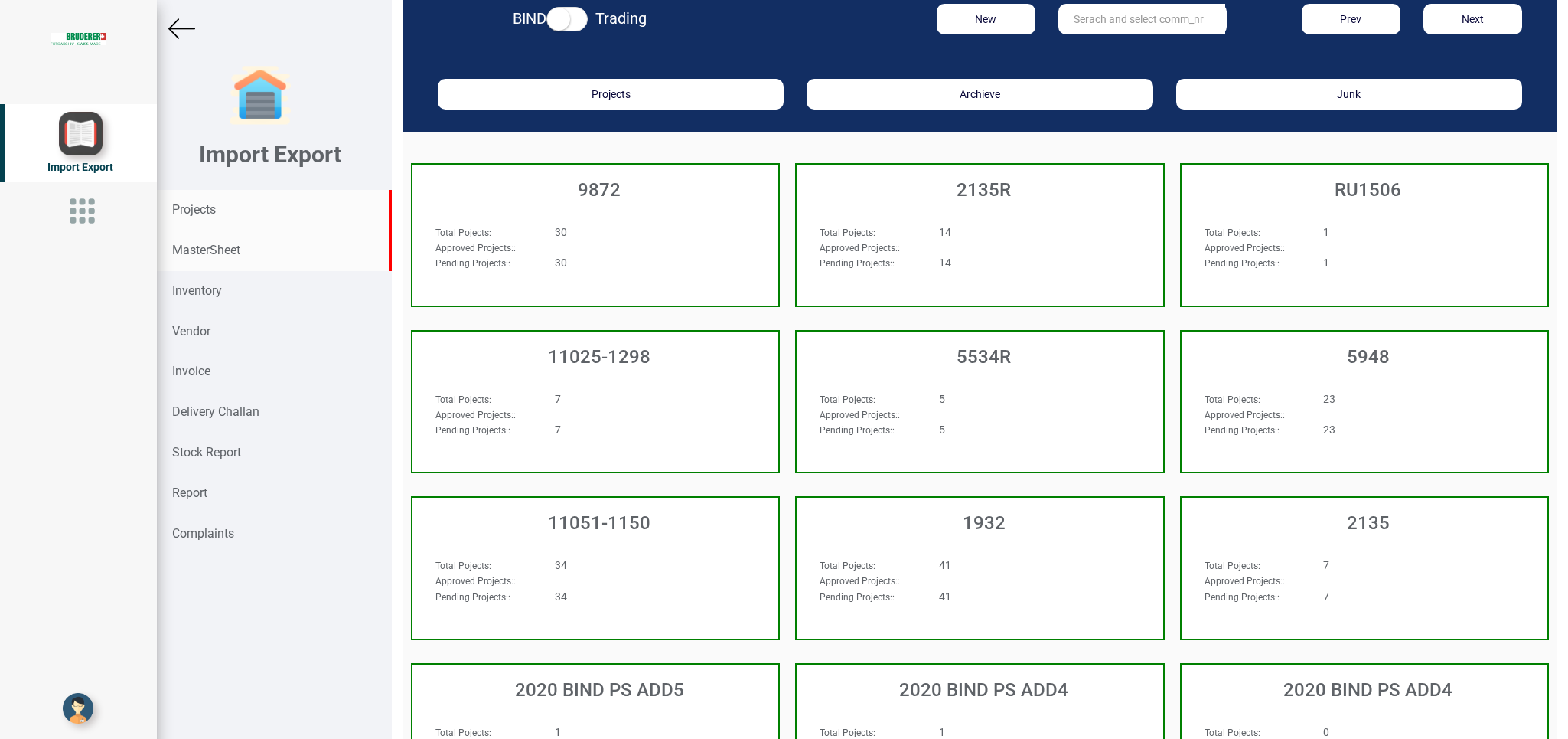
click at [207, 254] on strong "MasterSheet" at bounding box center [206, 249] width 68 height 15
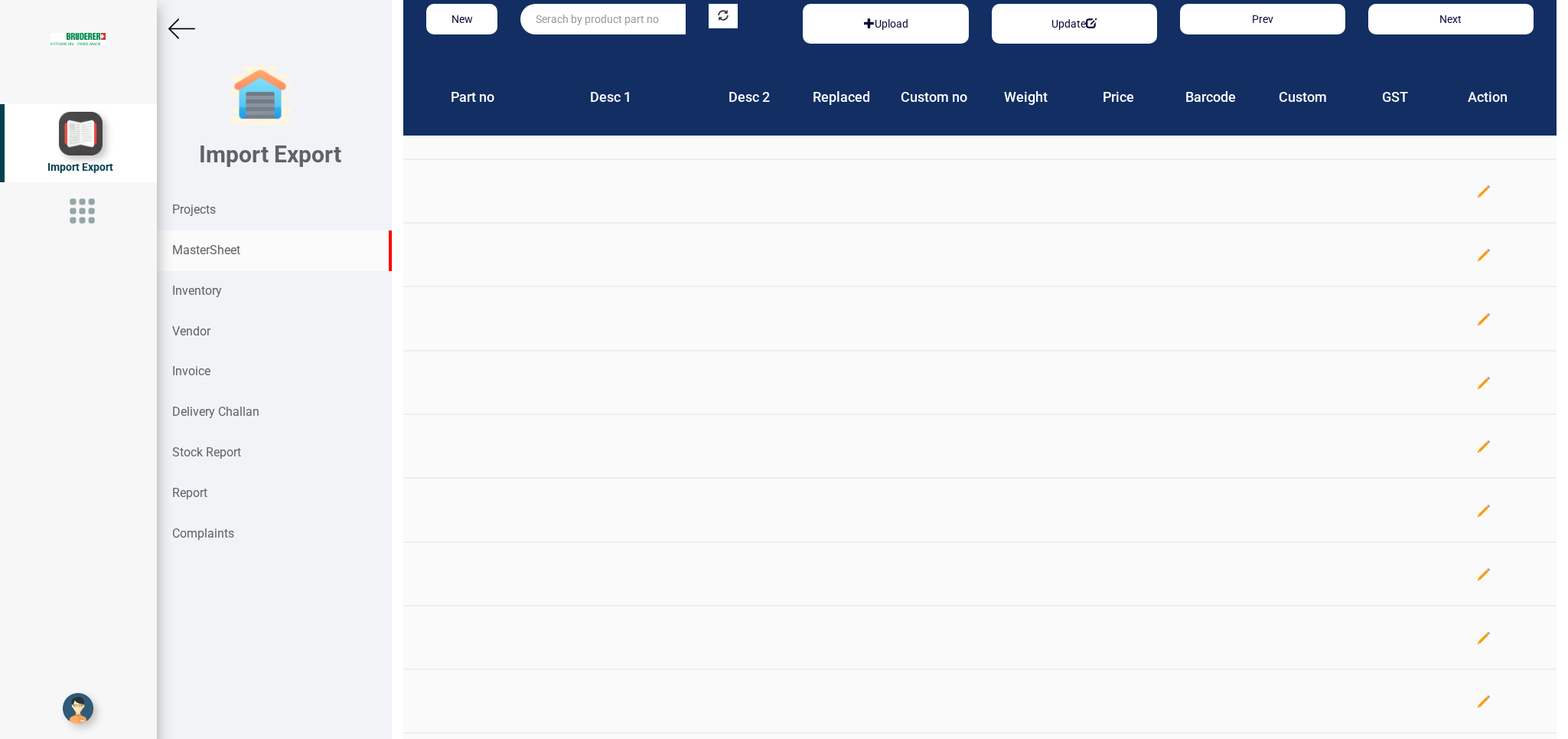
scroll to position [23, 0]
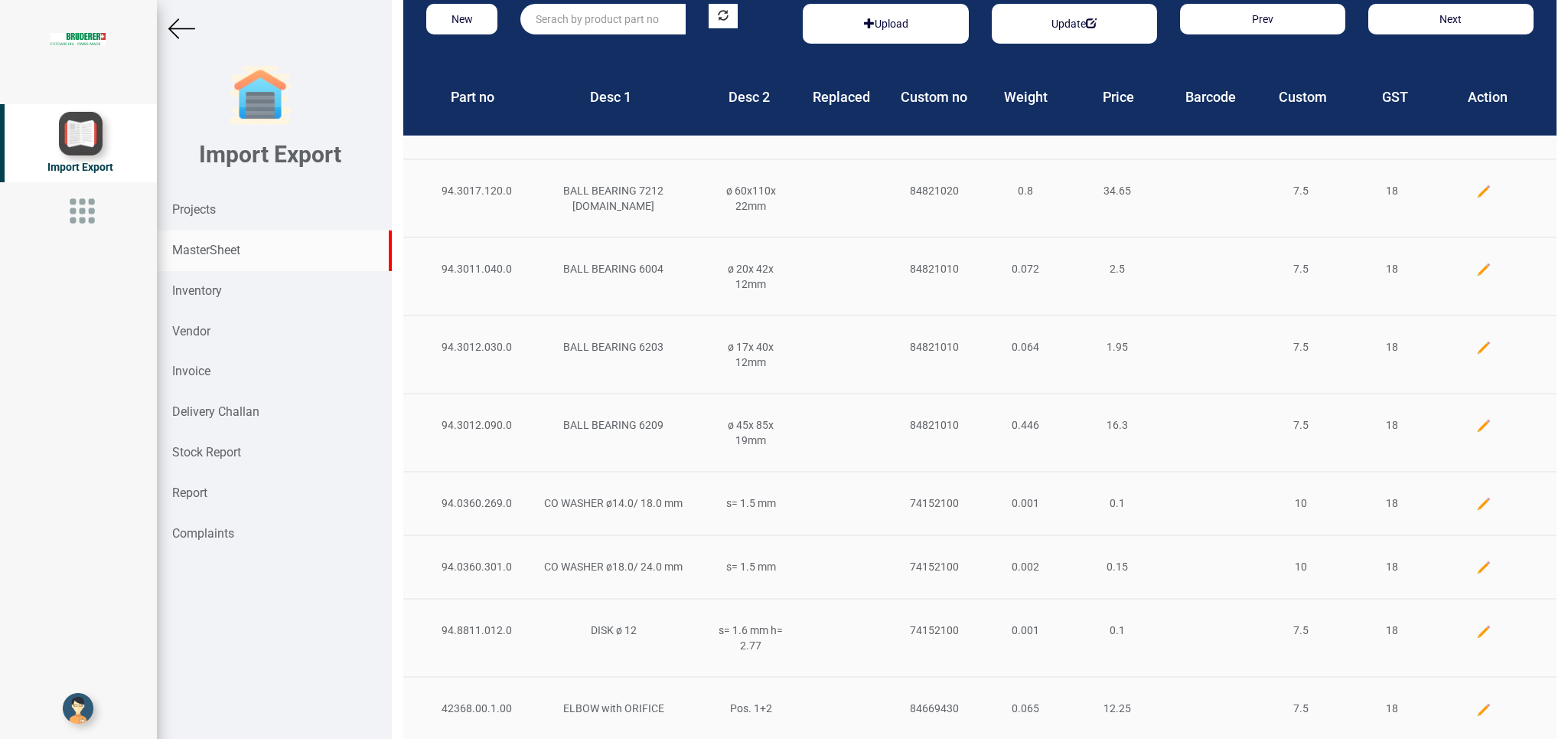
click at [556, 15] on input "text" at bounding box center [603, 19] width 165 height 31
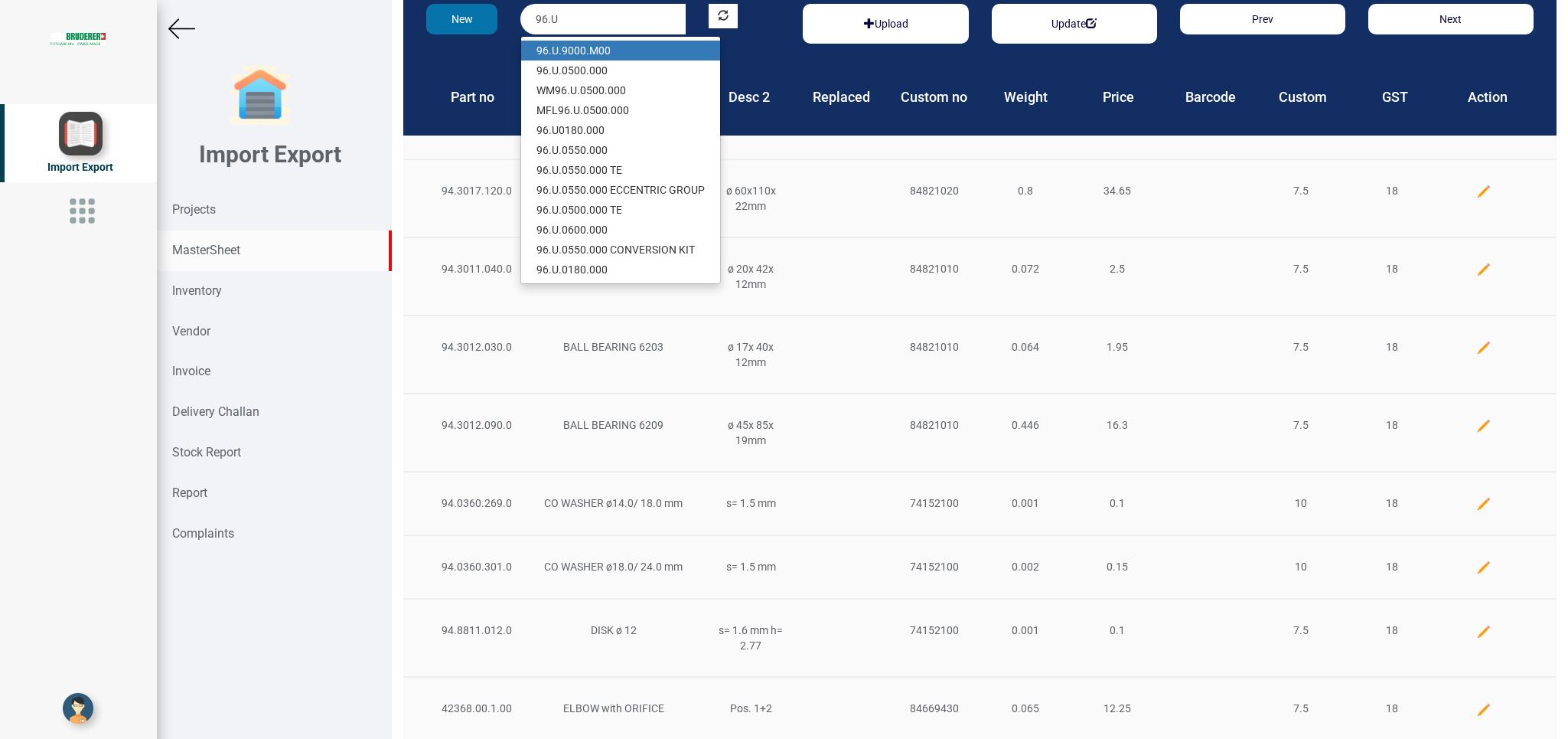
type input "96.U"
click at [459, 21] on button "New" at bounding box center [461, 19] width 71 height 31
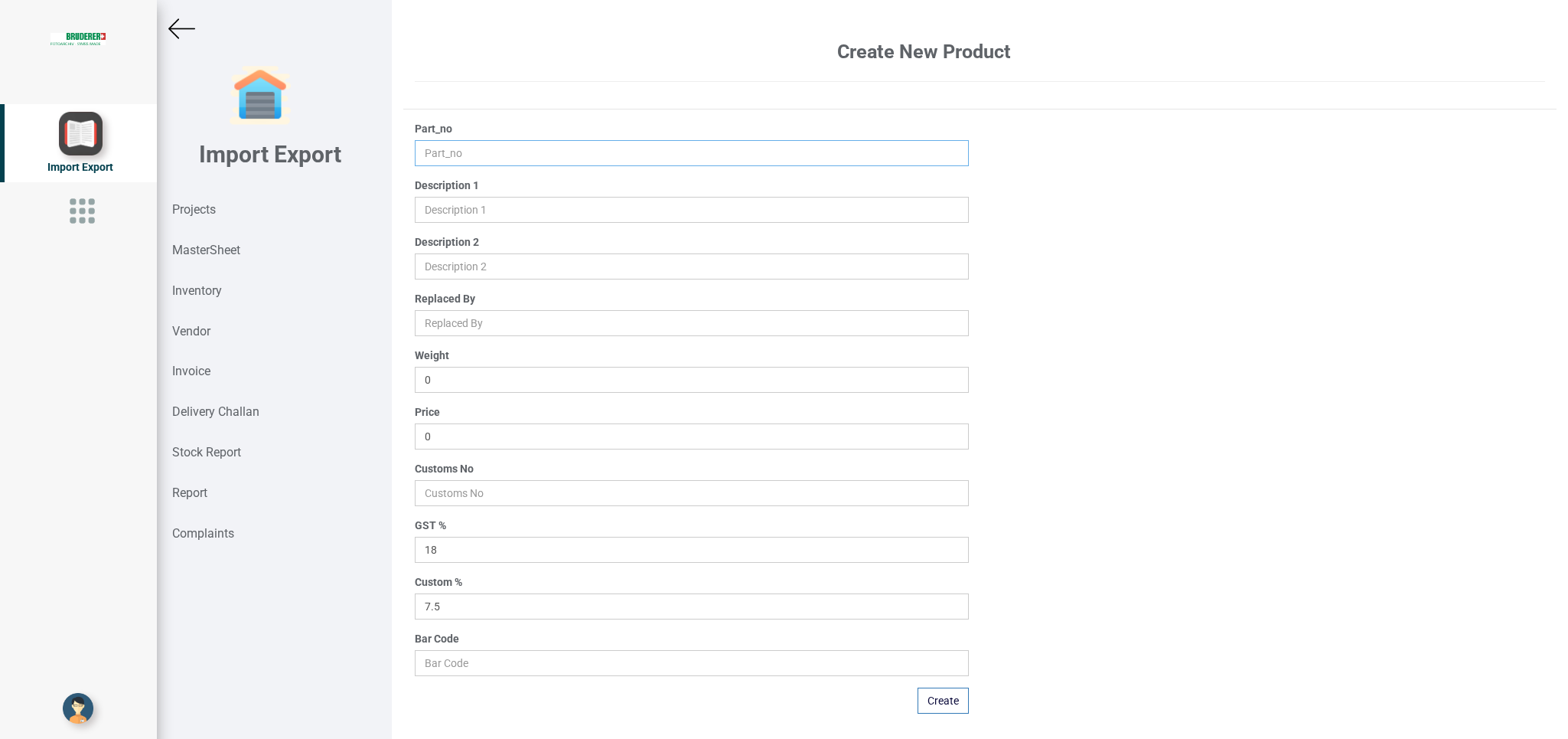
click at [441, 152] on input "text" at bounding box center [692, 153] width 554 height 26
type input "96.U.0550.000 COAXIAL CABLE"
click at [454, 204] on input "text" at bounding box center [692, 209] width 554 height 26
click at [453, 326] on input "text" at bounding box center [692, 323] width 554 height 26
click at [675, 206] on input "text" at bounding box center [692, 209] width 554 height 26
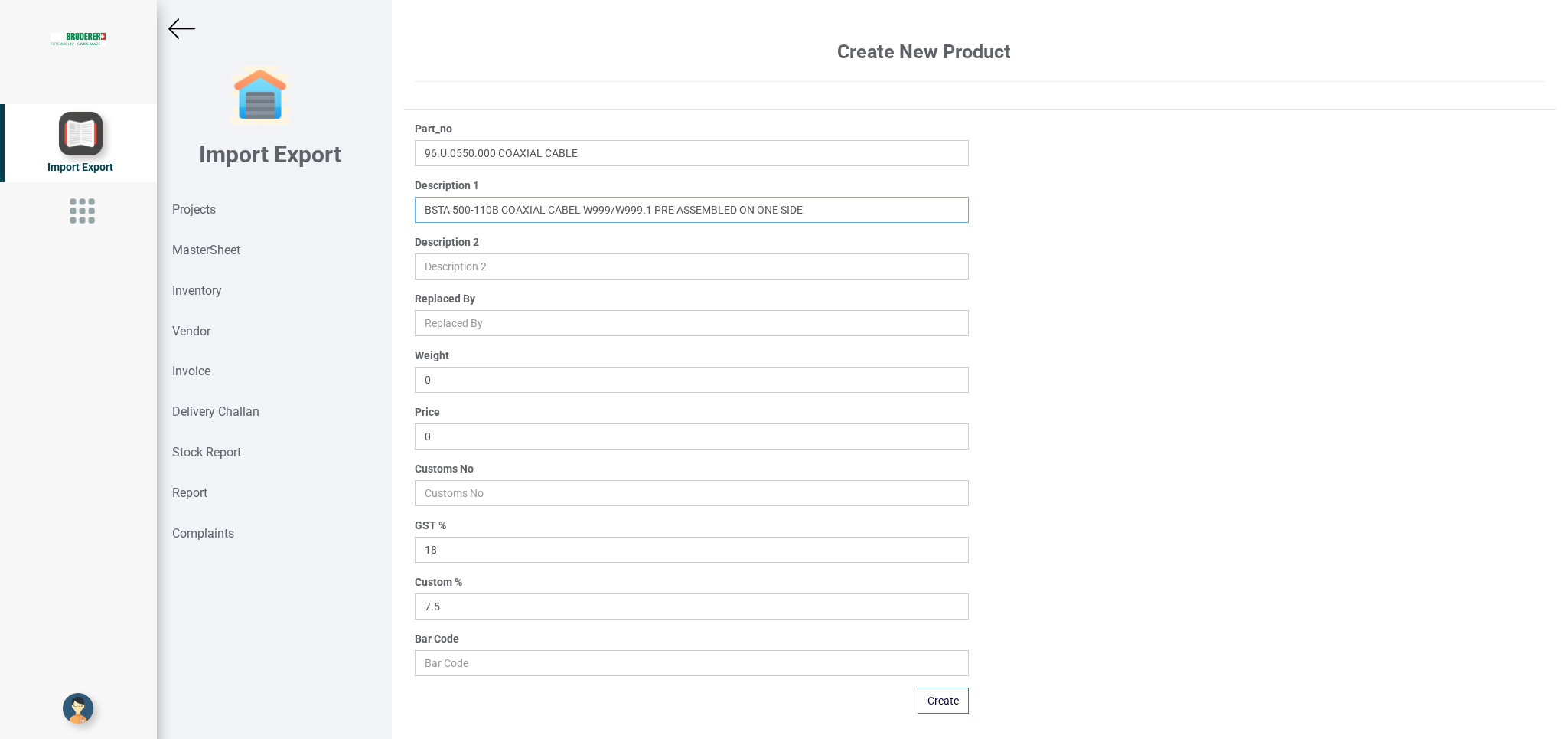
type input "BSTA 500-110B COAXIAL CABEL W999/W999.1 PRE ASSEMBLED ON ONE SIDE"
drag, startPoint x: 449, startPoint y: 432, endPoint x: 406, endPoint y: 432, distance: 43.0
click at [415, 432] on input "0" at bounding box center [692, 436] width 554 height 26
type input "827"
click at [477, 500] on input "number" at bounding box center [692, 493] width 554 height 26
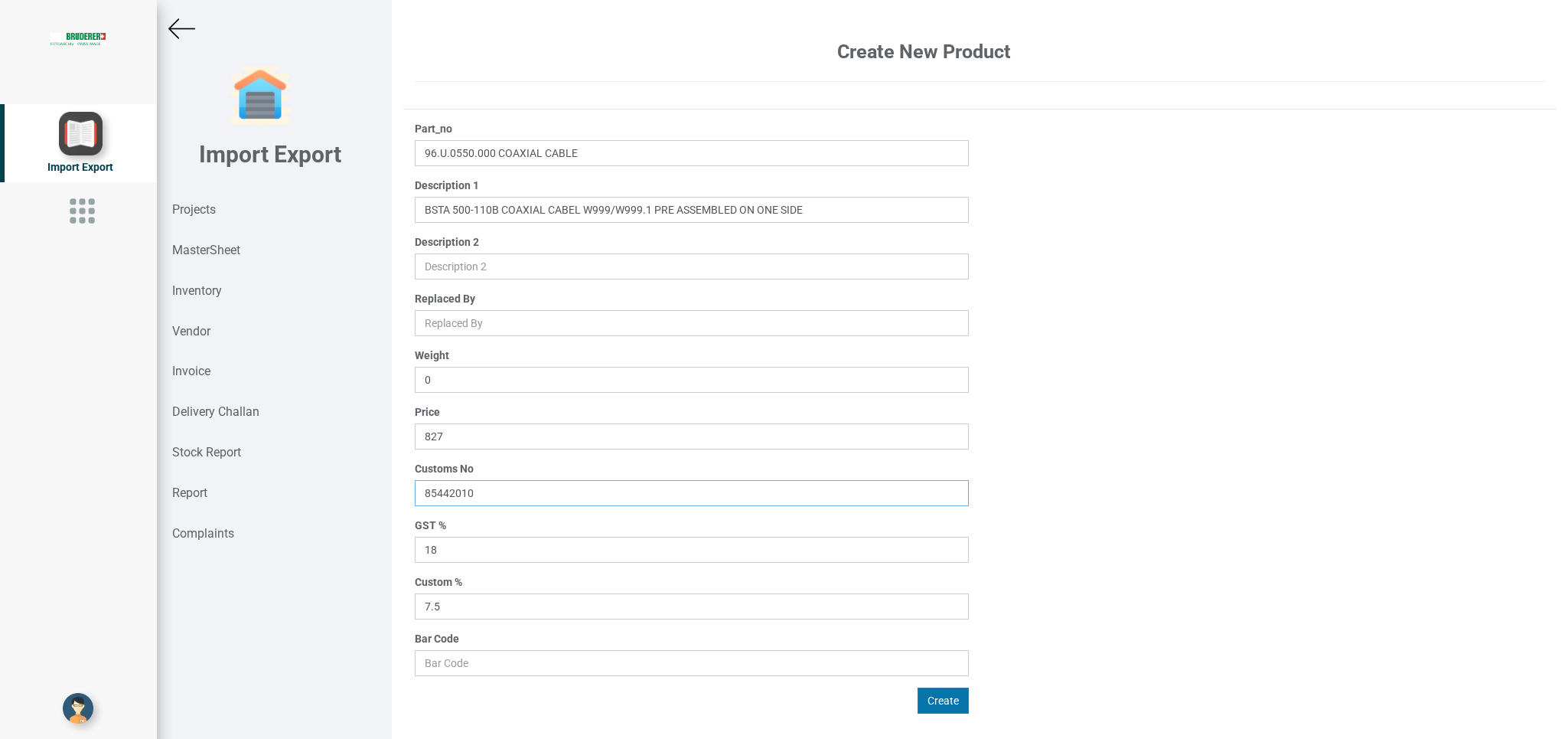
type input "85442010"
click at [947, 700] on button "Create" at bounding box center [944, 700] width 51 height 26
type input "0"
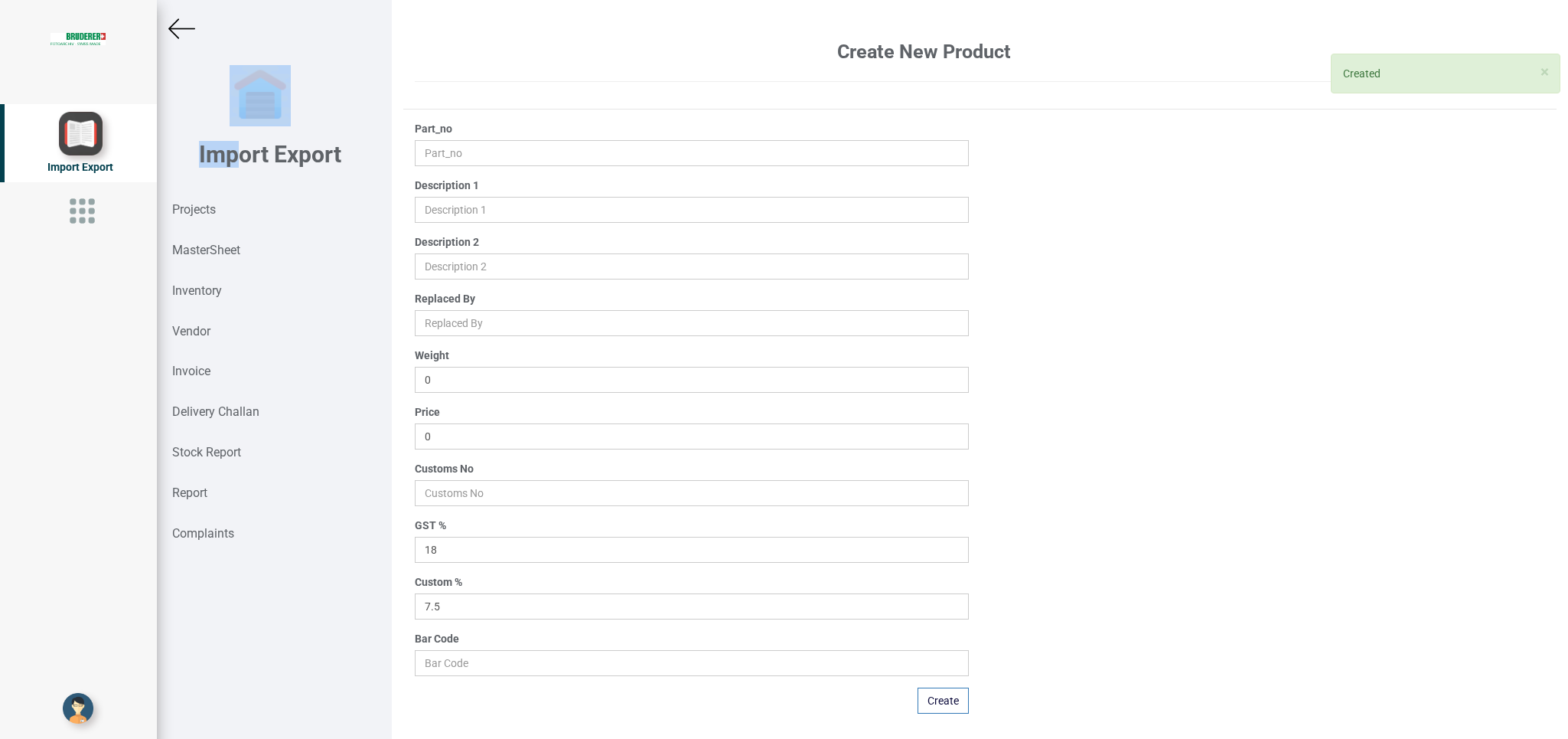
click at [233, 147] on div "Import Export Projects MasterSheet Inventory Vendor Invoice Delivery Challan St…" at bounding box center [274, 370] width 235 height 739
click at [225, 206] on div "Projects" at bounding box center [274, 209] width 235 height 40
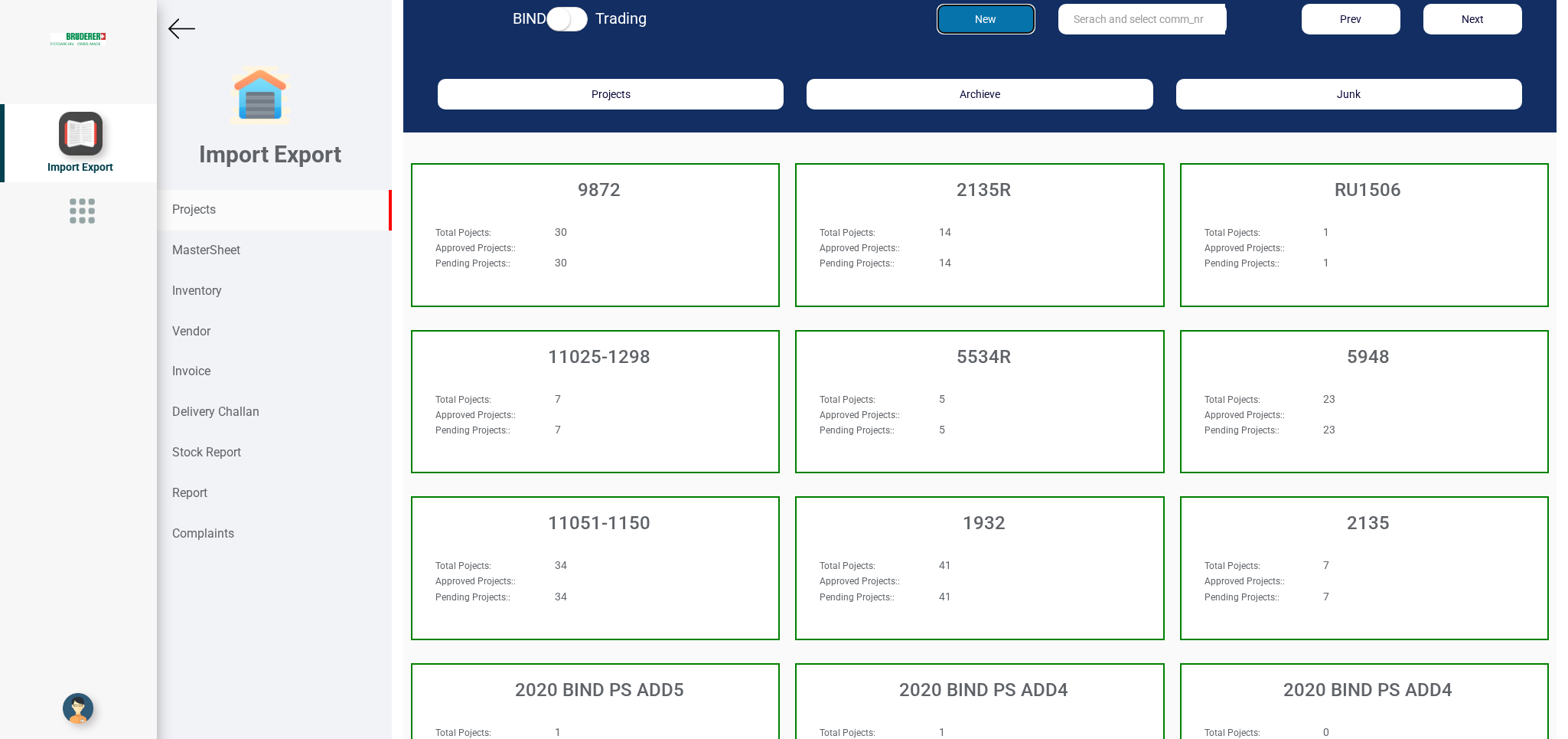
click at [991, 34] on button "New" at bounding box center [986, 19] width 99 height 31
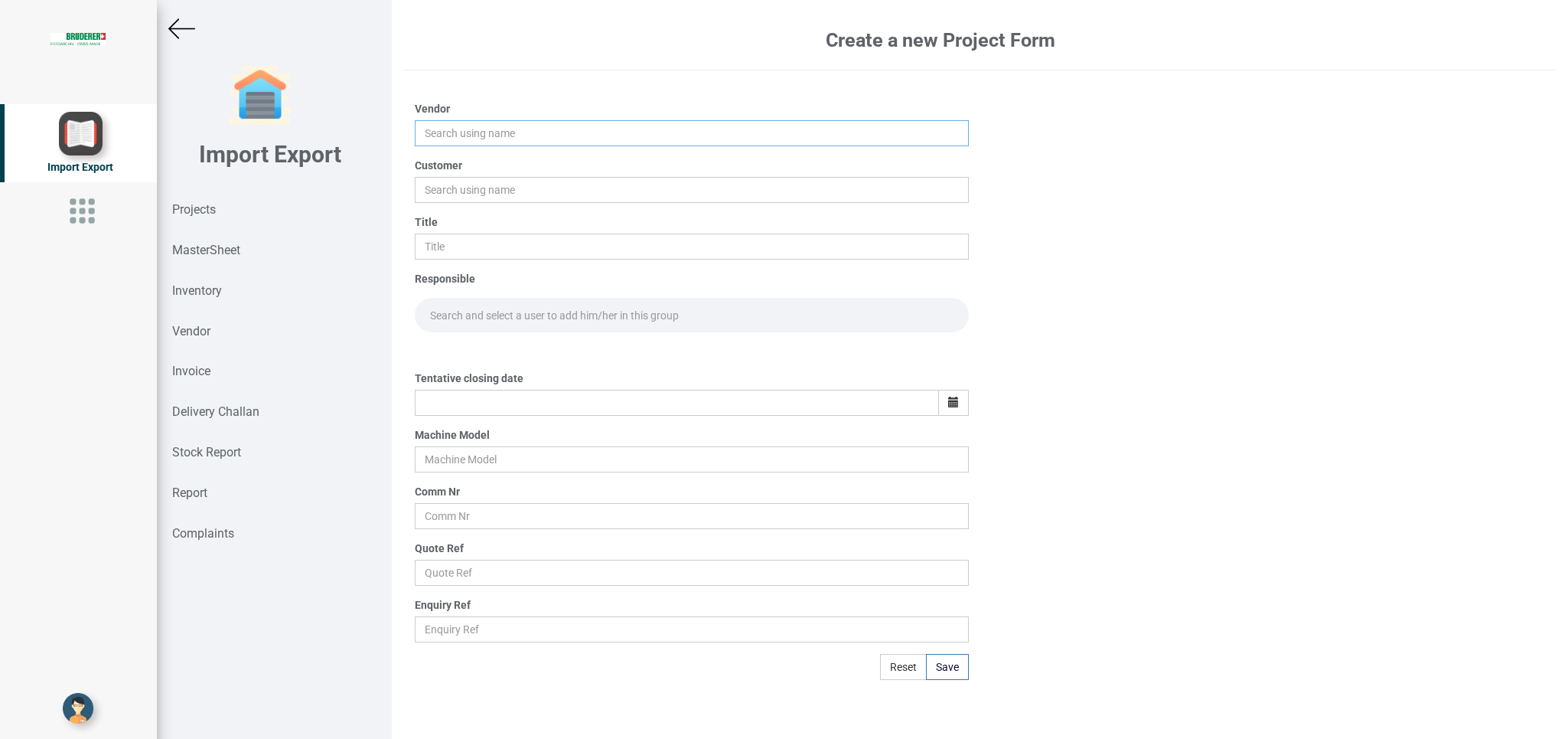
click at [445, 129] on input "text" at bounding box center [692, 133] width 554 height 26
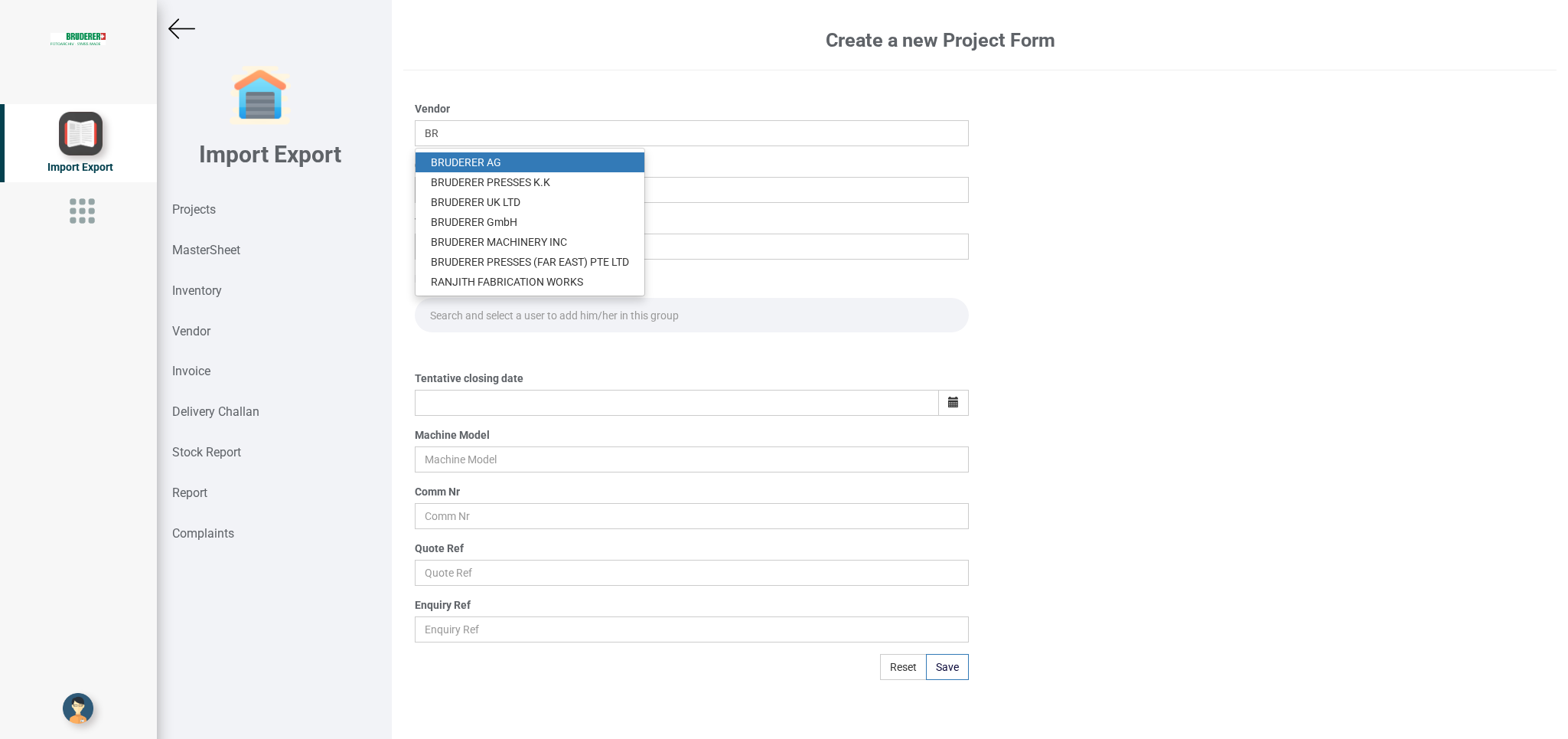
click at [503, 163] on link "BR UDERER AG" at bounding box center [530, 162] width 229 height 20
type input "[PERSON_NAME]"
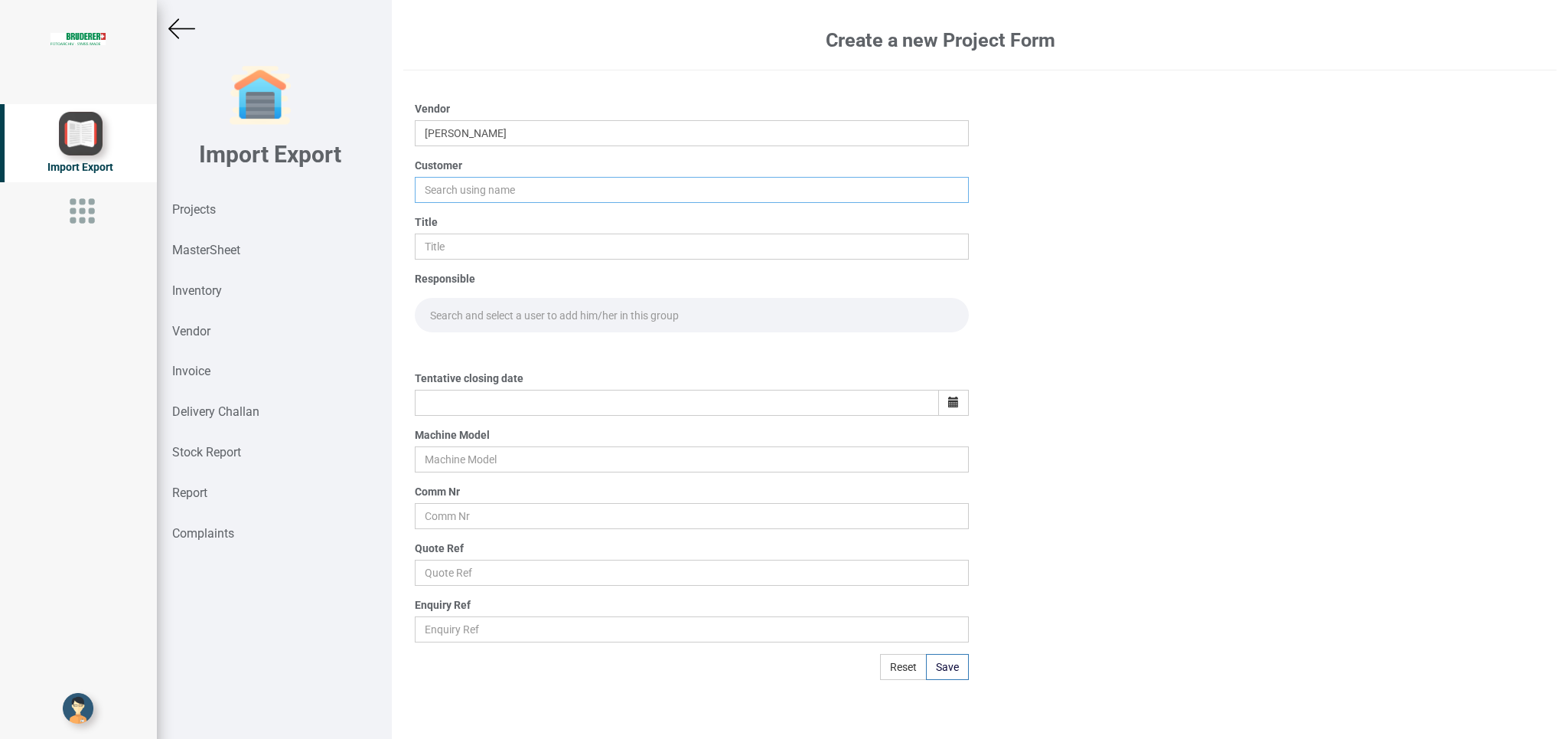
click at [454, 195] on input "text" at bounding box center [692, 189] width 554 height 26
type input "BIND"
click at [449, 216] on strong "BIND" at bounding box center [443, 219] width 25 height 12
click at [456, 234] on input "text" at bounding box center [692, 246] width 554 height 26
type input "PO 7706"
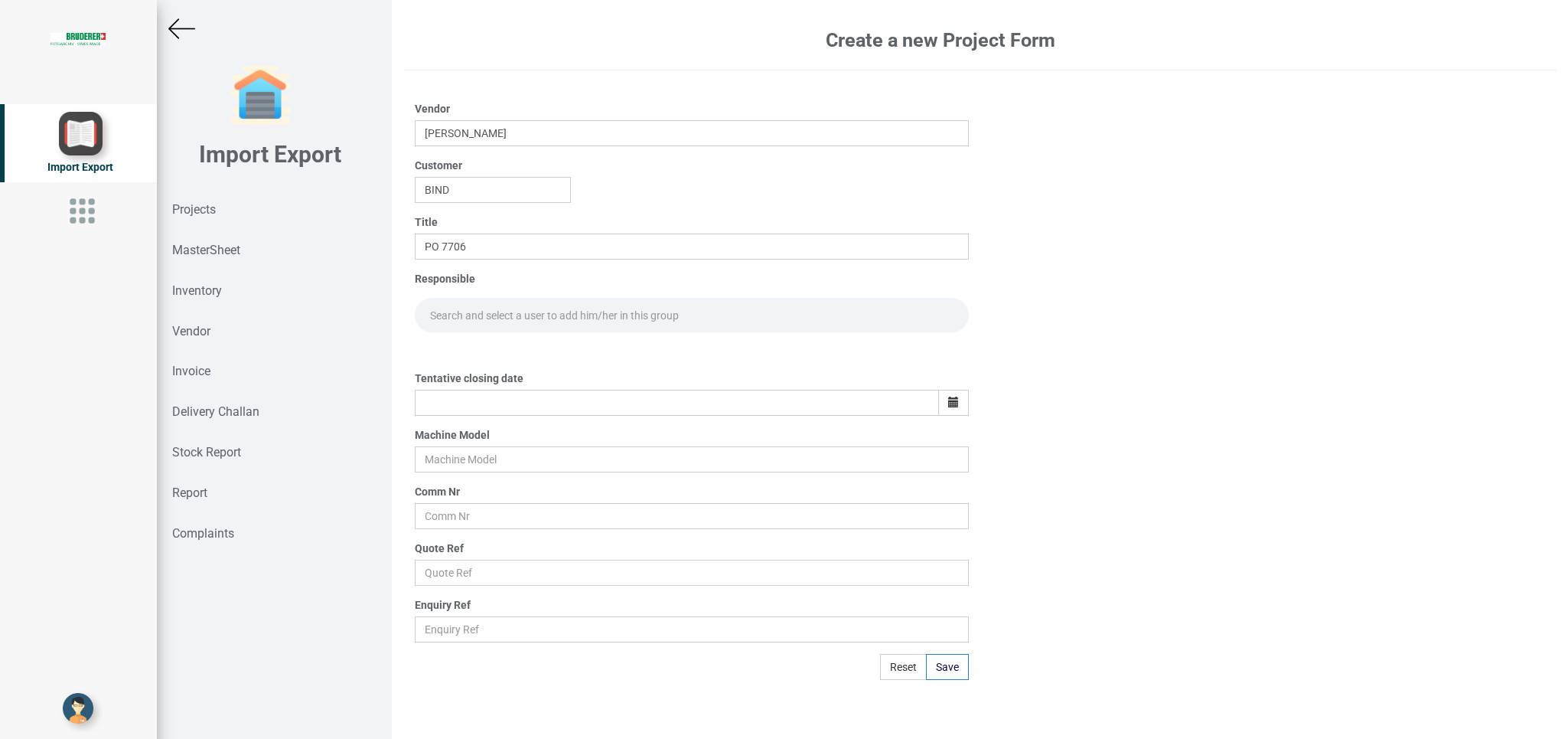
click at [454, 305] on input "text" at bounding box center [692, 315] width 554 height 34
type input "GO"
click at [501, 346] on link "Go [PERSON_NAME]" at bounding box center [478, 348] width 126 height 20
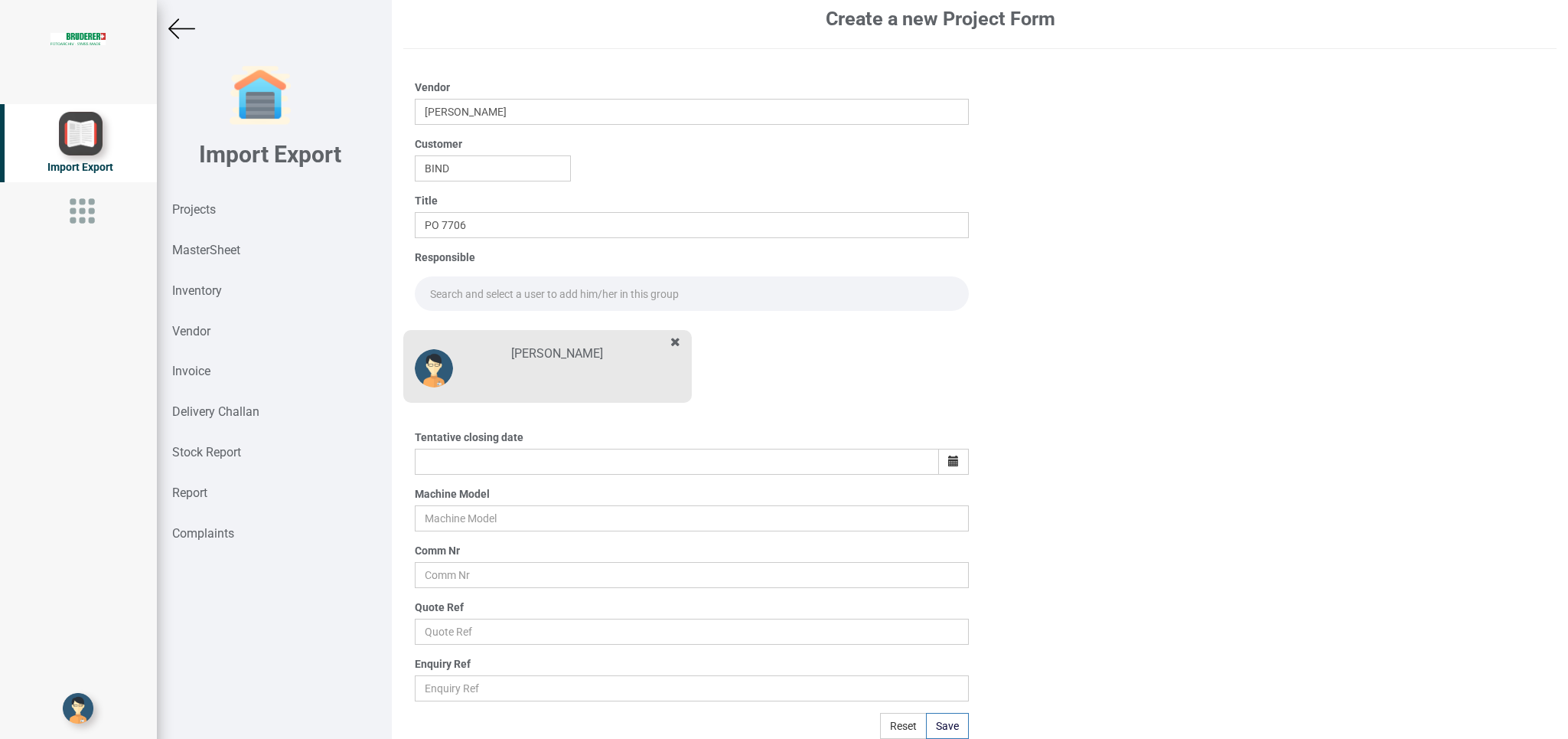
click at [480, 310] on input "text" at bounding box center [692, 293] width 554 height 34
click at [511, 337] on link "G opinath [PERSON_NAME]" at bounding box center [476, 327] width 121 height 20
type input "[PERSON_NAME]"
click at [943, 475] on button "button" at bounding box center [954, 461] width 31 height 26
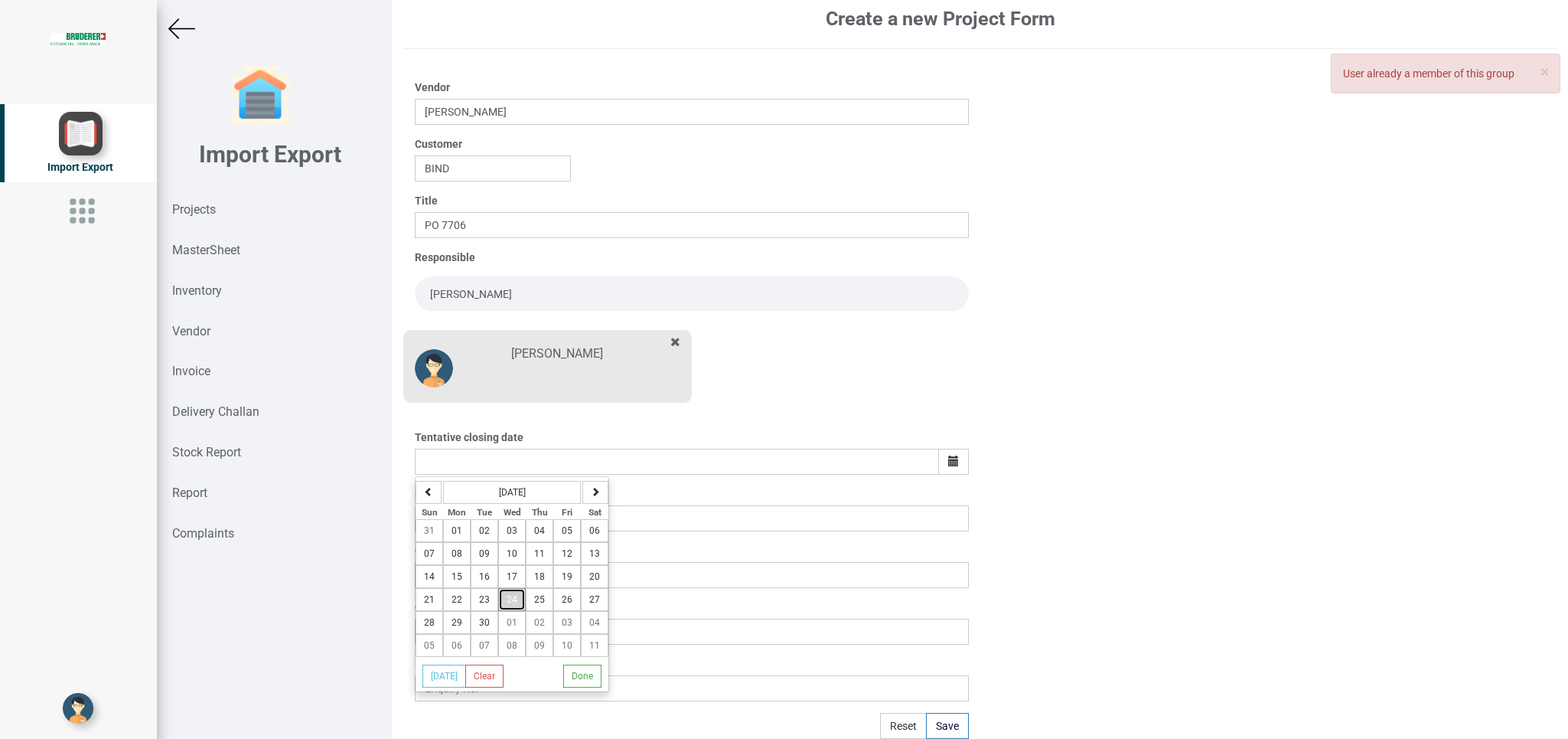
click at [526, 610] on button "24" at bounding box center [512, 599] width 27 height 23
type input "[DATE]"
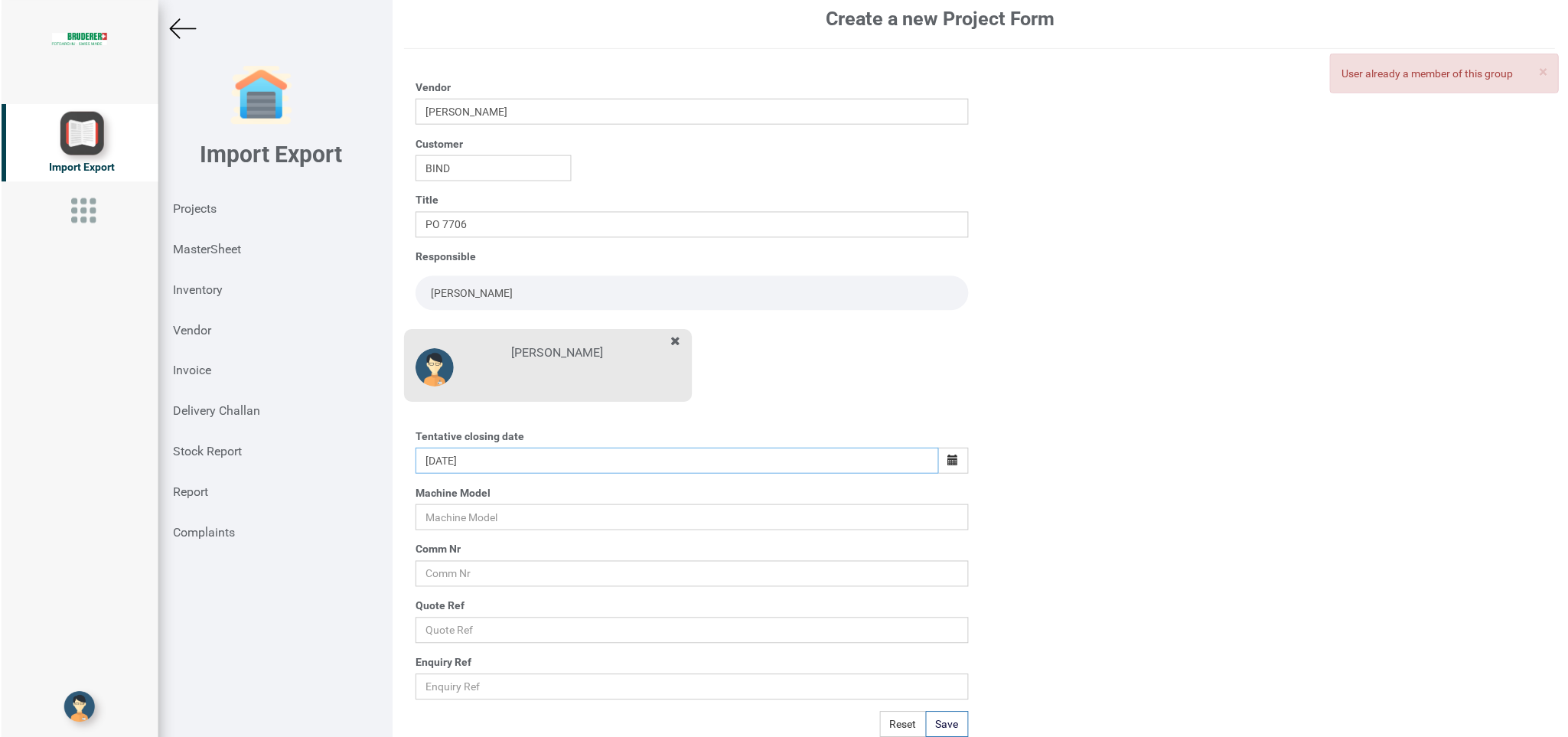
scroll to position [24, 0]
click at [427, 513] on input "text" at bounding box center [692, 518] width 554 height 26
type input "BSTA 500-110B"
click at [454, 576] on input "text" at bounding box center [692, 574] width 554 height 26
type input "11808"
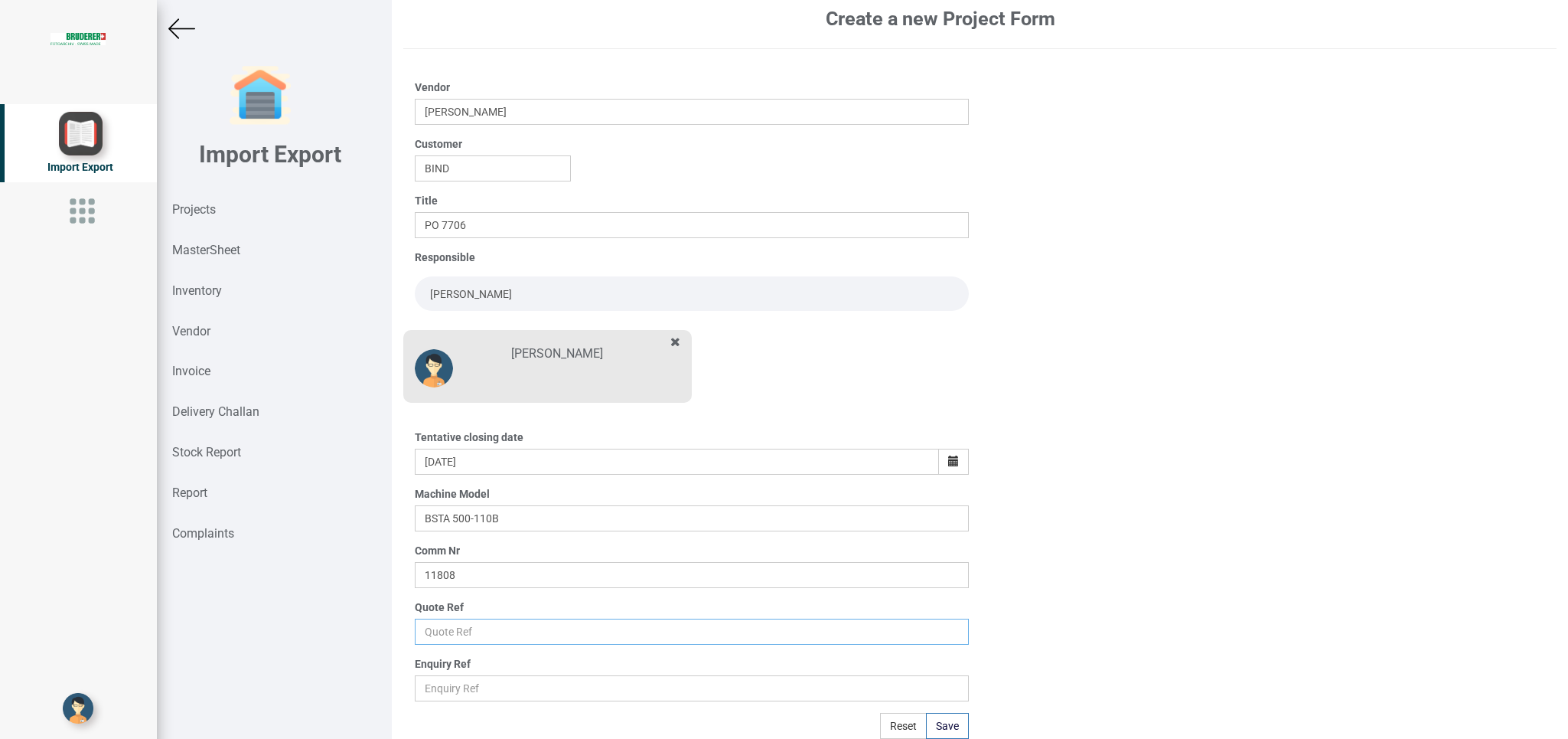
drag, startPoint x: 463, startPoint y: 627, endPoint x: 496, endPoint y: 620, distance: 33.7
click at [461, 627] on input "text" at bounding box center [692, 631] width 554 height 26
type input "Price list"
click at [930, 725] on button "Save" at bounding box center [947, 724] width 43 height 26
type input "[DATE]"
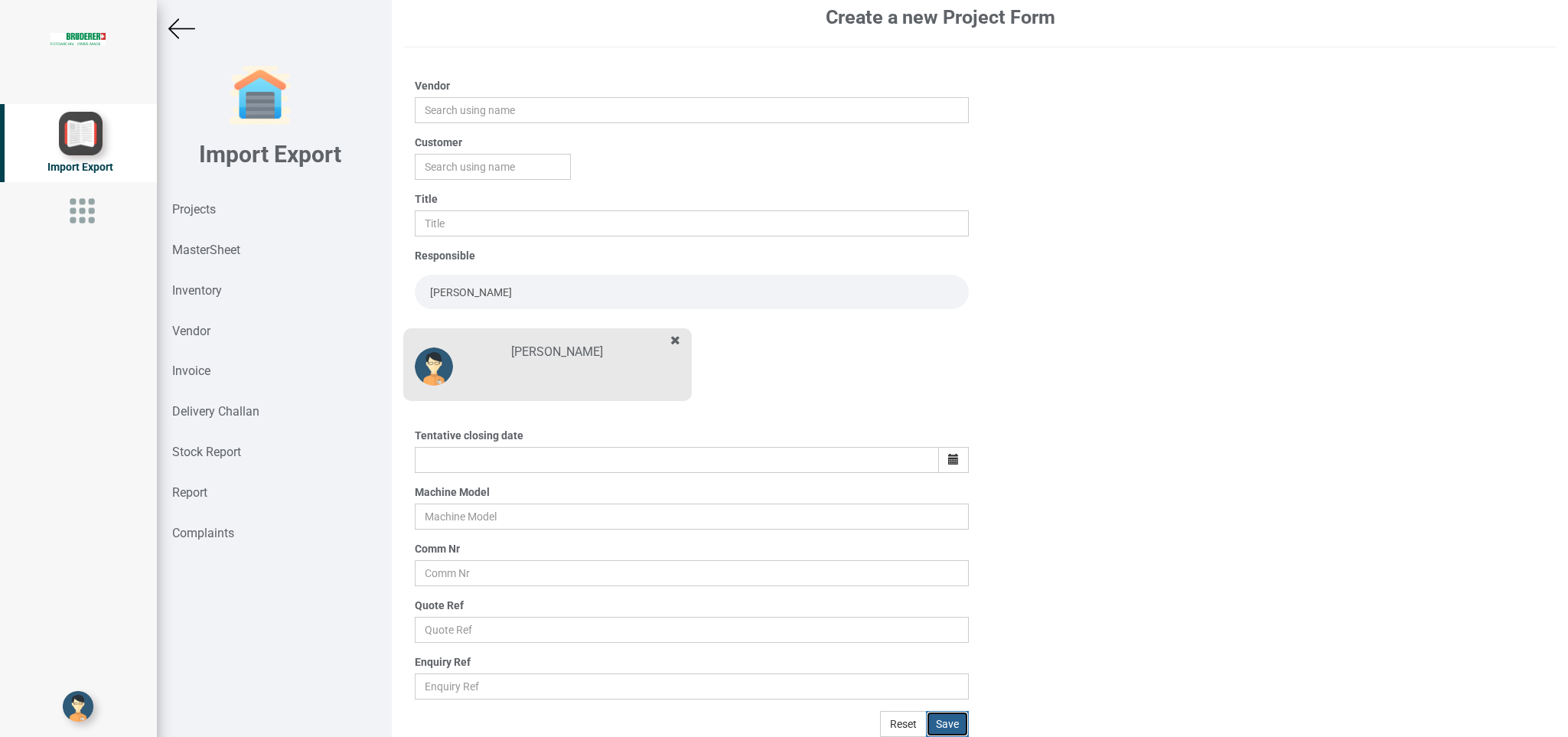
scroll to position [0, 0]
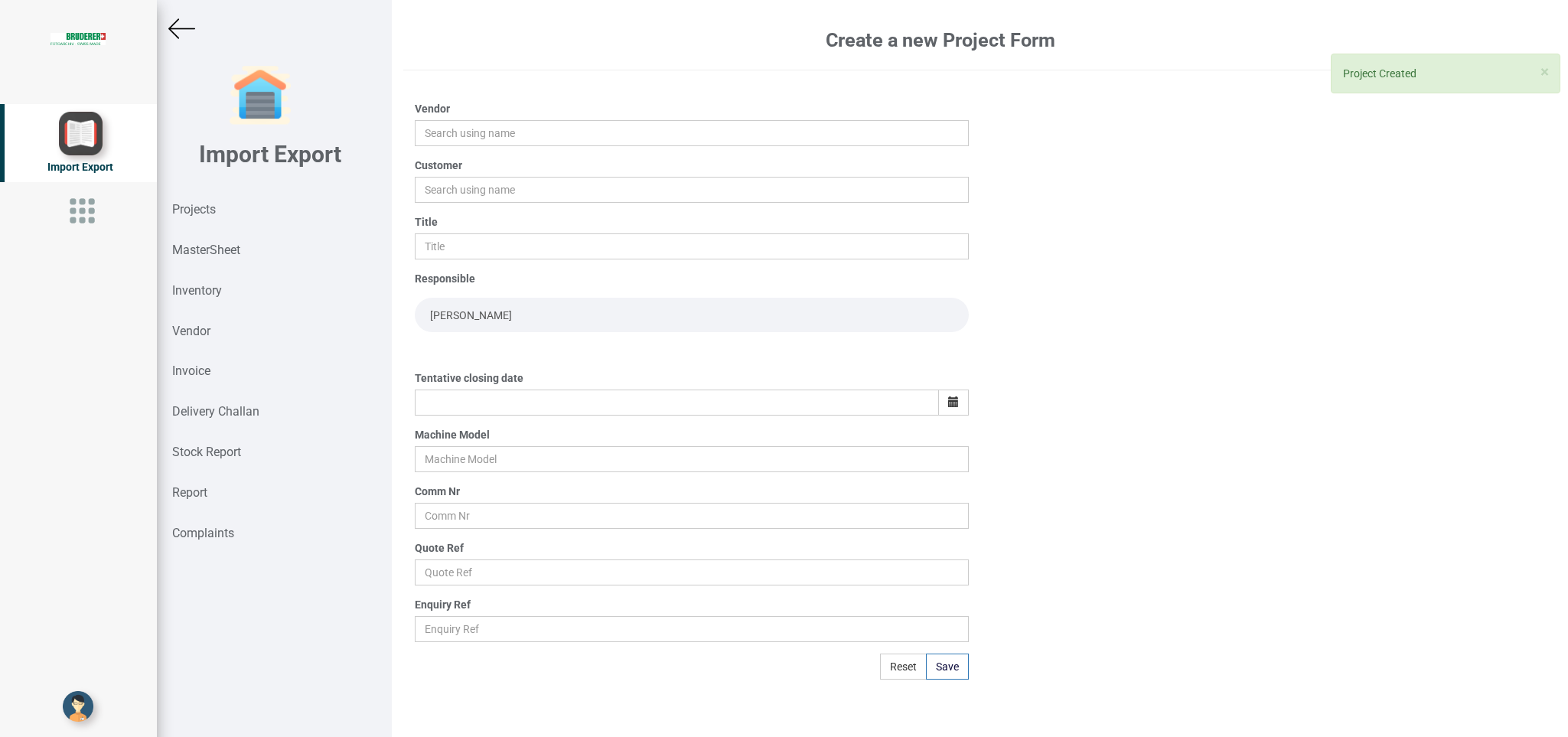
click at [165, 25] on div at bounding box center [274, 28] width 235 height 27
click at [175, 20] on img at bounding box center [181, 28] width 27 height 27
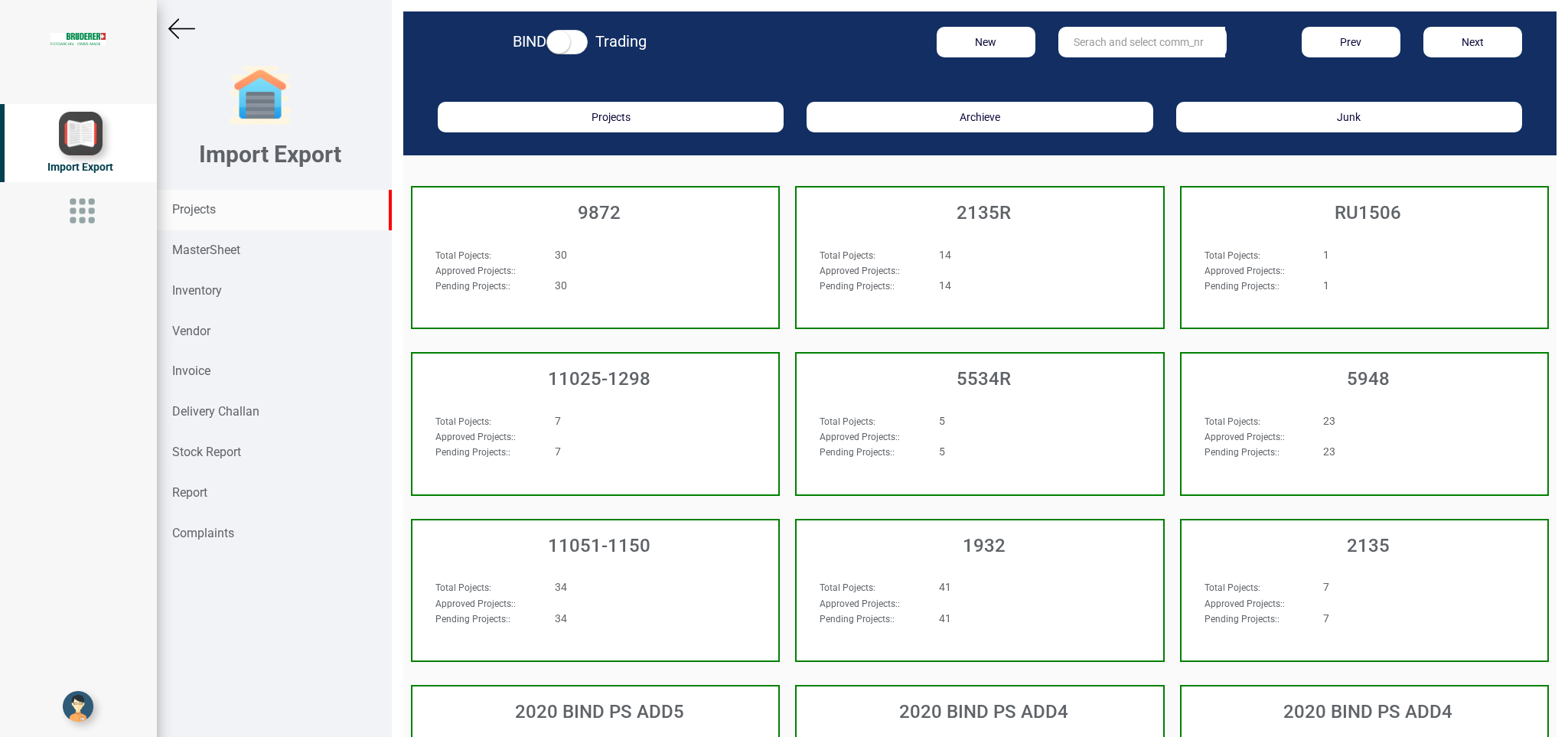
click at [1111, 32] on input "text" at bounding box center [1142, 42] width 167 height 31
type input "11808"
click at [1090, 73] on strong "11808" at bounding box center [1090, 74] width 31 height 12
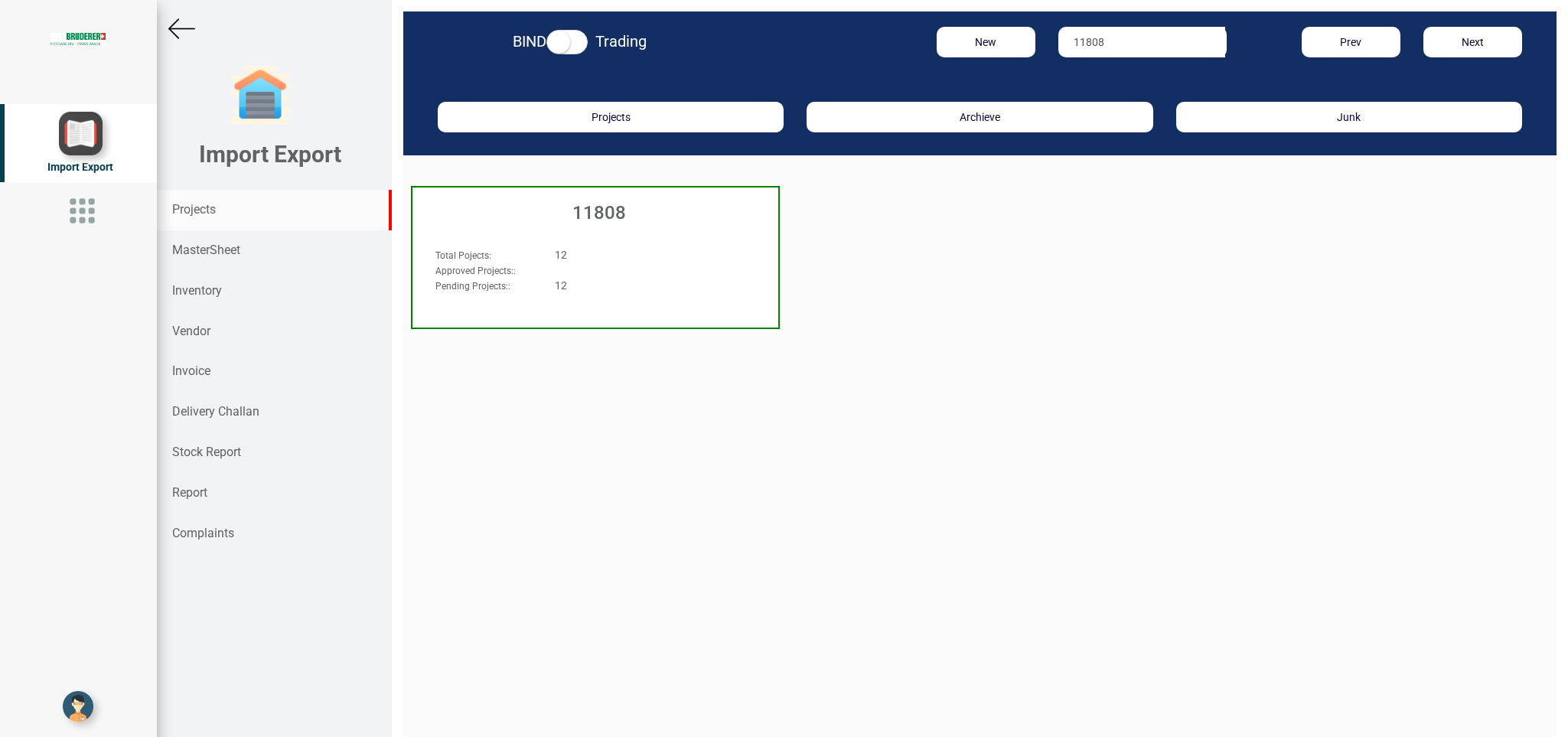
click at [672, 239] on div "Total Pojects : 12 Approved Projects: : Pending Projects: : 12" at bounding box center [595, 277] width 366 height 89
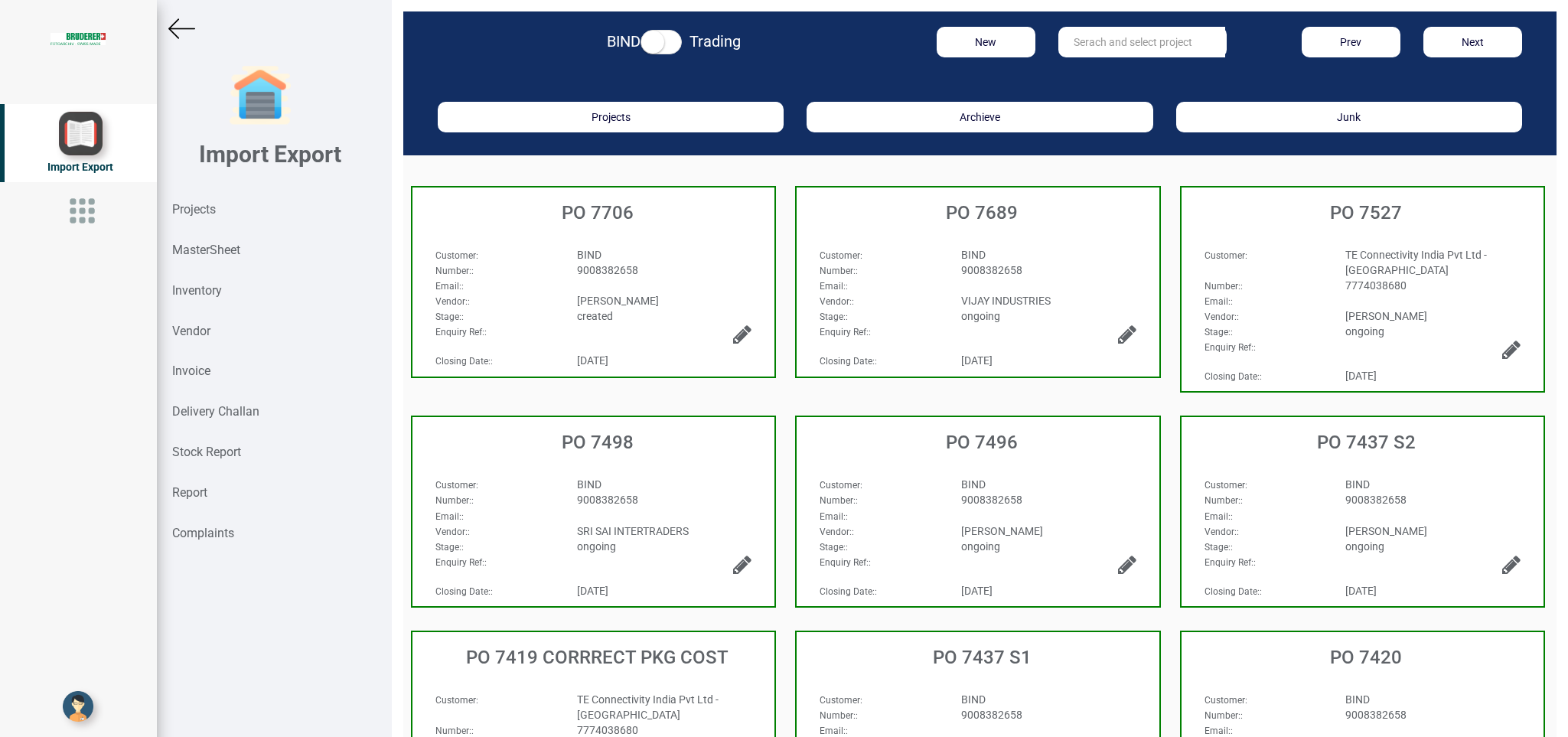
click at [649, 256] on div "BIND" at bounding box center [664, 255] width 198 height 15
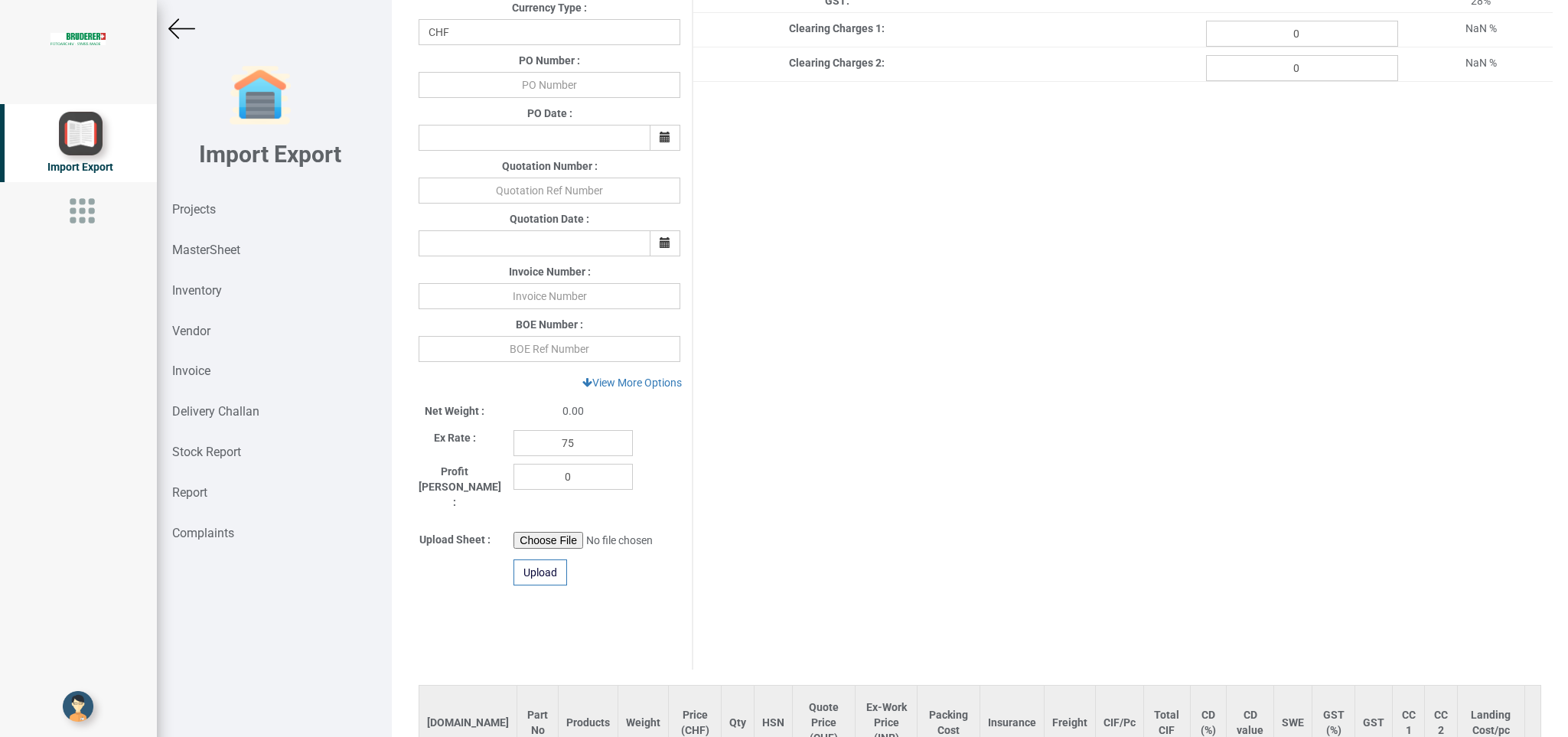
scroll to position [489, 0]
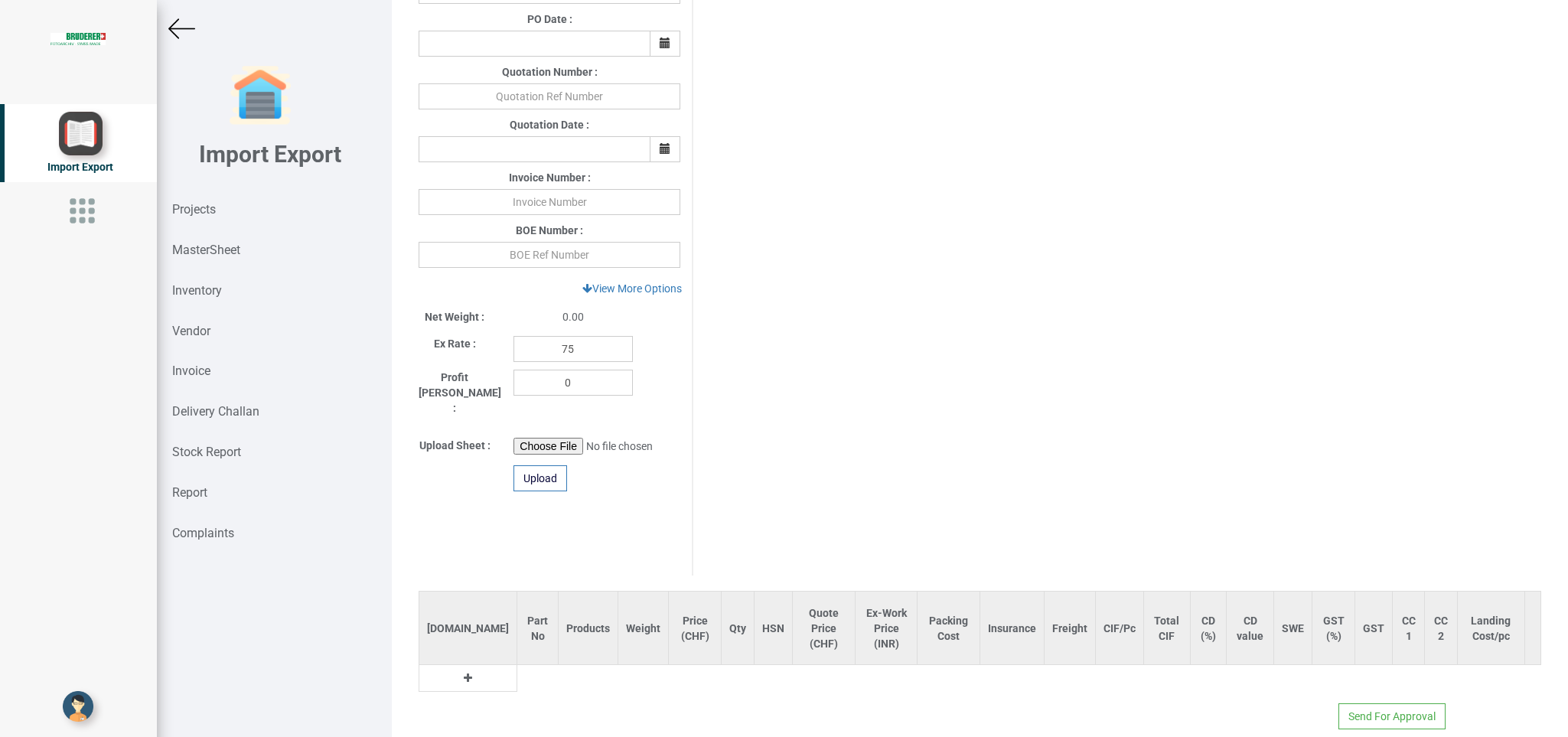
click at [460, 669] on button at bounding box center [468, 678] width 18 height 17
click at [518, 668] on input "text" at bounding box center [543, 681] width 51 height 26
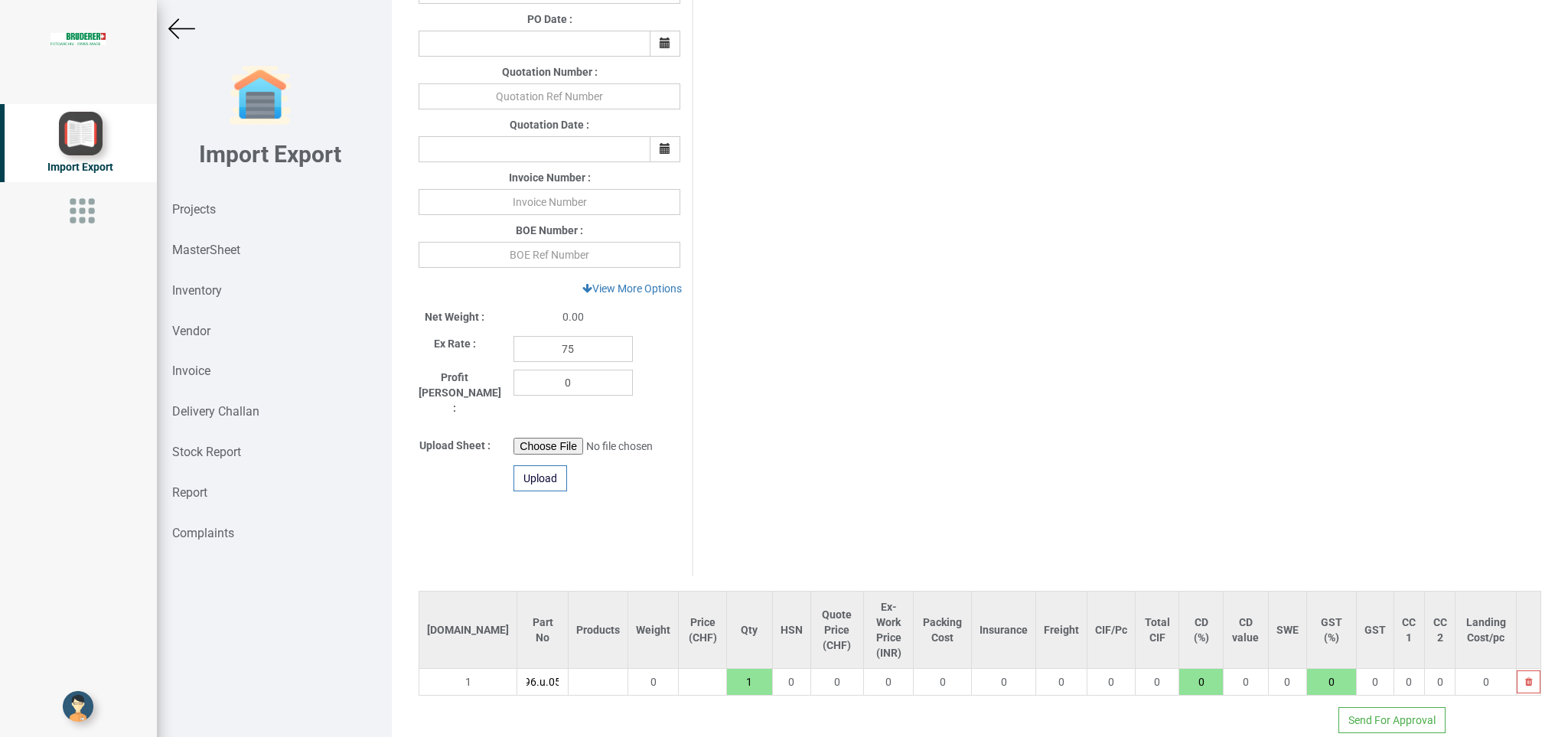
scroll to position [0, 0]
type input "9"
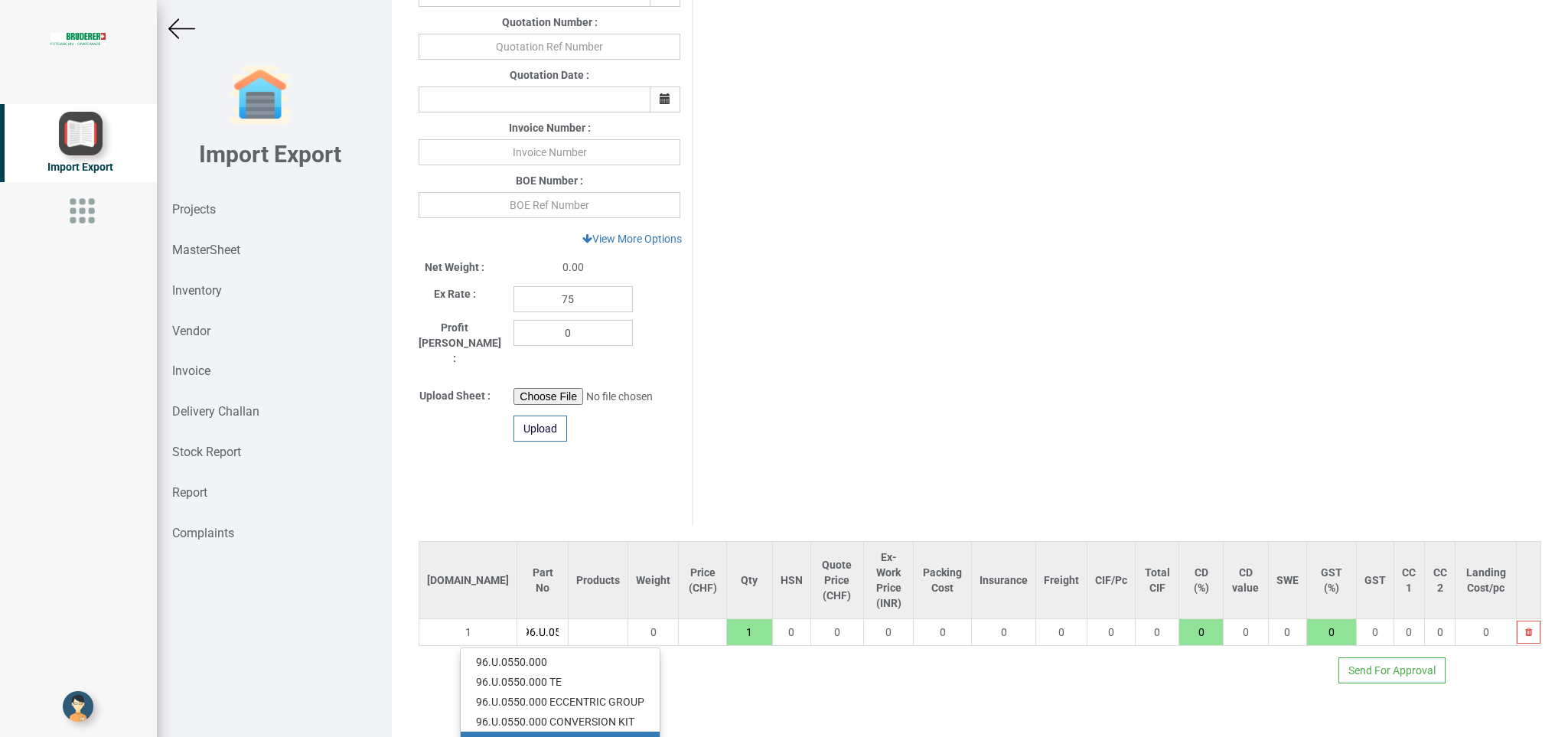
type input "96.U.055"
click at [601, 732] on link "96.U.055 0.000 COAXIAL CABLE" at bounding box center [560, 741] width 199 height 20
type input "827"
type input "96.U.0550.000 COAXIAL CABLE"
type input "7.5"
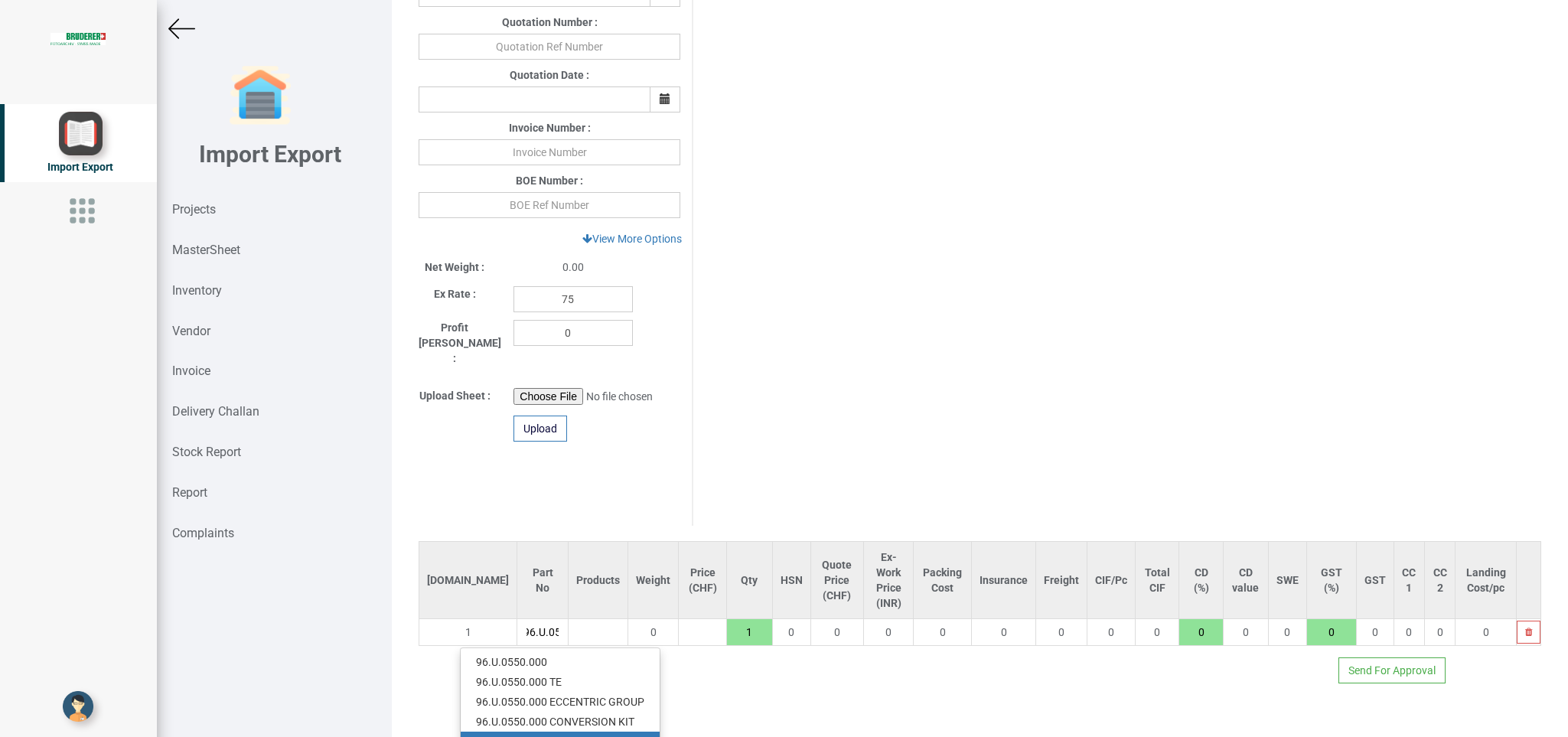
type input "18"
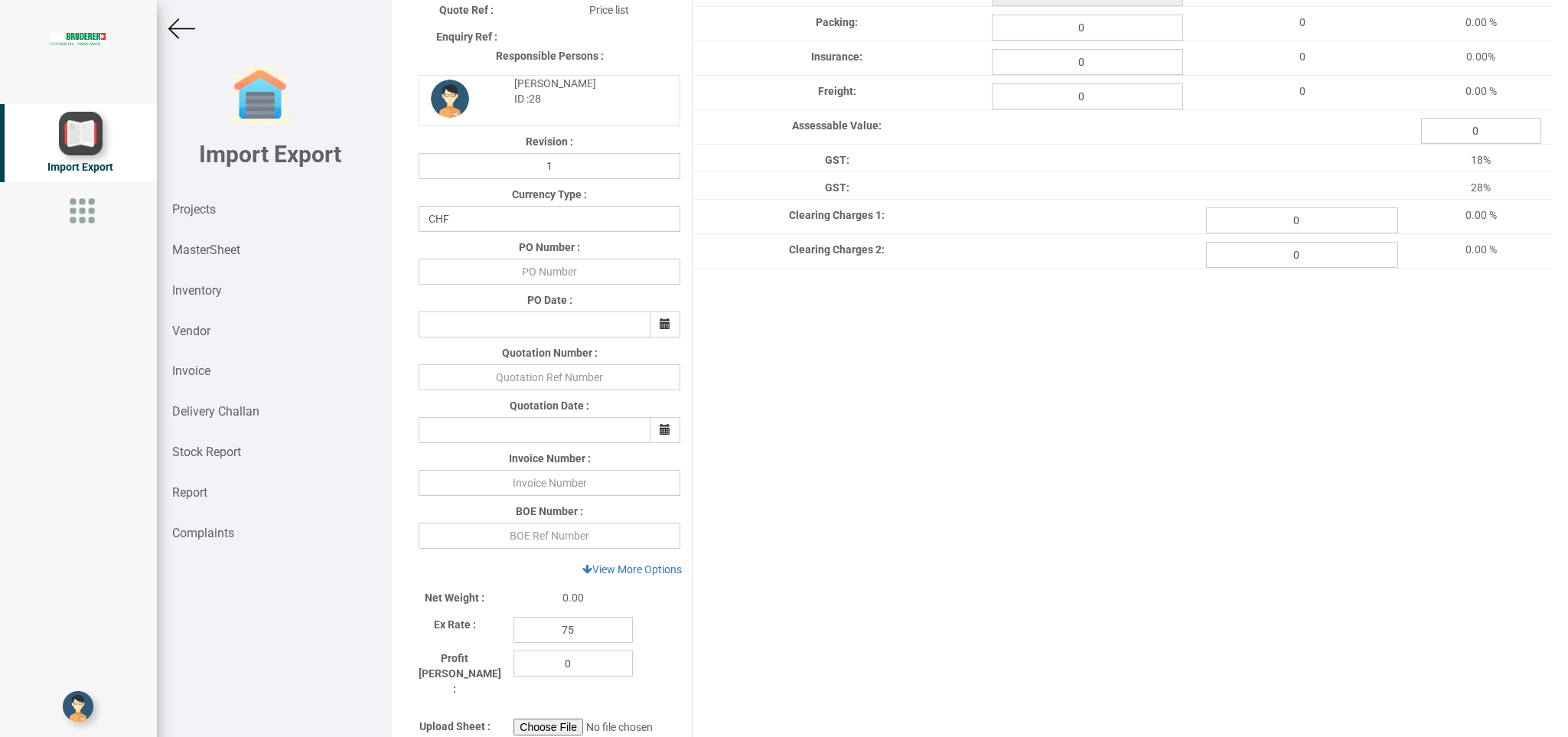
scroll to position [207, 0]
drag, startPoint x: 528, startPoint y: 278, endPoint x: 622, endPoint y: 285, distance: 94.3
click at [530, 277] on input "text" at bounding box center [549, 273] width 261 height 26
type input "BPIPL/PO/7706/25-26"
click at [650, 321] on button "button" at bounding box center [665, 326] width 31 height 26
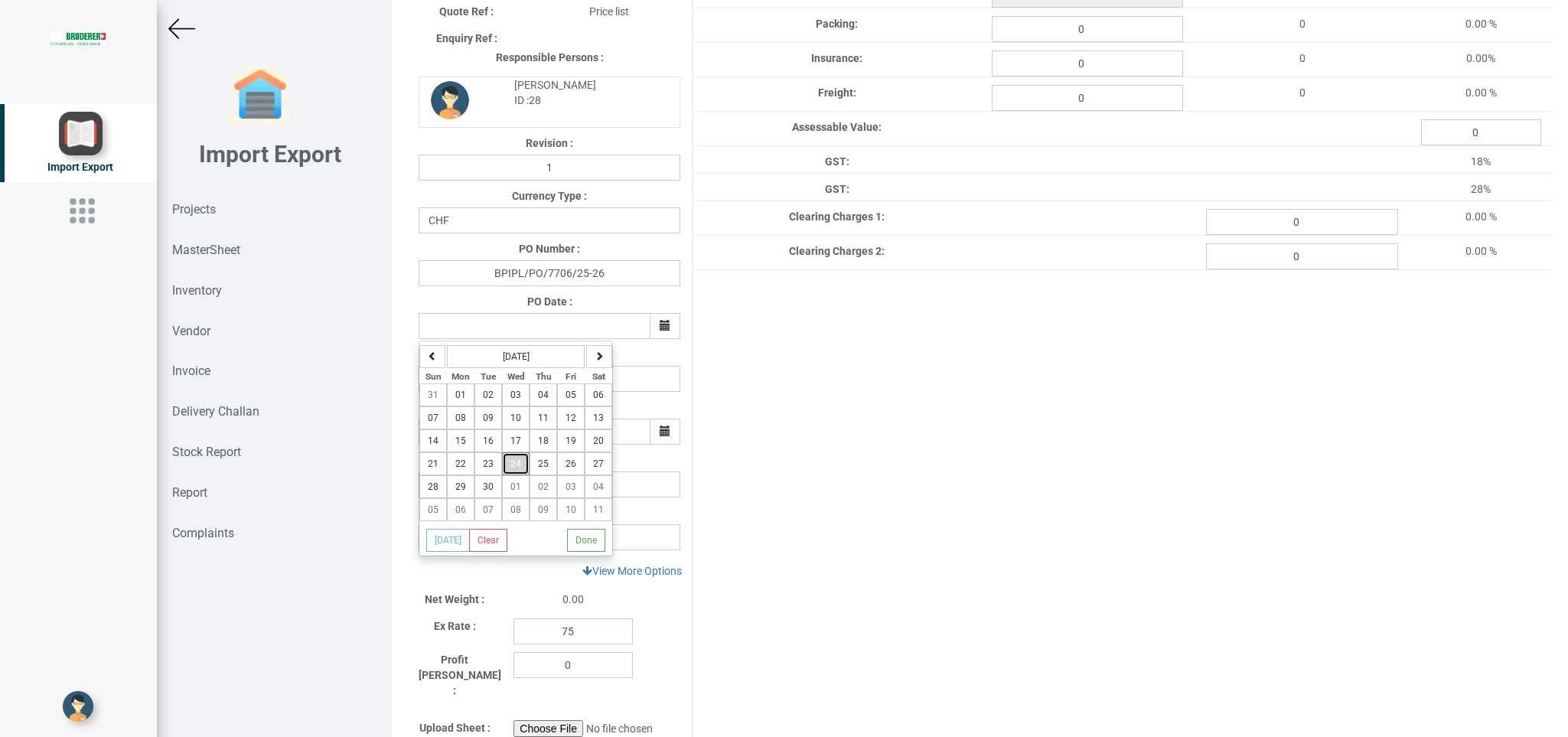
click at [525, 468] on button "24" at bounding box center [516, 464] width 27 height 23
type input "[DATE]"
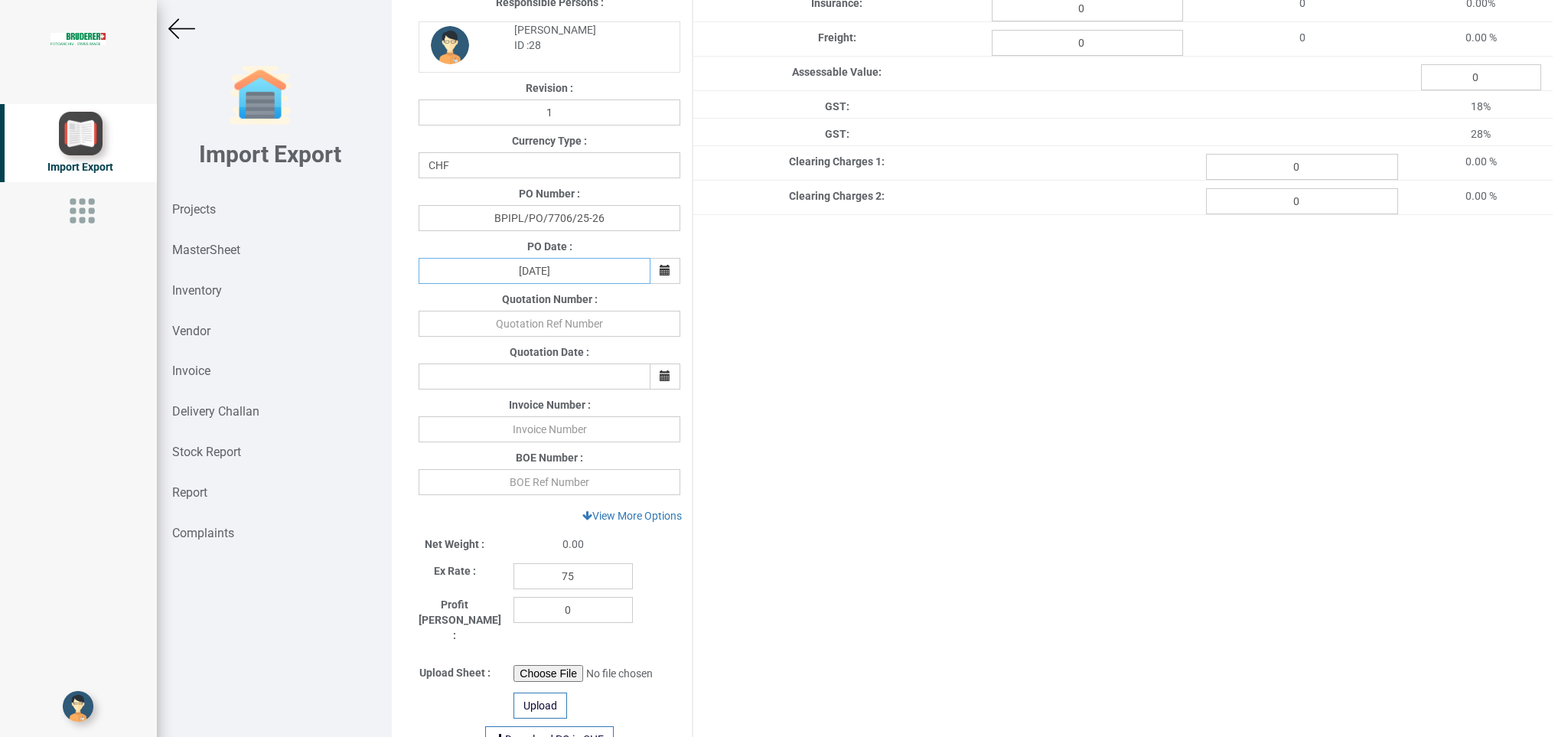
scroll to position [276, 0]
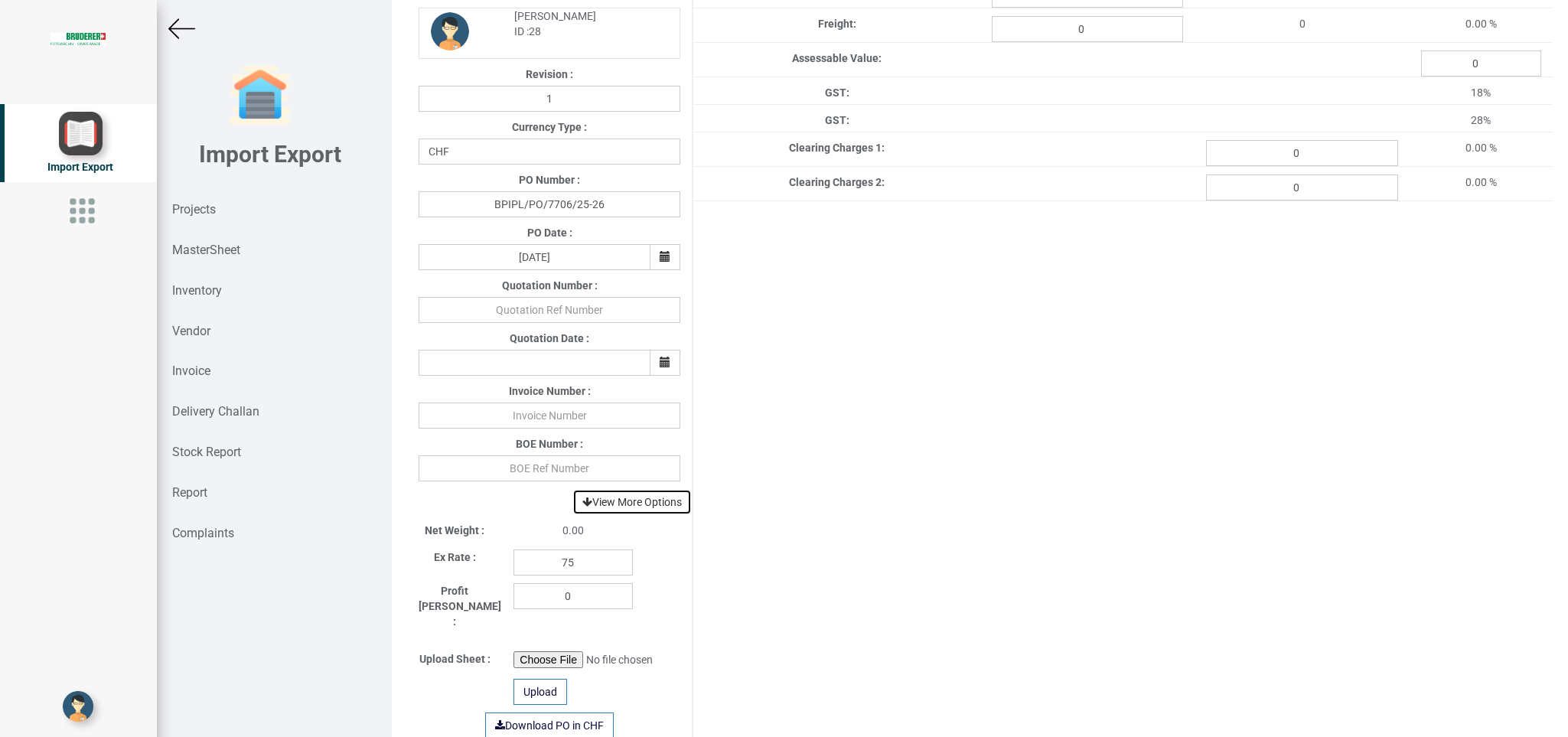
click at [629, 504] on link "View More Options" at bounding box center [632, 502] width 119 height 26
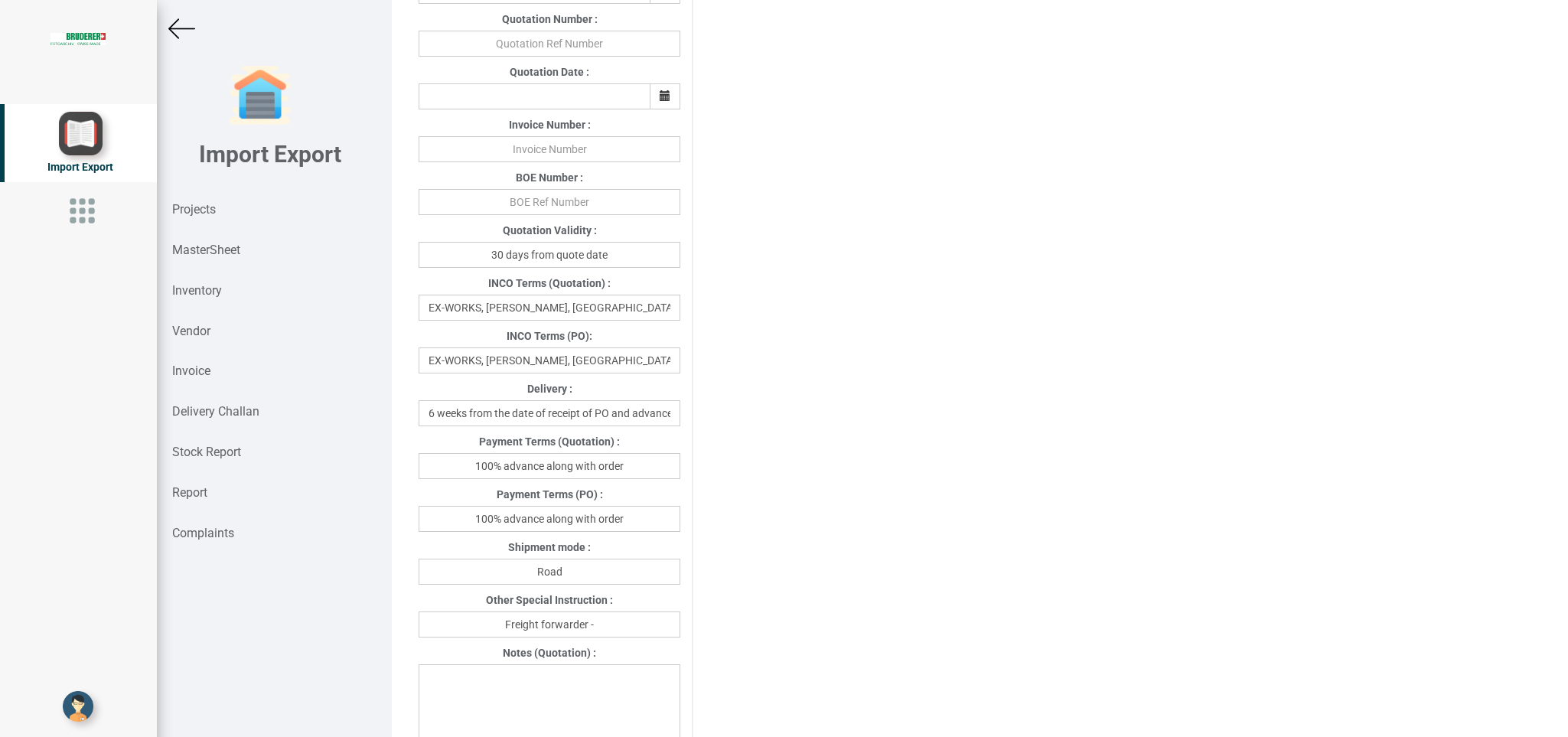
scroll to position [549, 0]
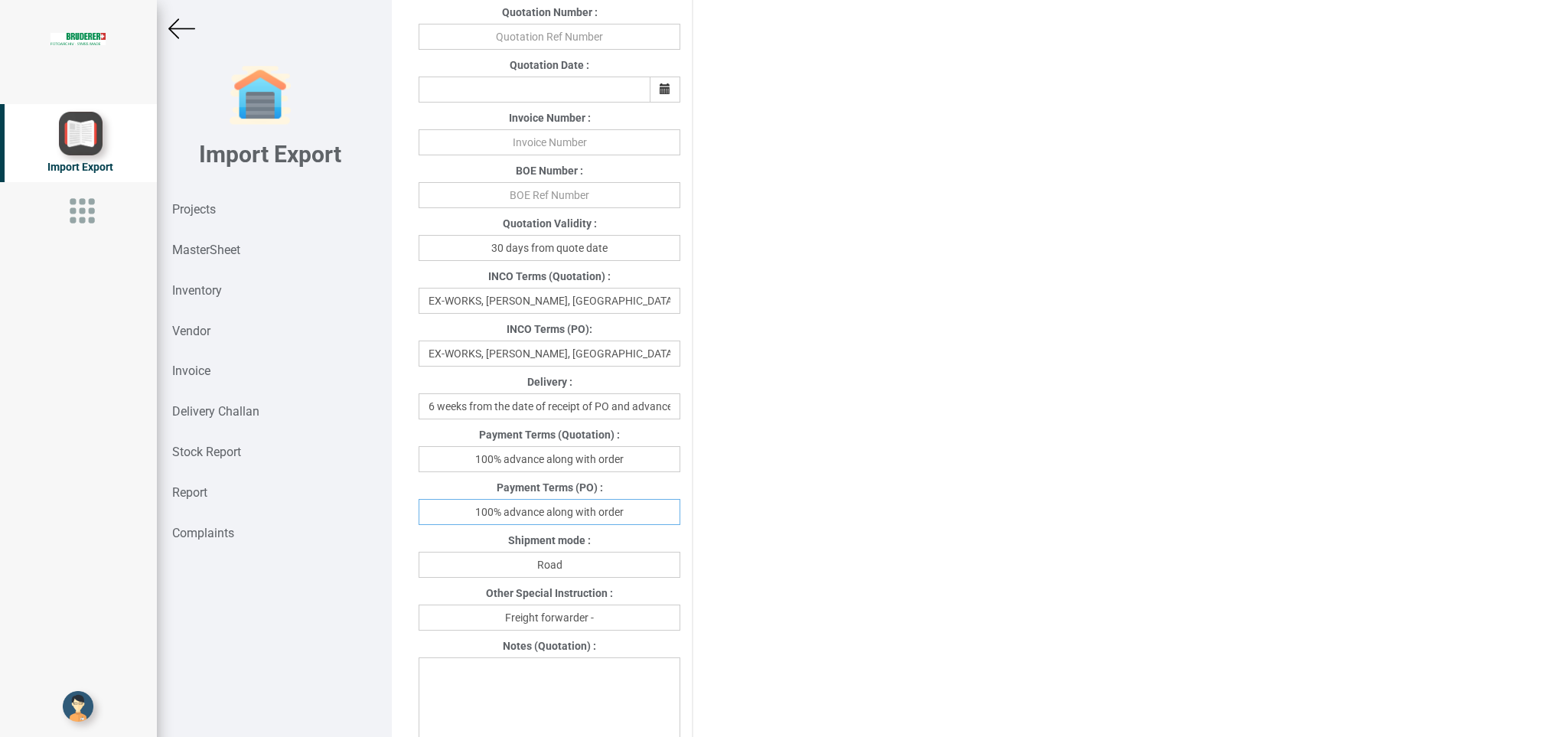
drag, startPoint x: 487, startPoint y: 516, endPoint x: 691, endPoint y: 530, distance: 204.5
click at [681, 524] on input "100% advance along with order" at bounding box center [549, 512] width 261 height 26
type input "[DATE]"
drag, startPoint x: 615, startPoint y: 558, endPoint x: 503, endPoint y: 558, distance: 112.0
click at [503, 558] on input "Road" at bounding box center [549, 565] width 261 height 26
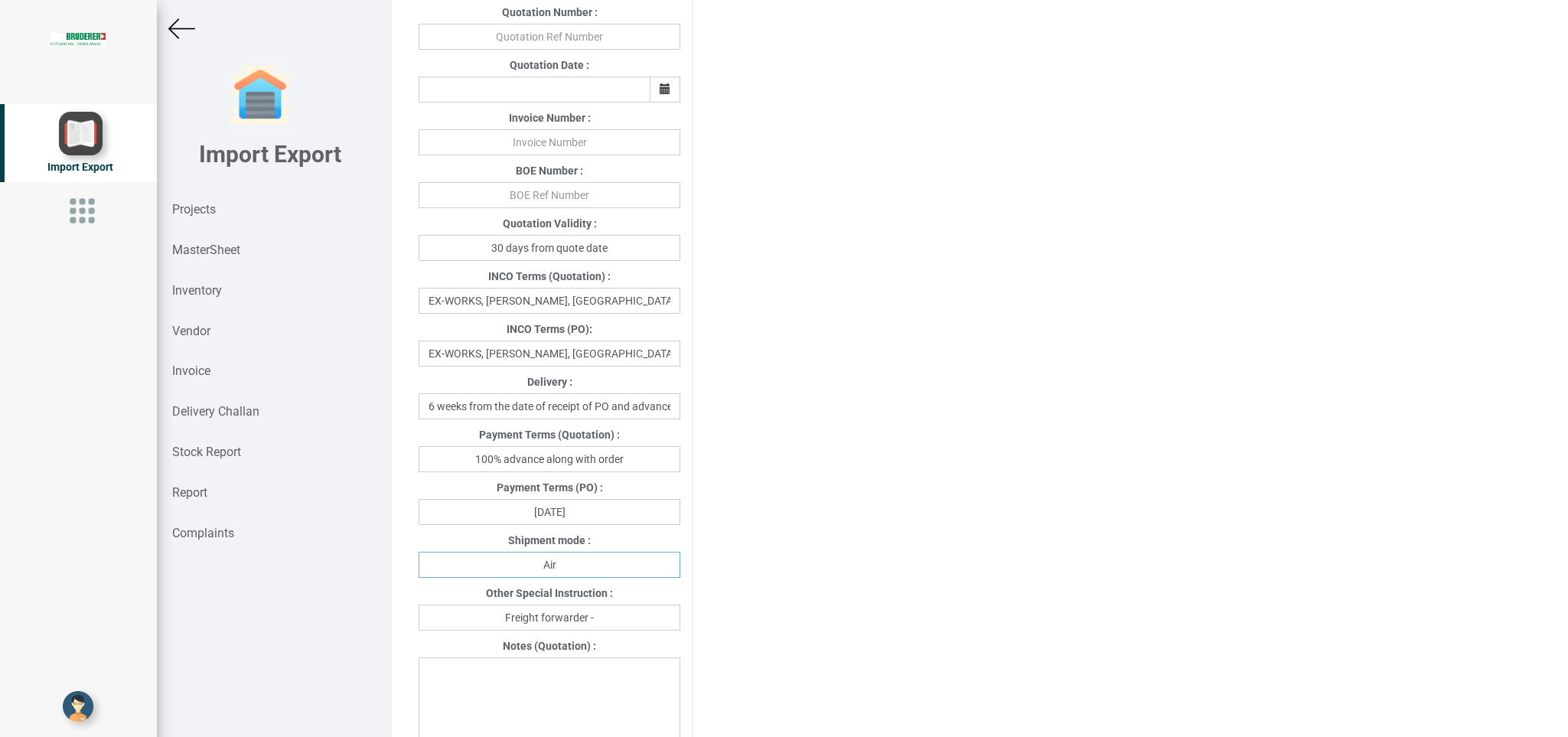
type input "Air"
click at [631, 625] on input "Freight forwarder -" at bounding box center [549, 617] width 261 height 26
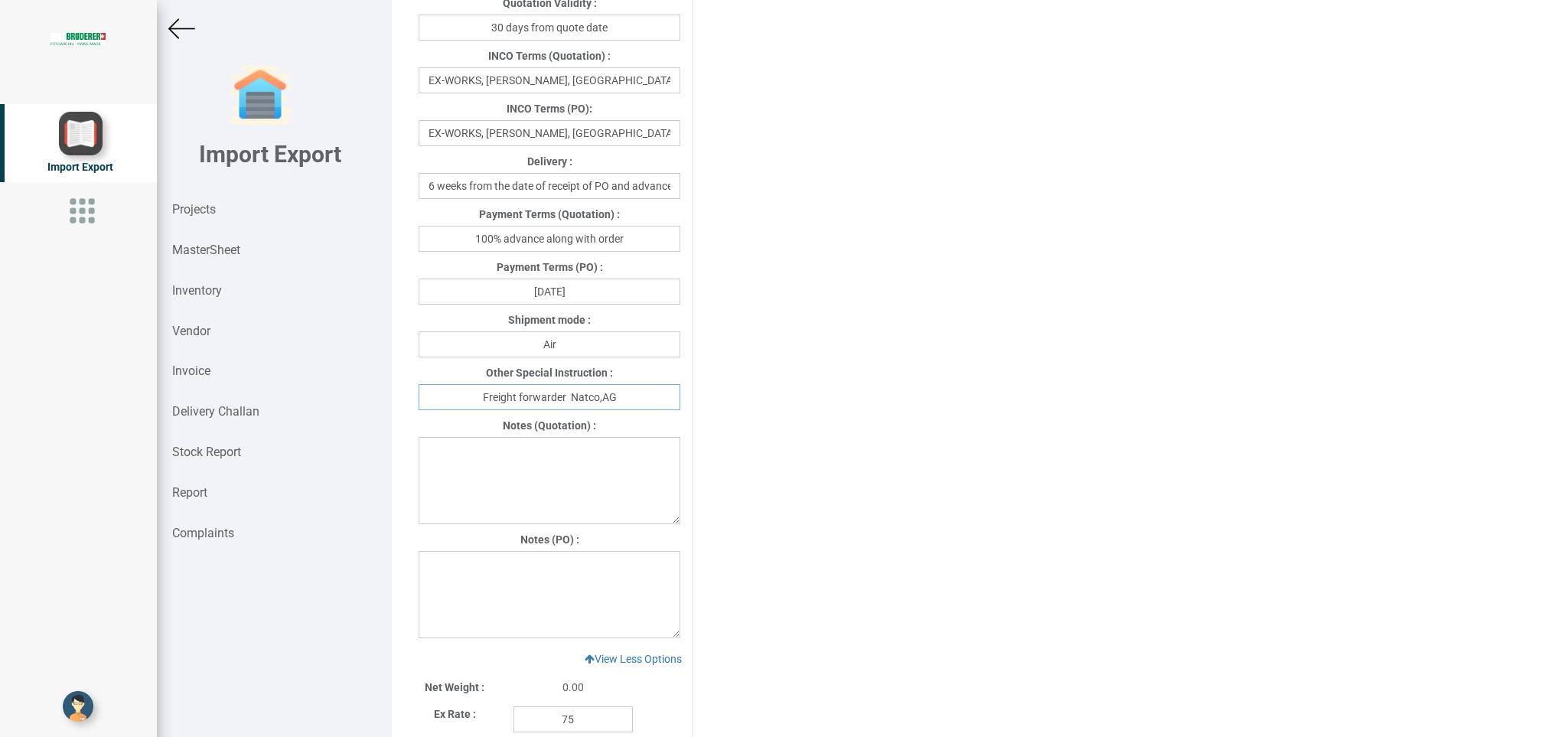
scroll to position [774, 0]
type input "Freight forwarder Natco,AG"
click at [453, 572] on textarea at bounding box center [549, 590] width 261 height 87
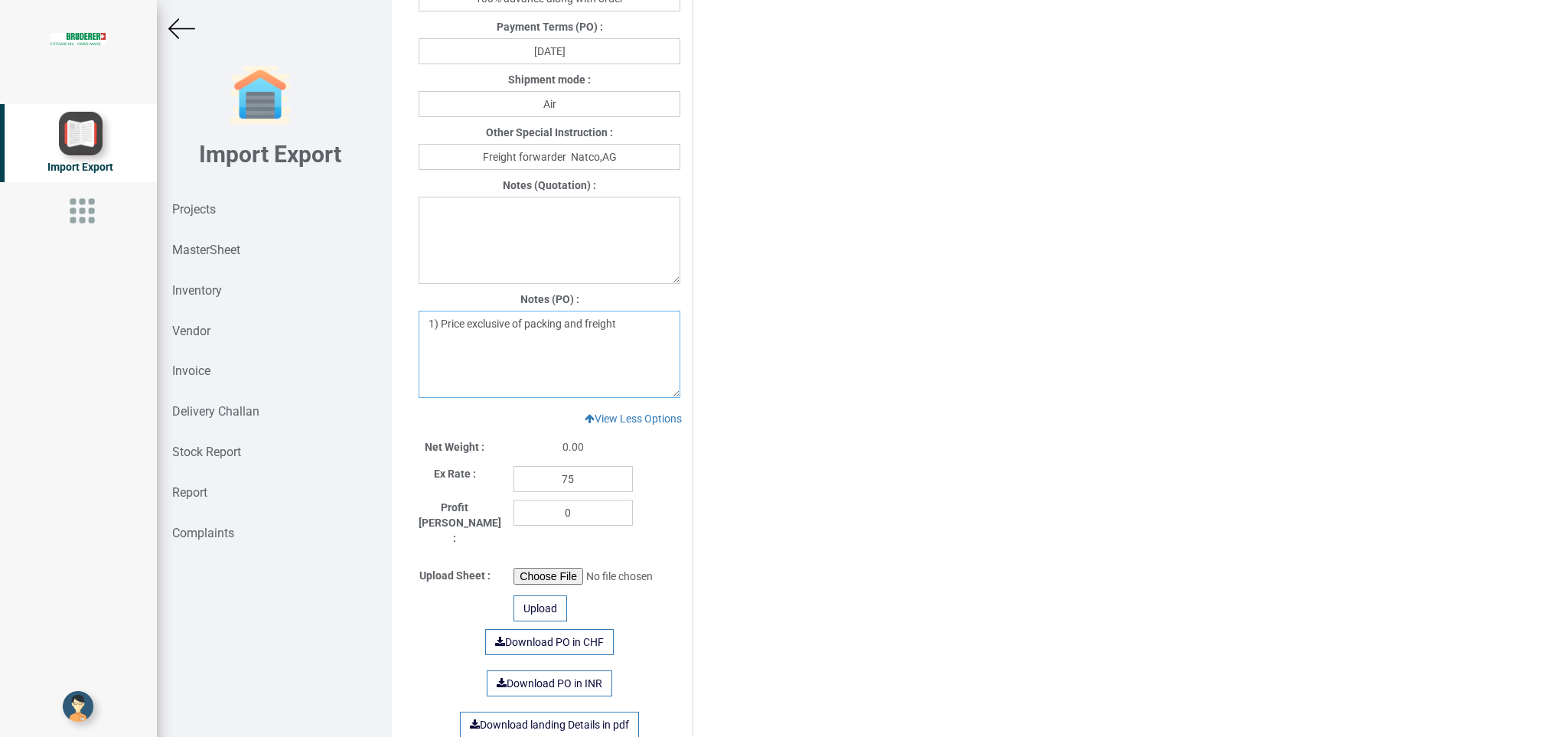
scroll to position [1013, 0]
type textarea "1) Price exclusive of packing and freight"
click at [567, 476] on input "75" at bounding box center [573, 476] width 119 height 26
drag, startPoint x: 576, startPoint y: 475, endPoint x: 514, endPoint y: 475, distance: 62.0
click at [514, 475] on input "75" at bounding box center [573, 476] width 119 height 26
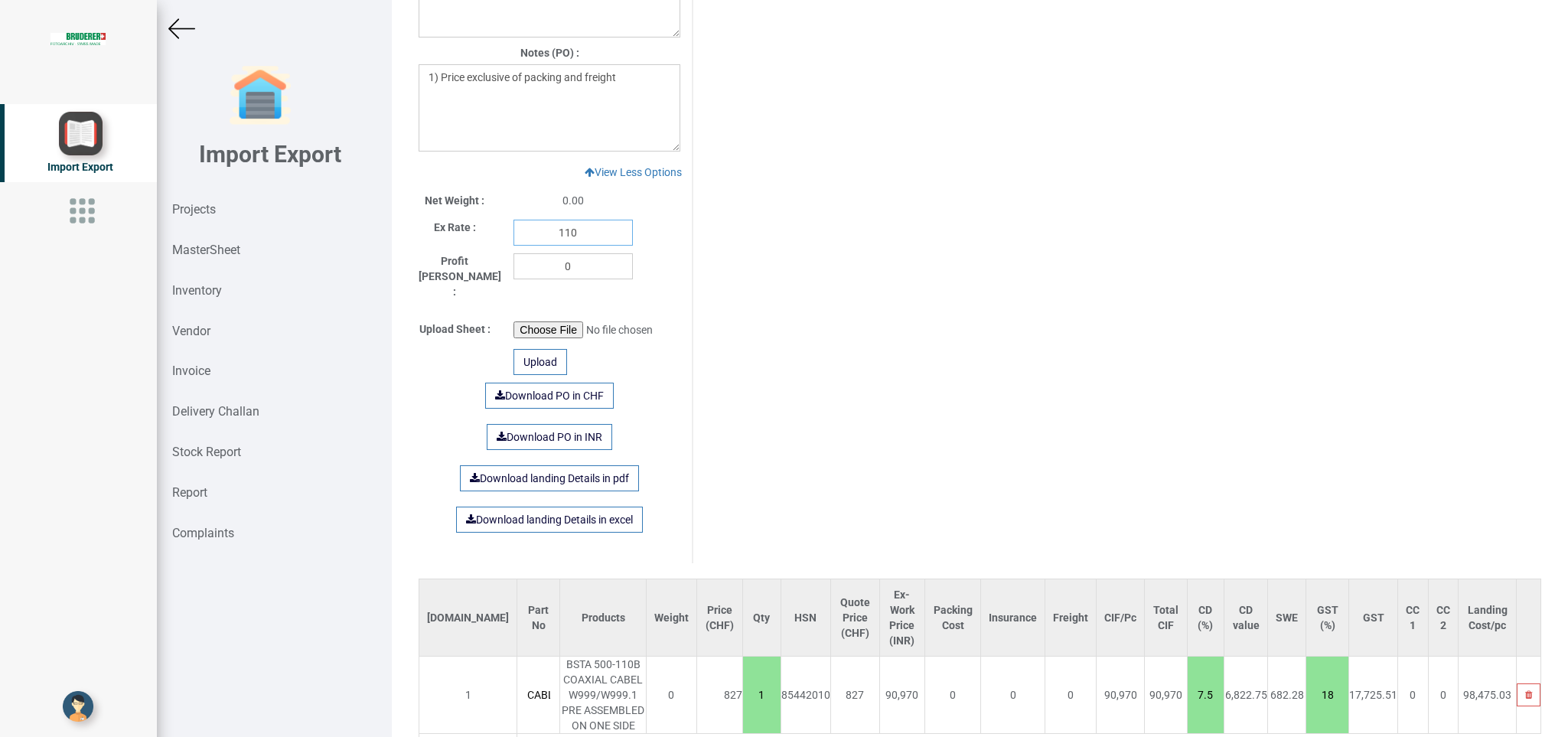
scroll to position [1330, 0]
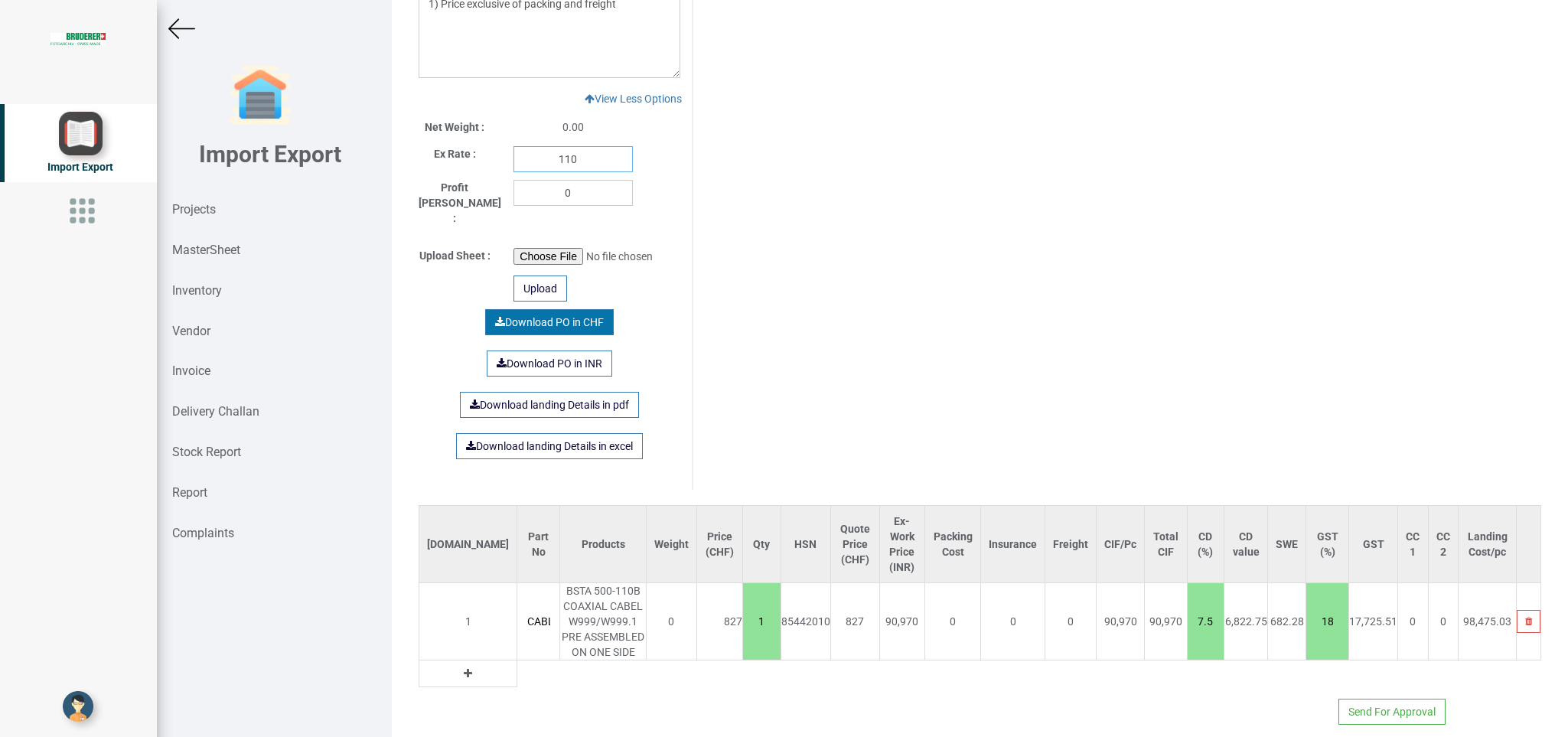
type input "110"
click at [530, 309] on link "Download PO in CHF" at bounding box center [550, 322] width 129 height 26
